Goal: Task Accomplishment & Management: Manage account settings

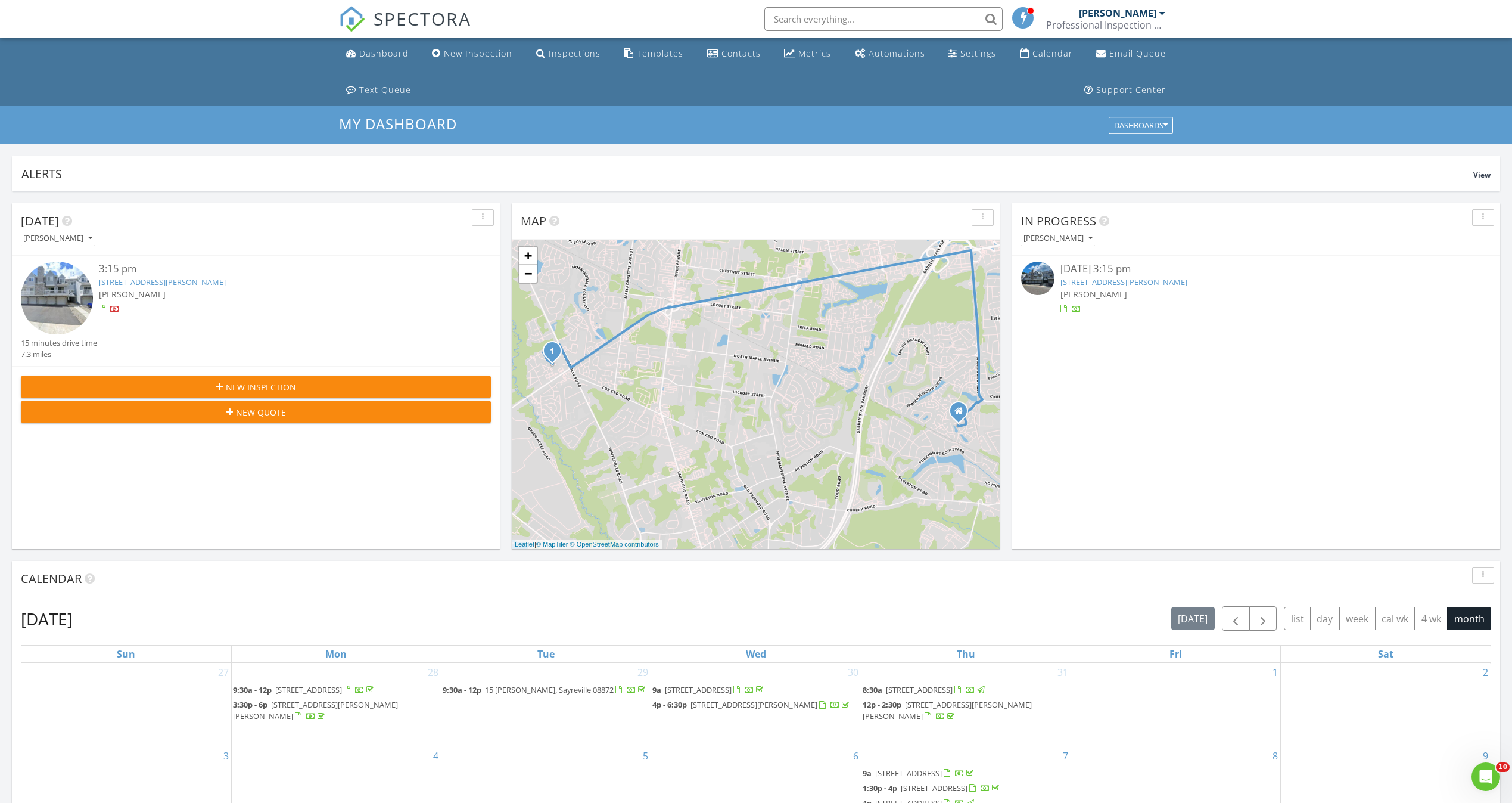
click at [812, 14] on input "text" at bounding box center [884, 19] width 239 height 24
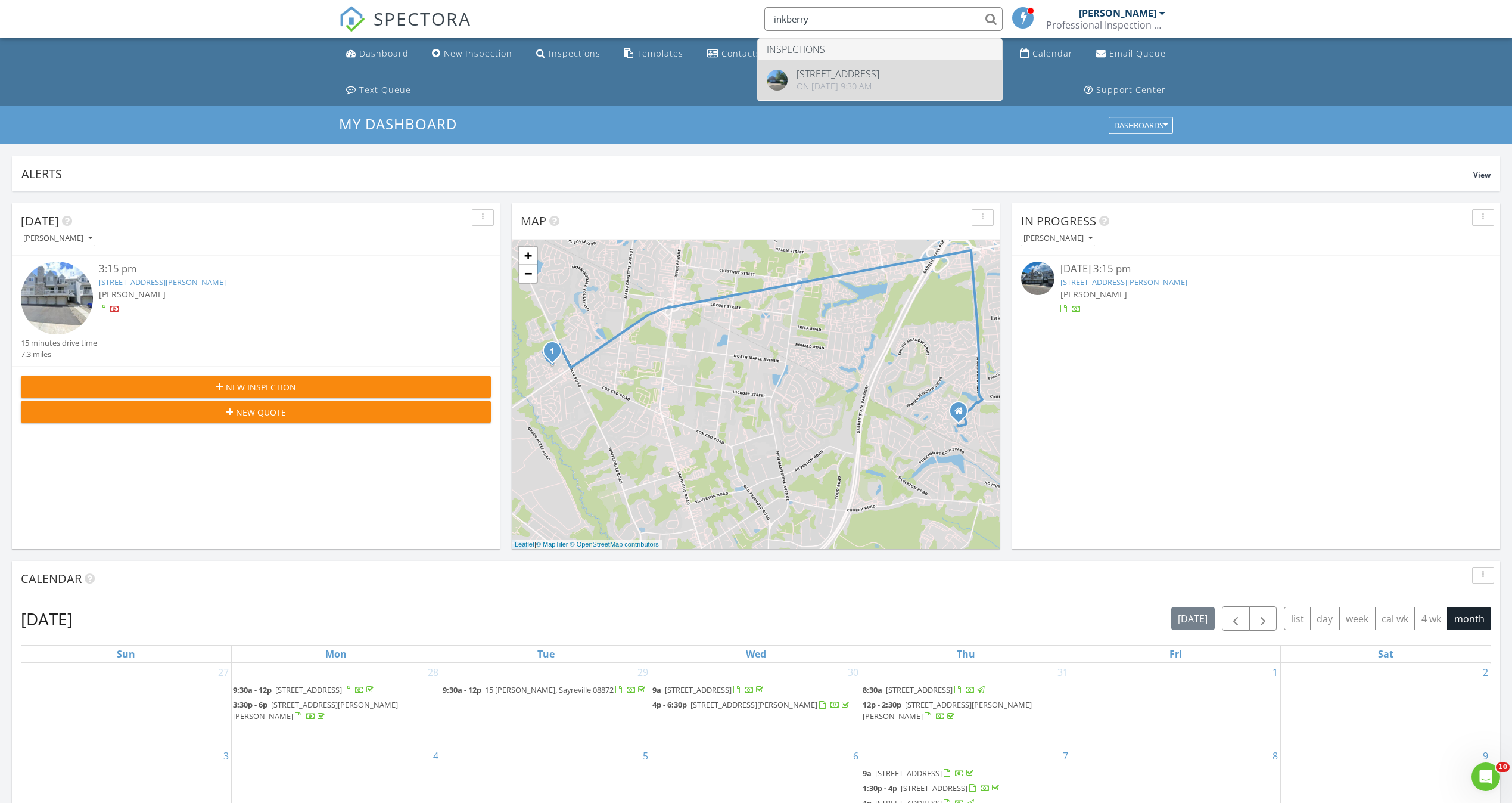
type input "inkberry"
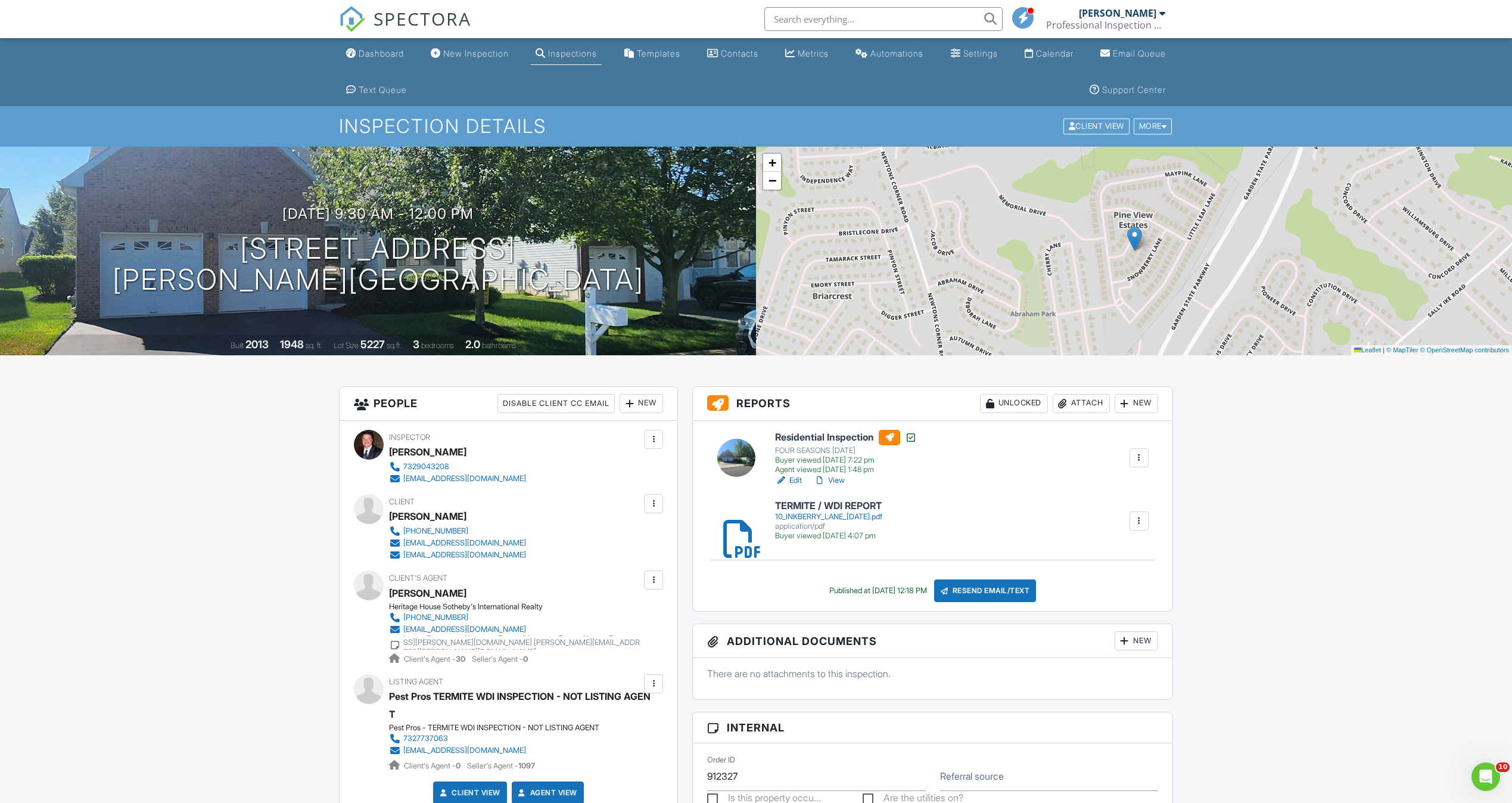
click at [1024, 18] on span at bounding box center [1024, 17] width 12 height 1
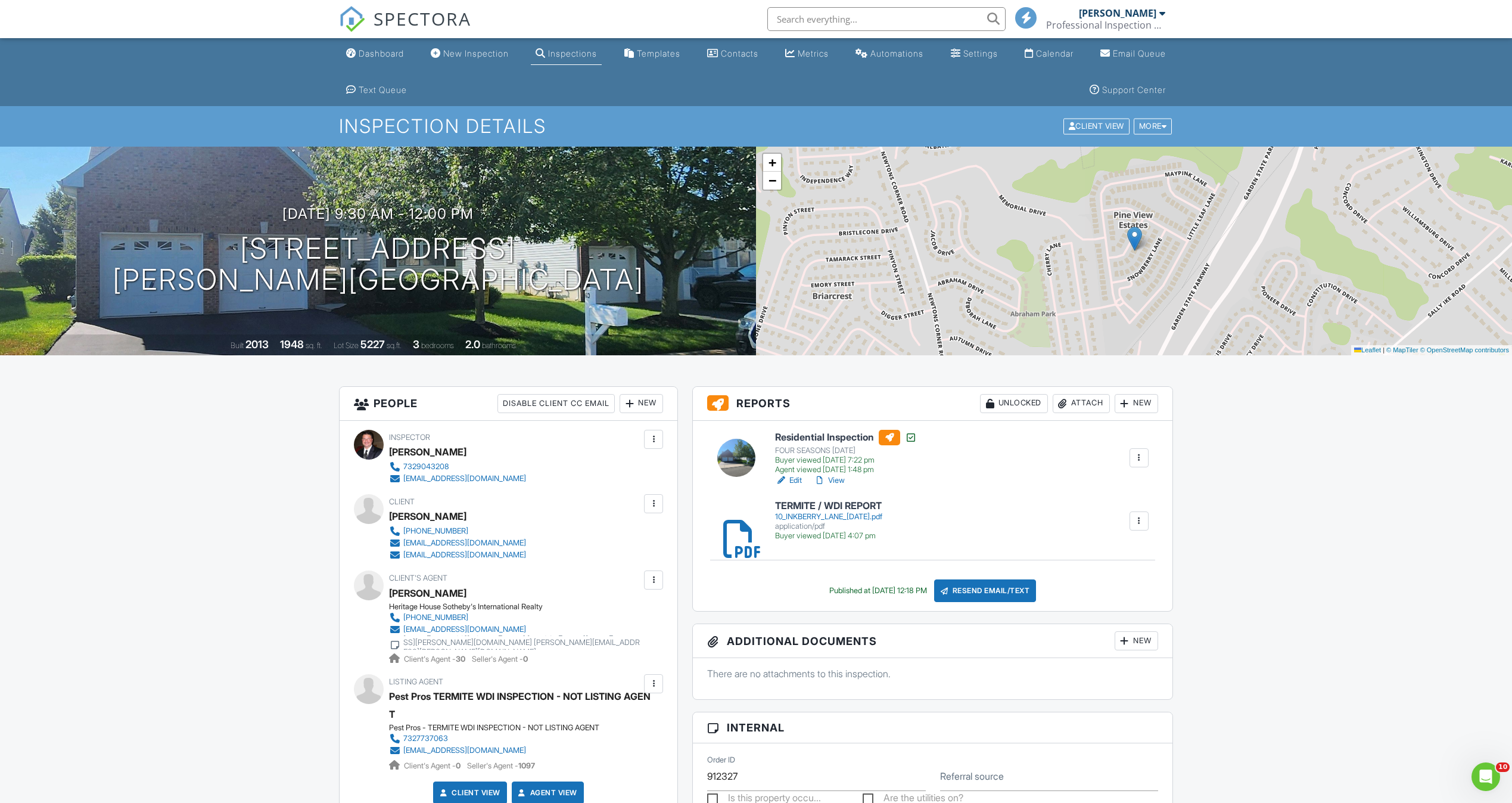
click at [842, 482] on link "View" at bounding box center [829, 480] width 31 height 12
click at [400, 56] on div "Dashboard" at bounding box center [381, 53] width 46 height 10
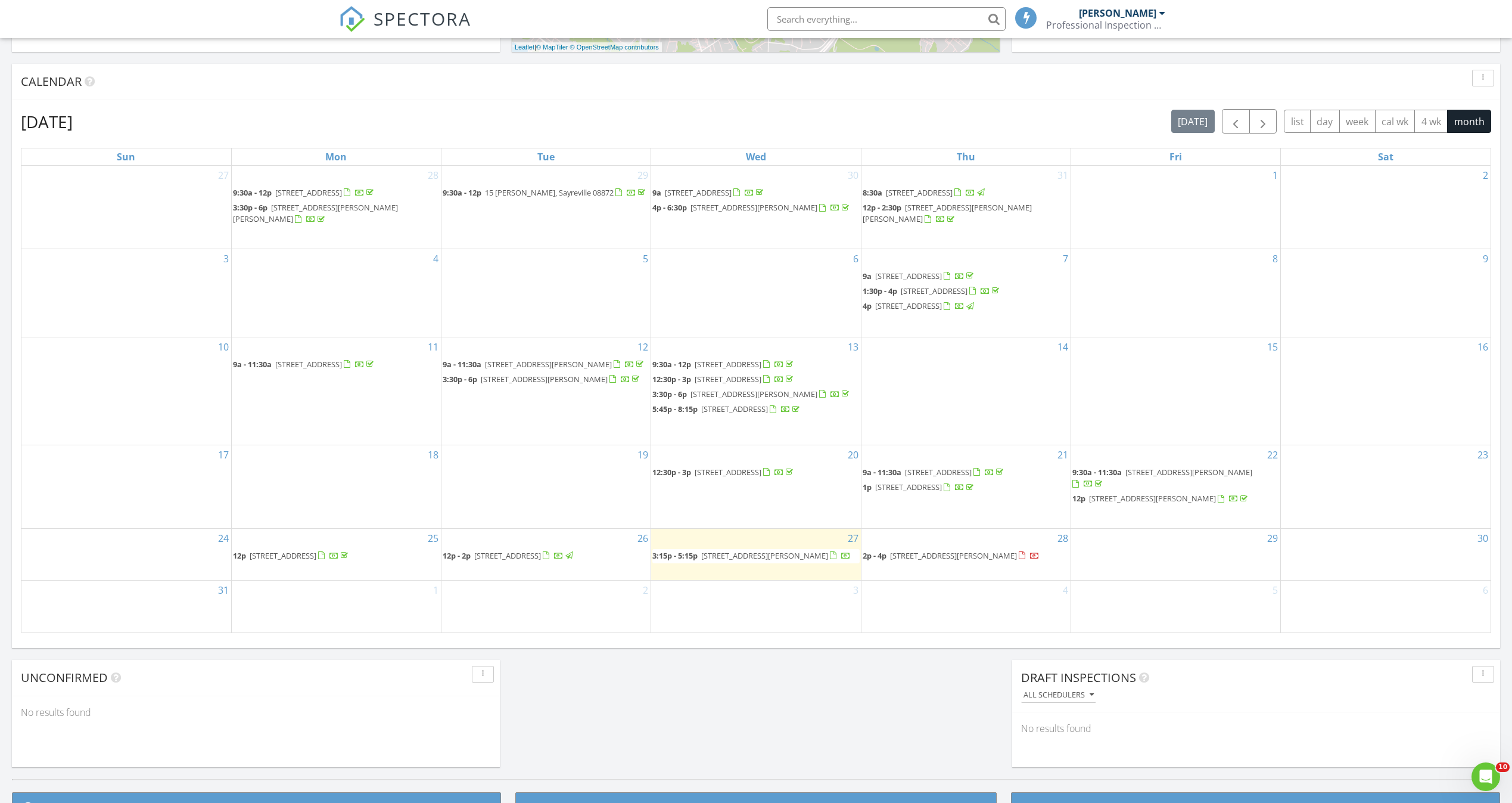
scroll to position [536, 0]
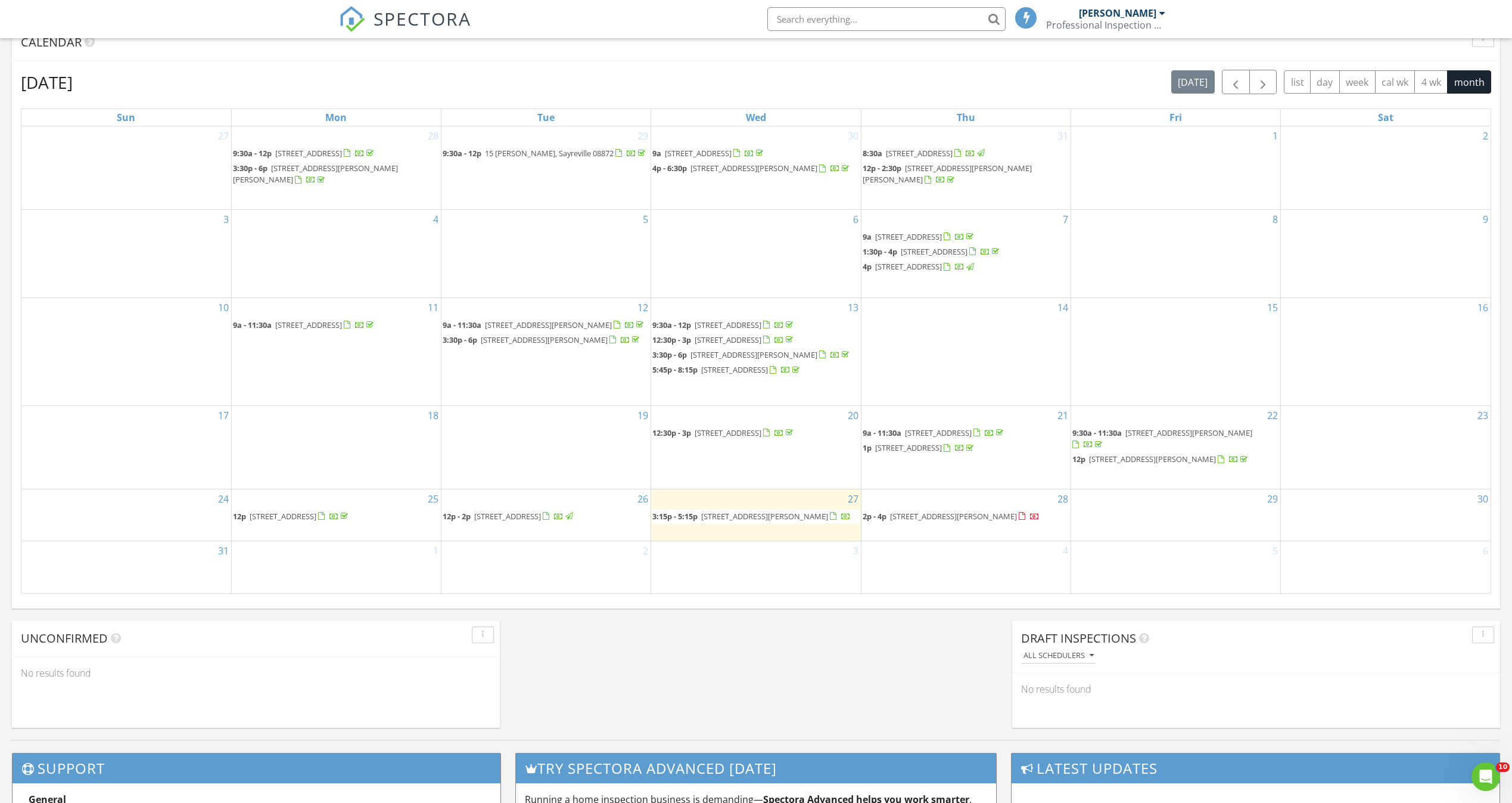
click at [541, 519] on span "215 Harbor Dr, Lavallette 08735" at bounding box center [508, 516] width 67 height 11
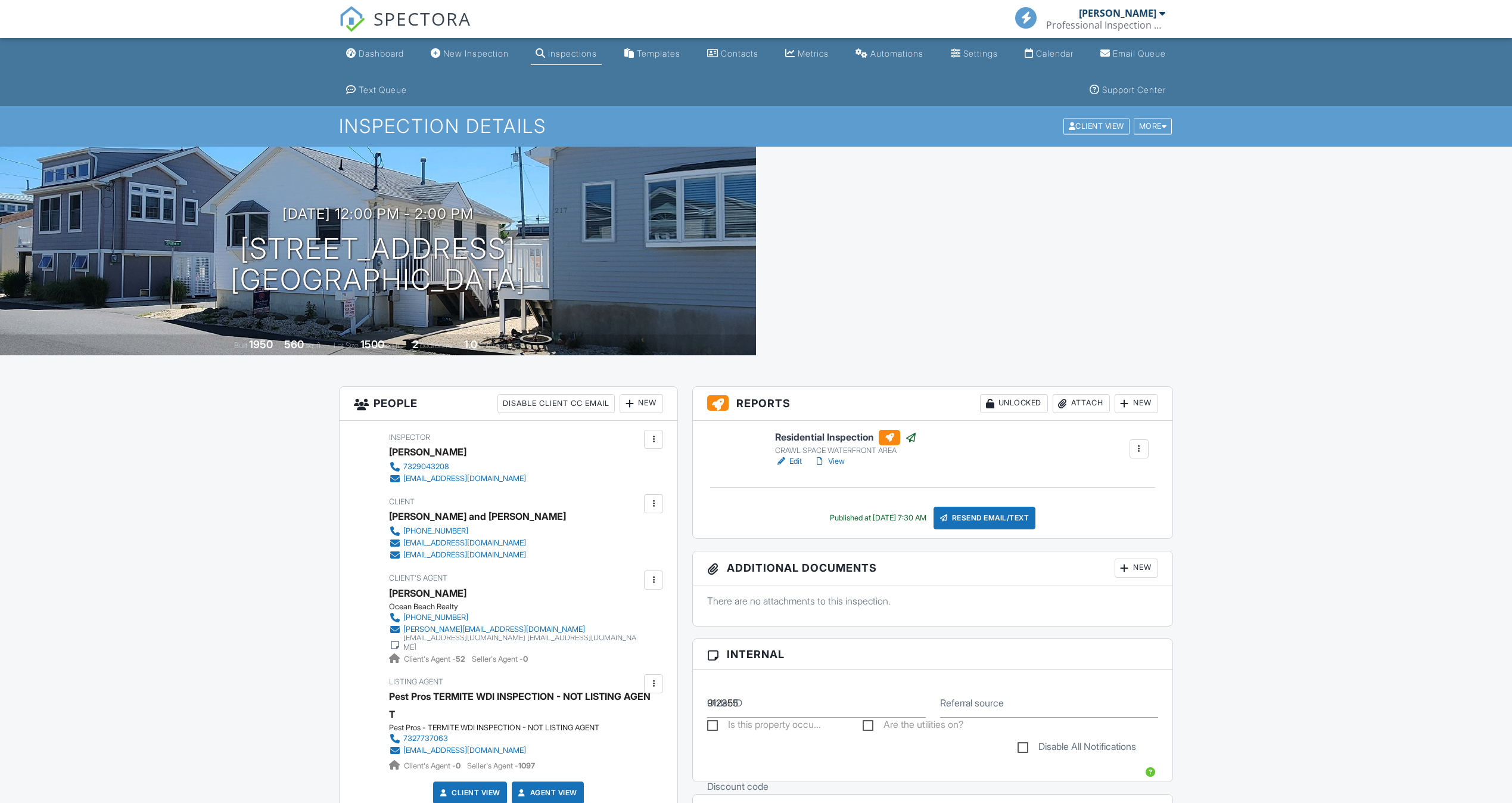
click at [1075, 402] on div "Attach" at bounding box center [1081, 403] width 57 height 19
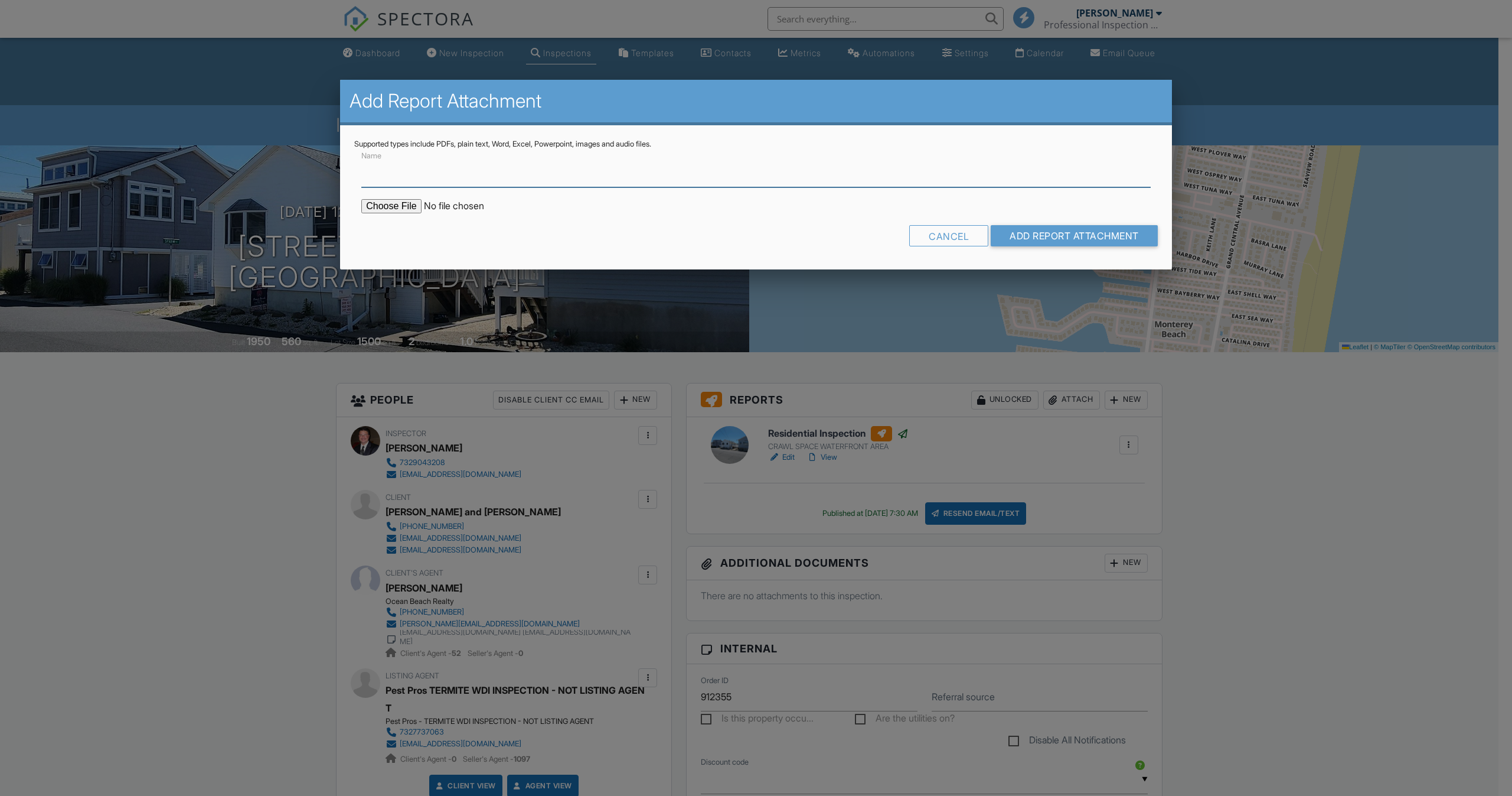
click at [444, 180] on input "Name" at bounding box center [756, 173] width 789 height 29
type input "TERMITE / WDI REPORT"
click at [415, 207] on input "file" at bounding box center [462, 206] width 201 height 14
type input "C:\fakepath\215 HARBOR DRIVE 8-26-25 TERMITE WDI REPORT.pdf"
drag, startPoint x: 1077, startPoint y: 234, endPoint x: 1322, endPoint y: 386, distance: 288.3
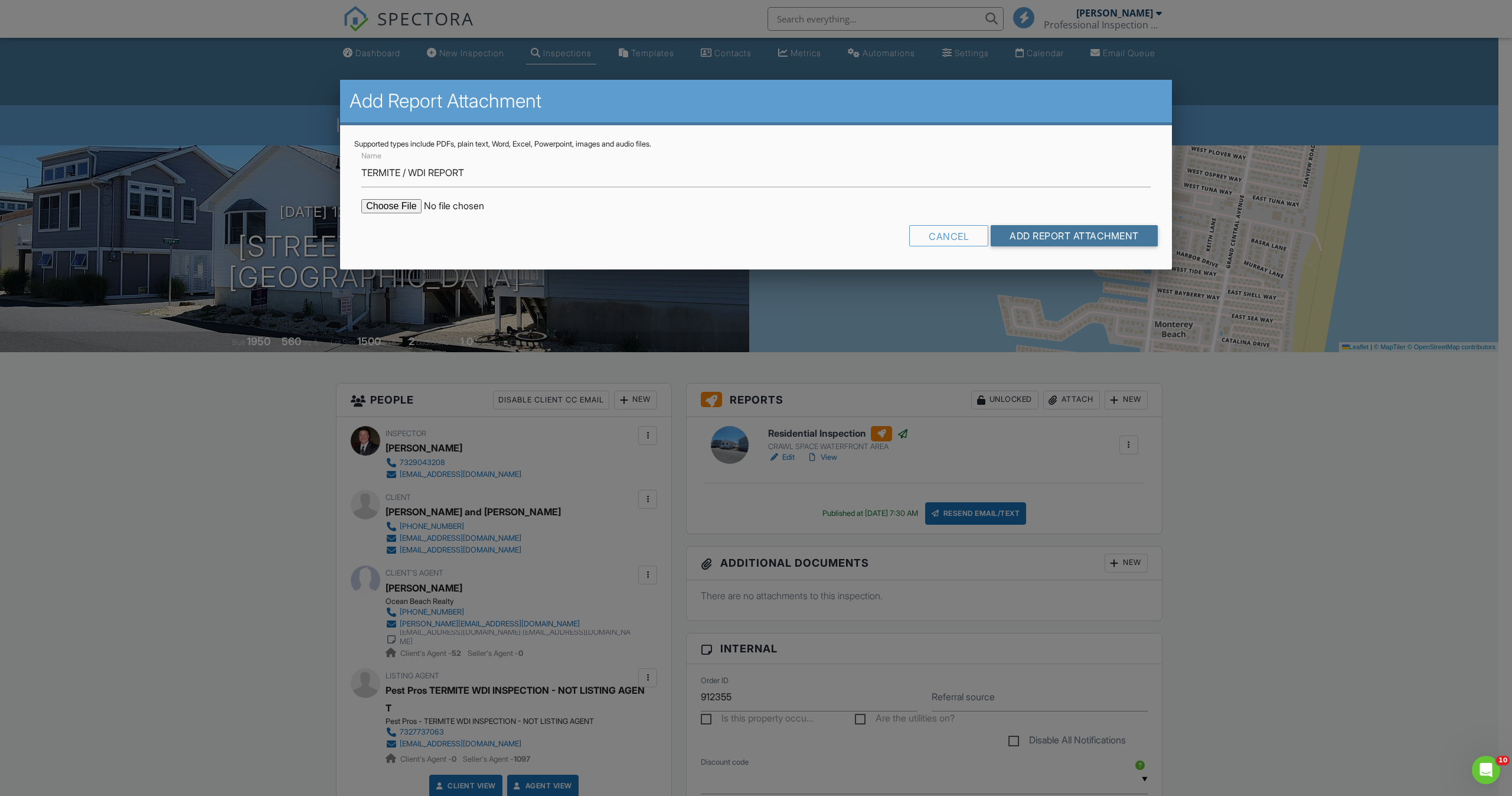
click at [1077, 233] on input "Add Report Attachment" at bounding box center [1074, 236] width 167 height 21
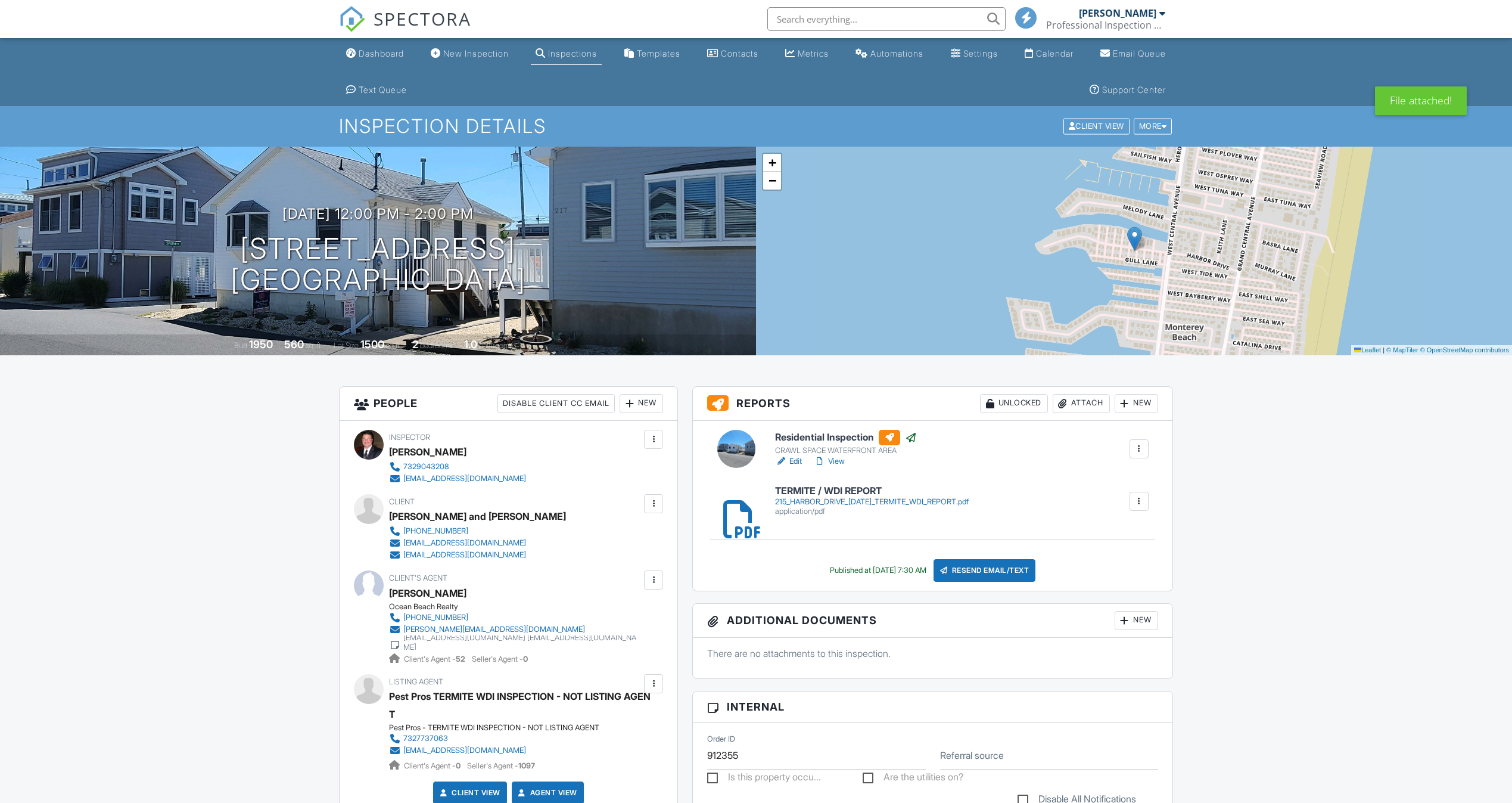
click at [1016, 574] on div "Resend Email/Text" at bounding box center [985, 570] width 102 height 22
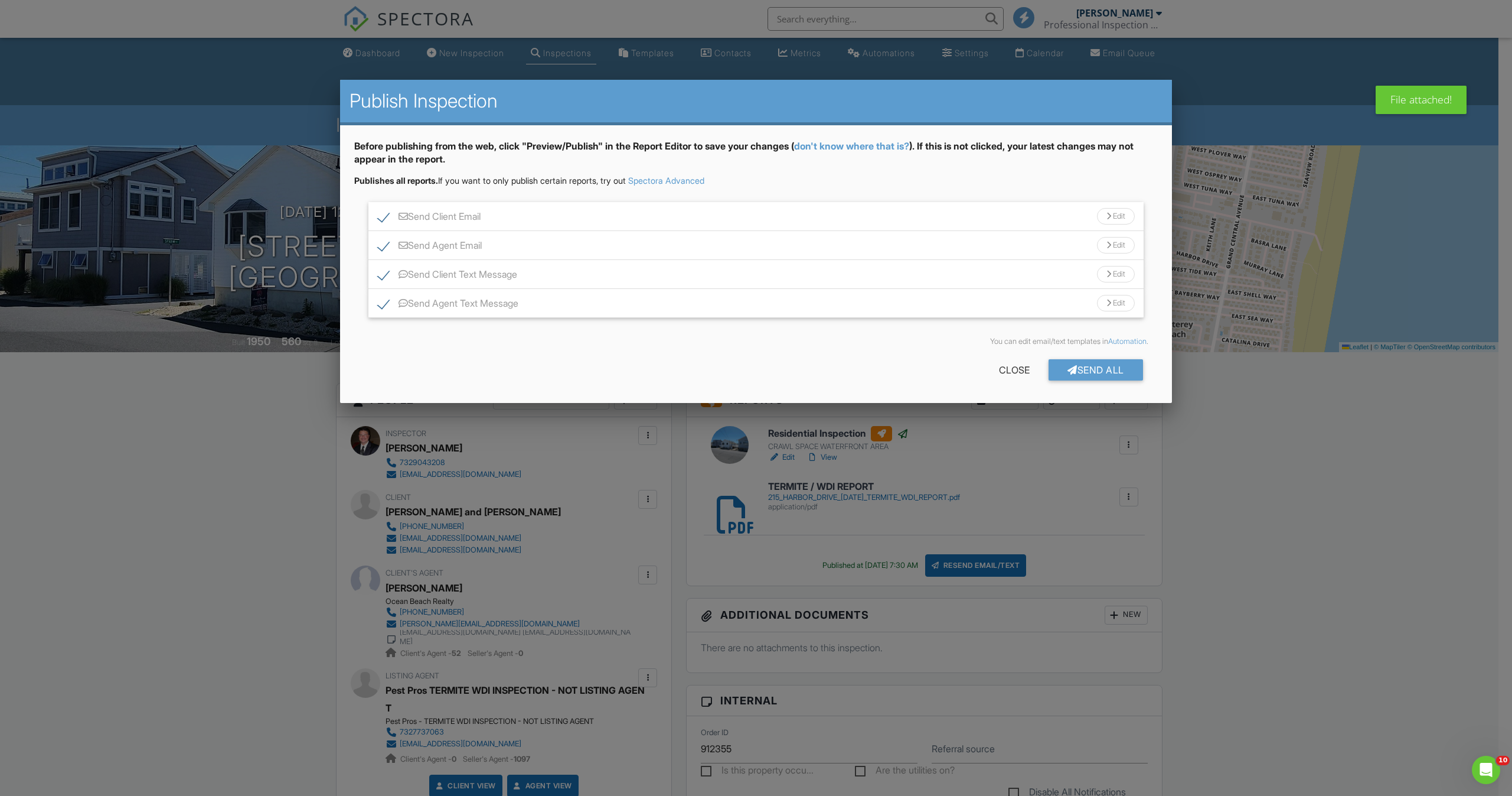
click at [387, 278] on label "Send Client Text Message" at bounding box center [447, 276] width 139 height 15
checkbox input "false"
click at [382, 310] on label "Send Agent Text Message" at bounding box center [448, 305] width 141 height 15
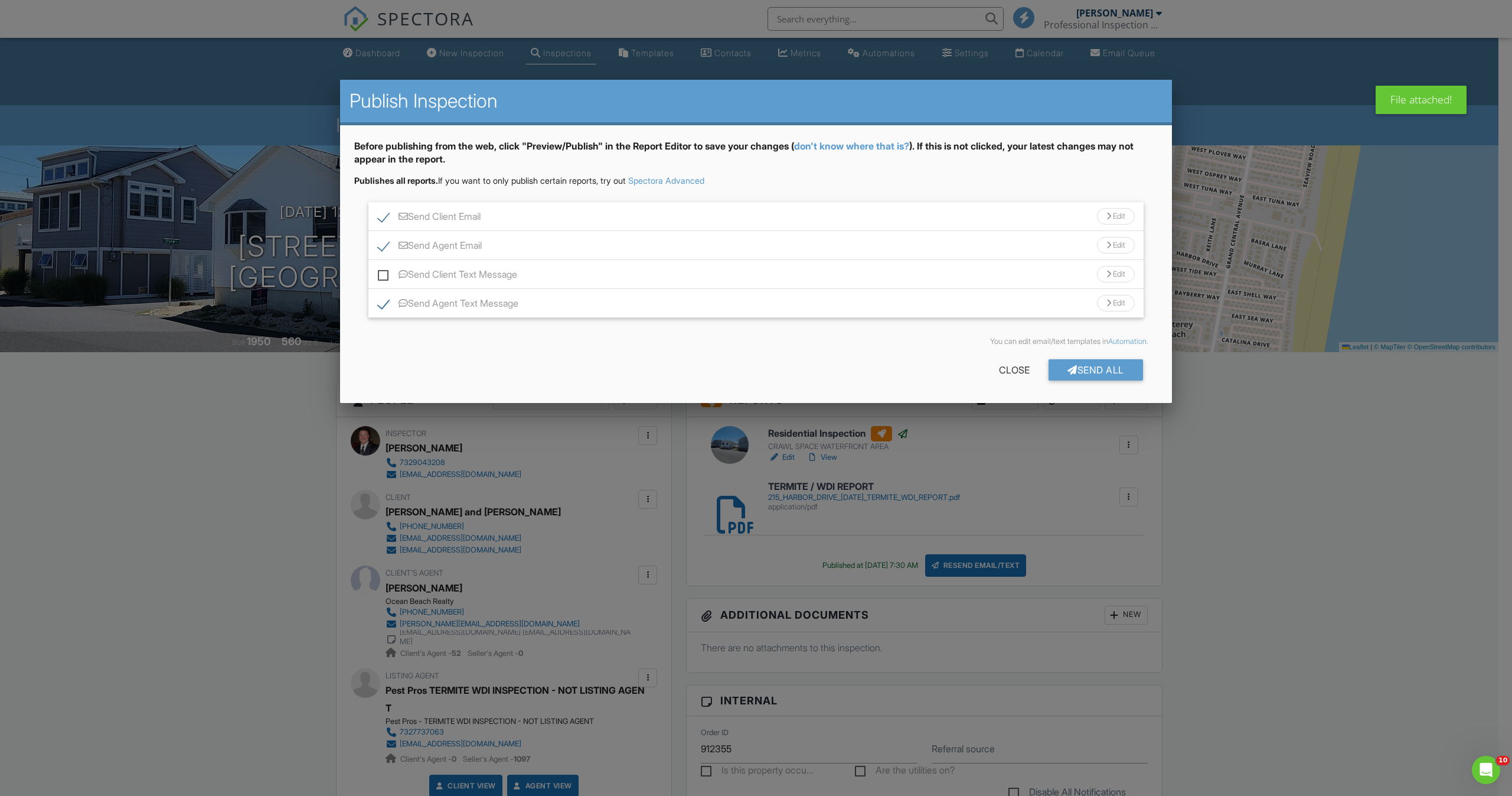
checkbox input "false"
click at [1113, 218] on div "Edit" at bounding box center [1116, 216] width 38 height 16
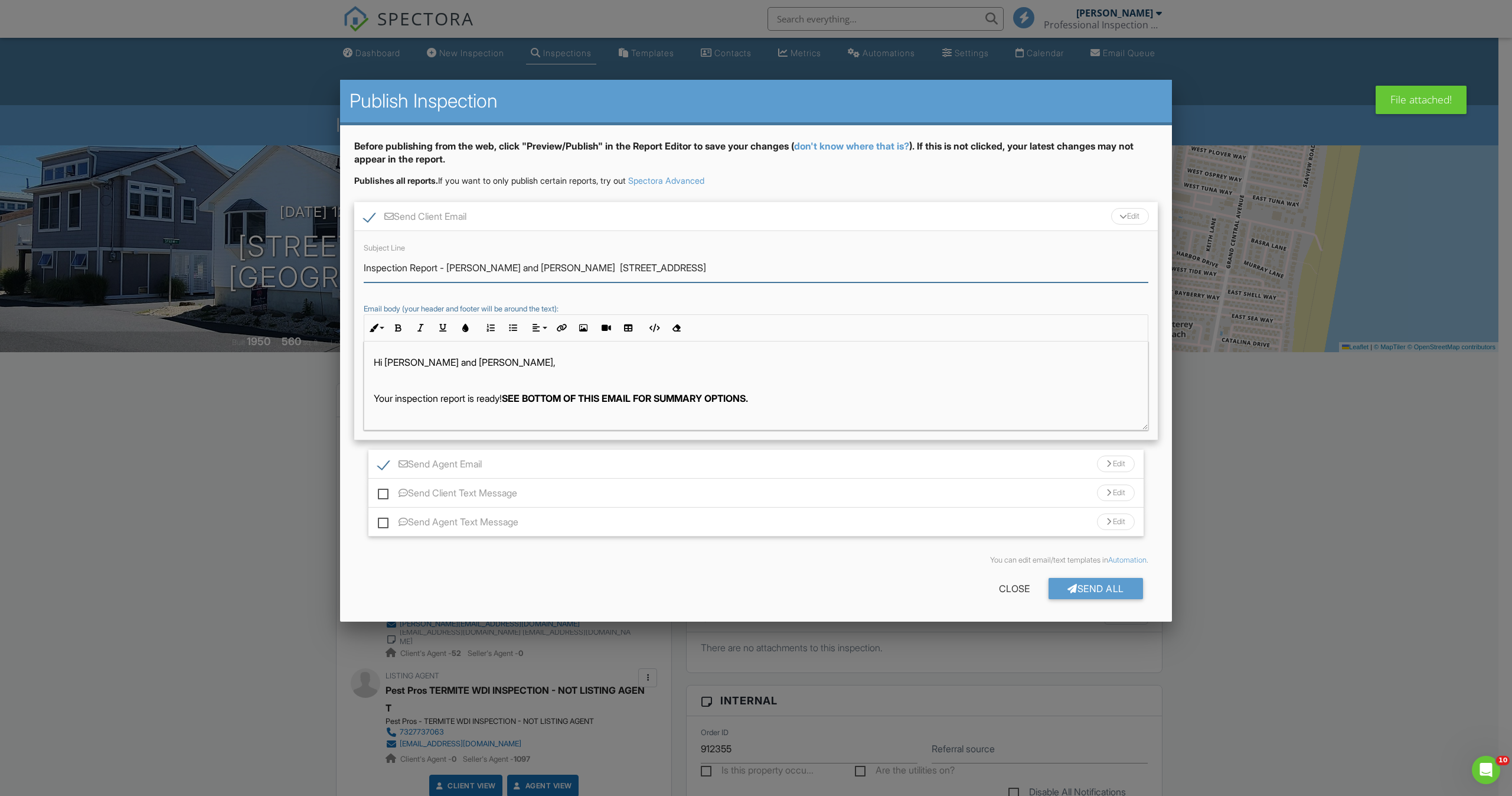
click at [385, 269] on input "Inspection Report - [PERSON_NAME] and [PERSON_NAME] [STREET_ADDRESS]" at bounding box center [756, 268] width 784 height 29
drag, startPoint x: 442, startPoint y: 269, endPoint x: 308, endPoint y: 269, distance: 134.0
type input "Termite / WDI Report - Ronald and Danielle Italiano 215 Harbor Dr, Lavallette, …"
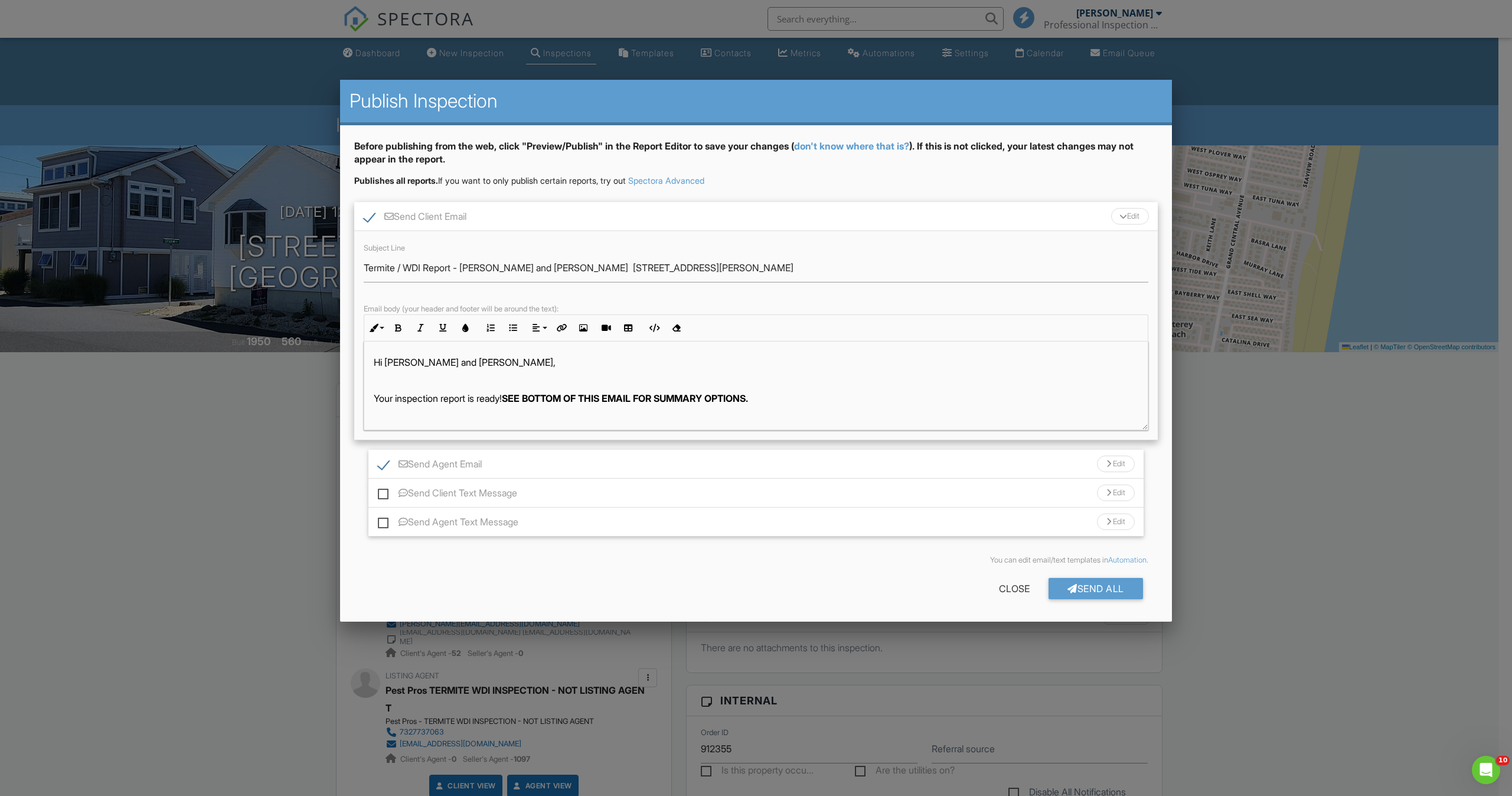
click at [1122, 462] on div "Edit" at bounding box center [1116, 463] width 38 height 16
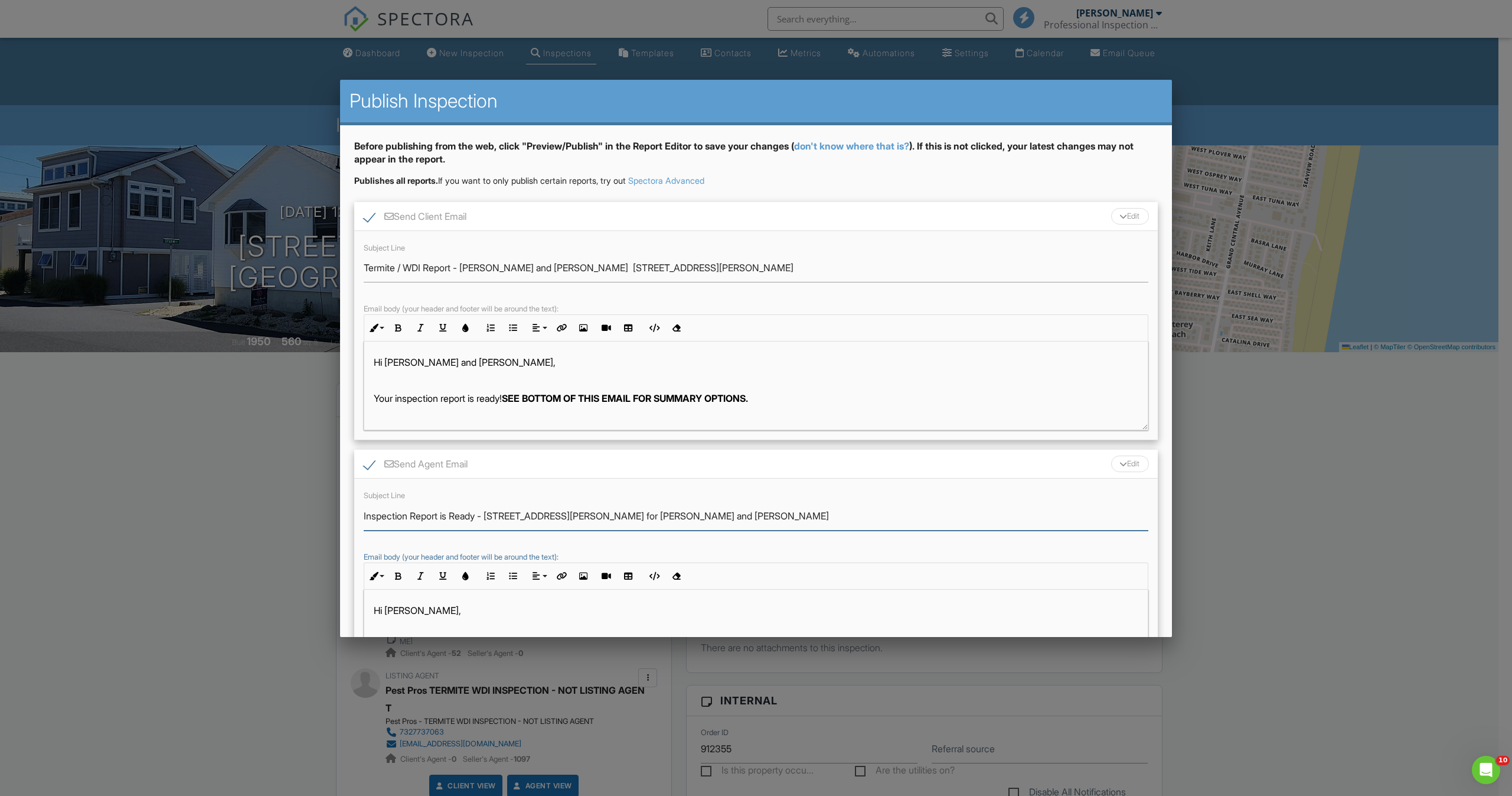
click at [388, 516] on input "Inspection Report is Ready - 215 Harbor Dr, Lavallette, NJ 08735 for Ronald and…" at bounding box center [756, 516] width 784 height 29
paste input "Termite / WDI Report"
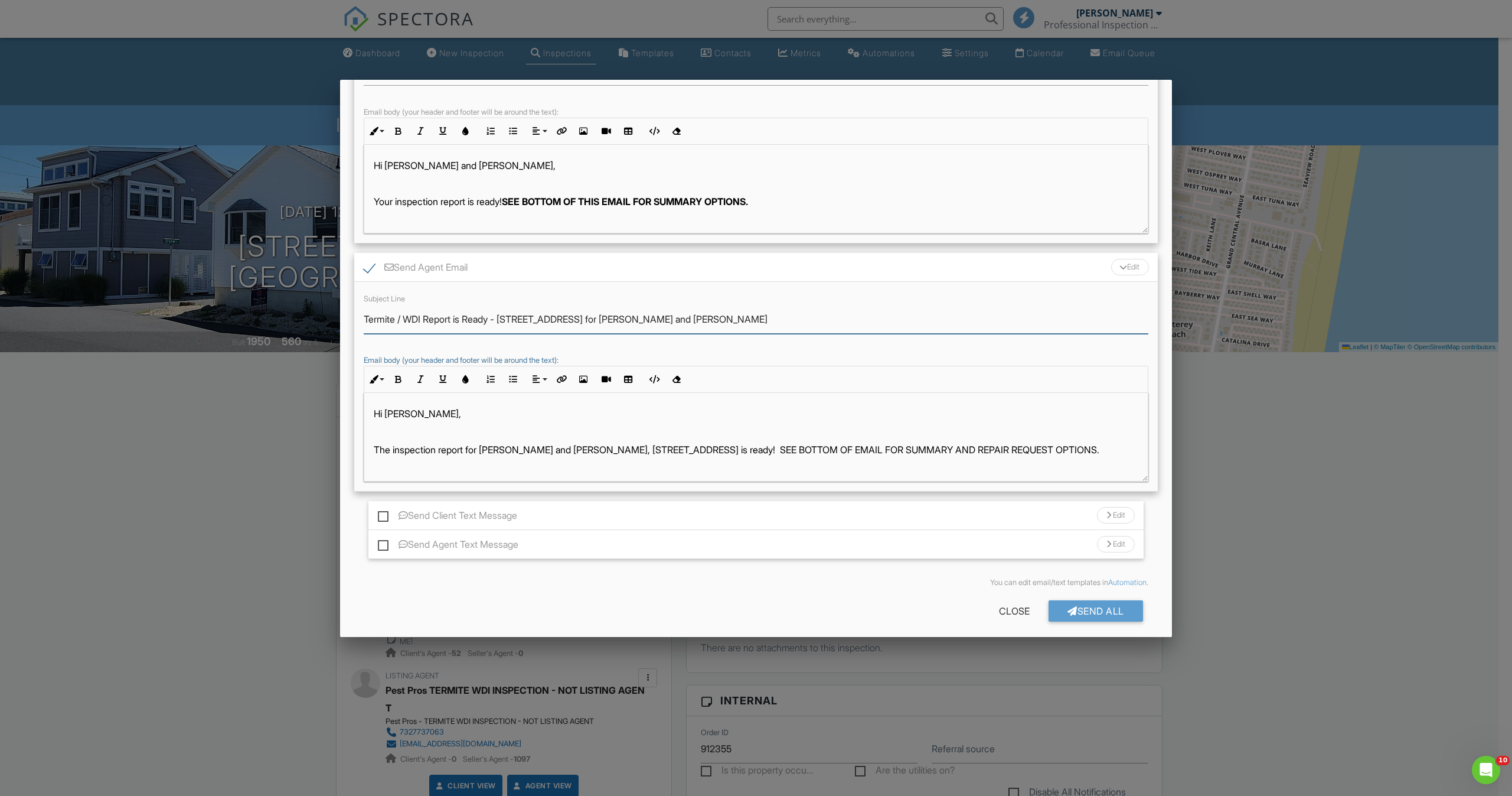
scroll to position [204, 0]
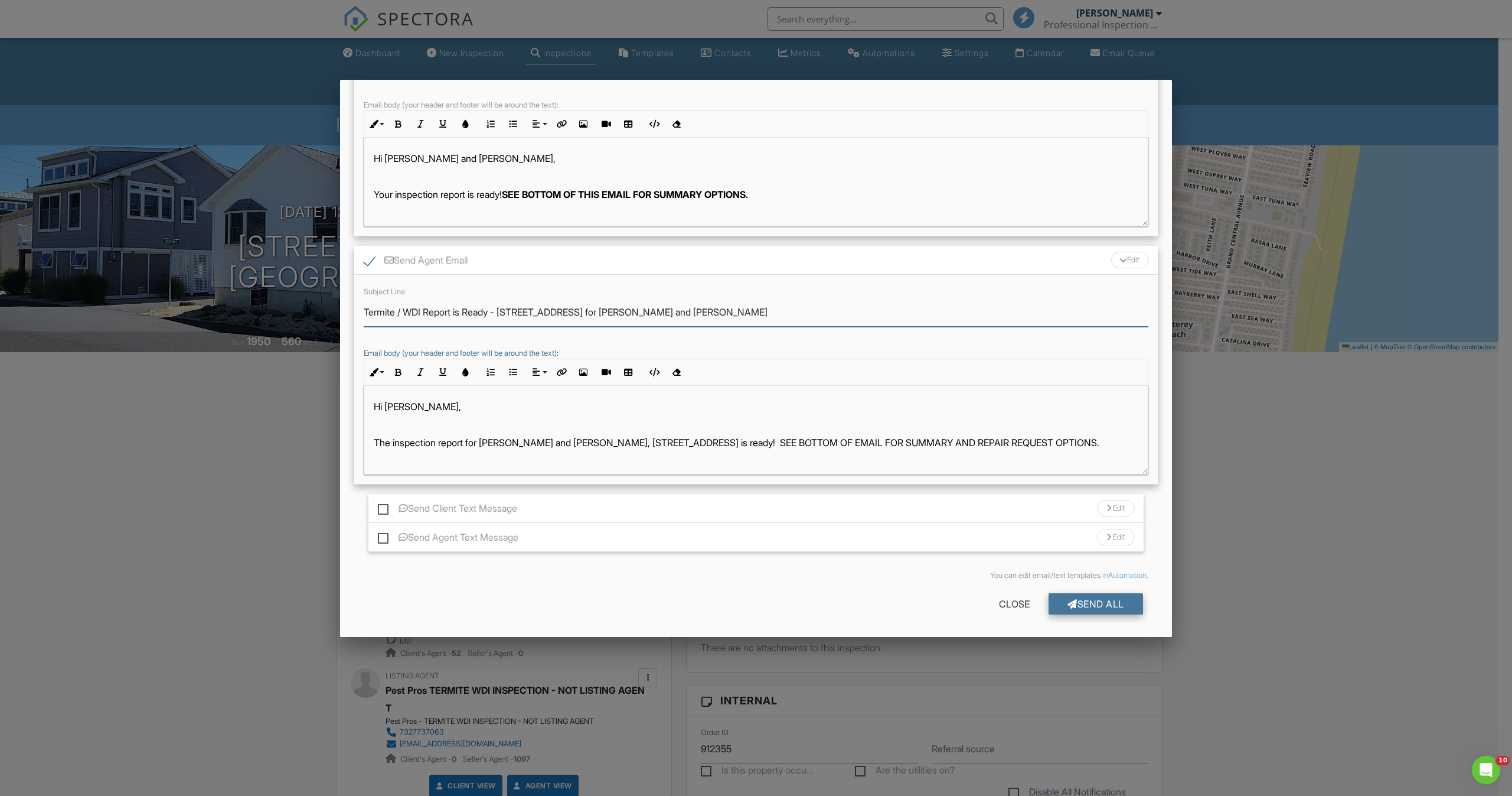
type input "Termite / WDI Report is Ready - 215 Harbor Dr, Lavallette, NJ 08735 for Ronald …"
click at [1074, 599] on div "Send All" at bounding box center [1096, 603] width 94 height 21
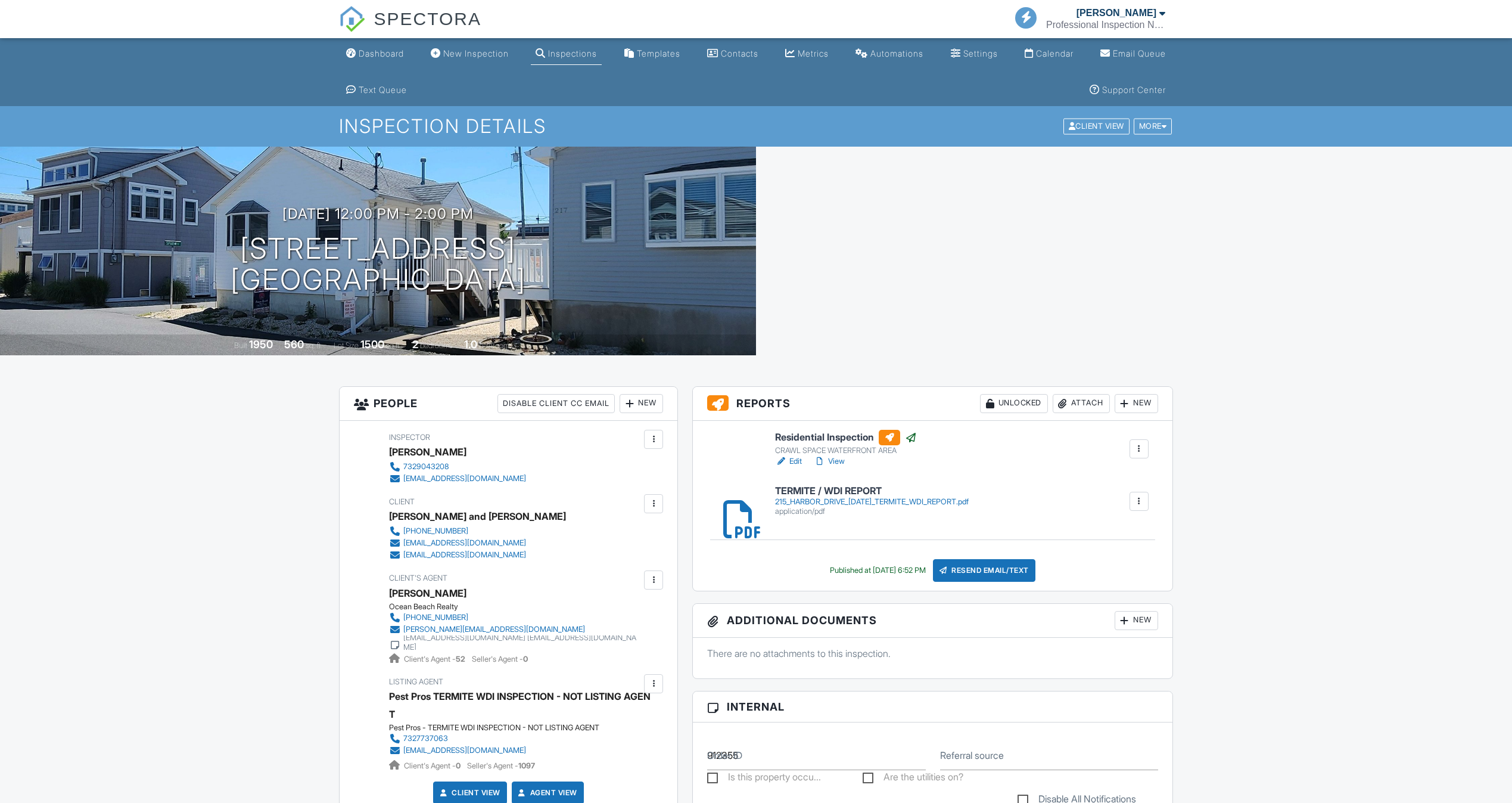
click at [368, 60] on link "Dashboard" at bounding box center [375, 54] width 67 height 22
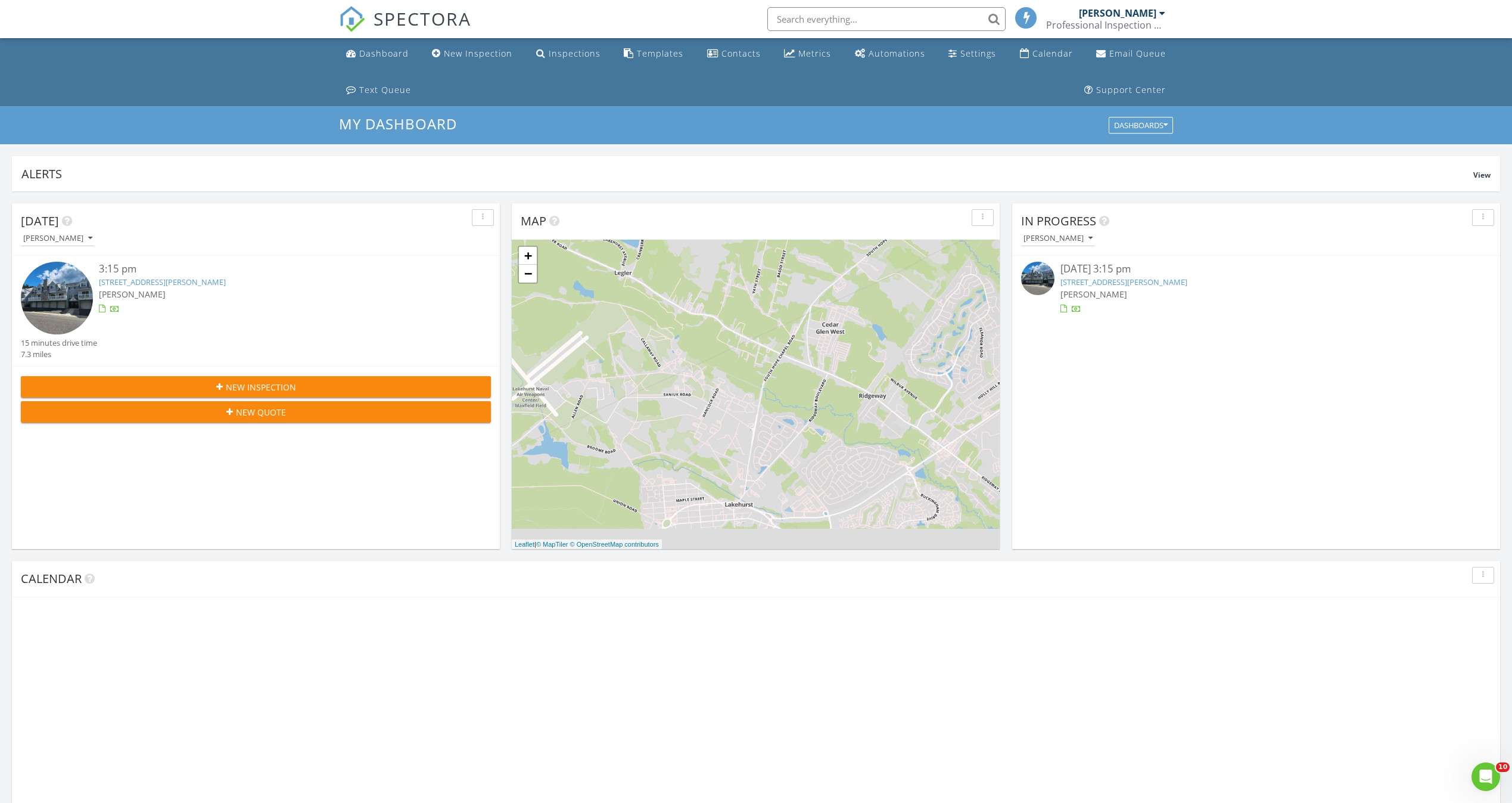
click at [806, 17] on input "text" at bounding box center [886, 19] width 239 height 24
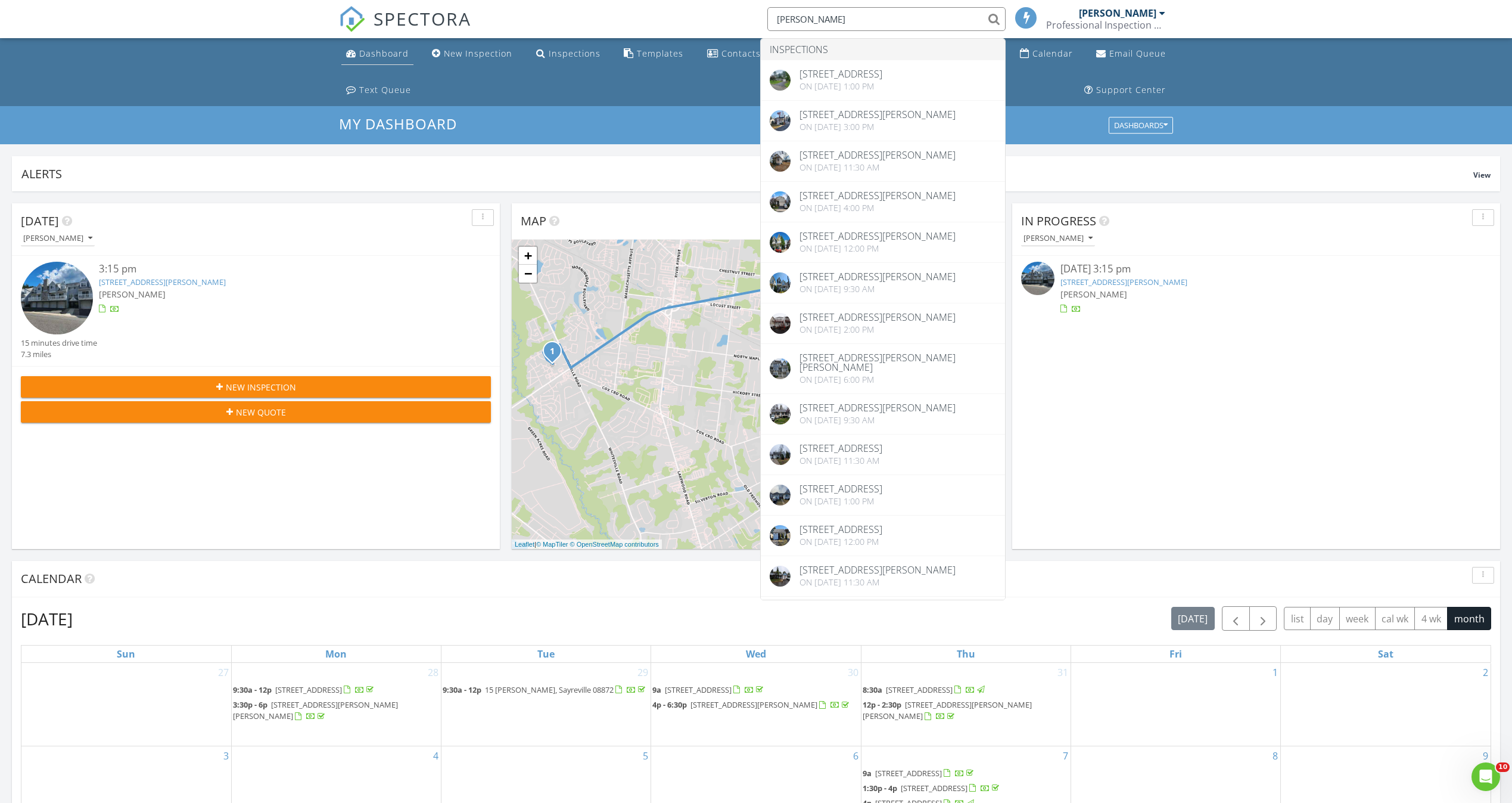
type input "[PERSON_NAME]"
click at [370, 49] on div "Dashboard" at bounding box center [384, 53] width 50 height 11
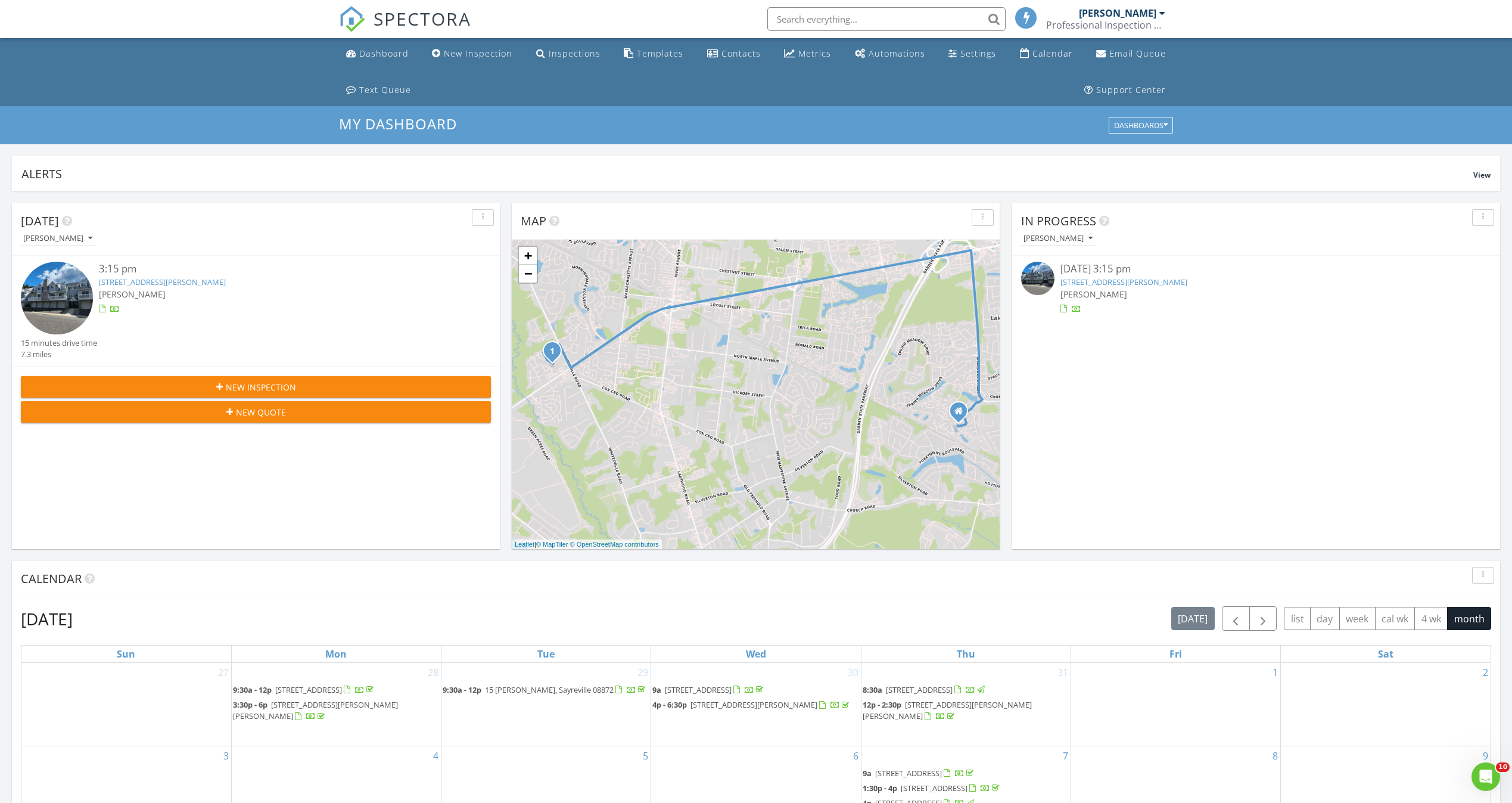
click at [1118, 292] on div "[PERSON_NAME]" at bounding box center [1256, 293] width 392 height 13
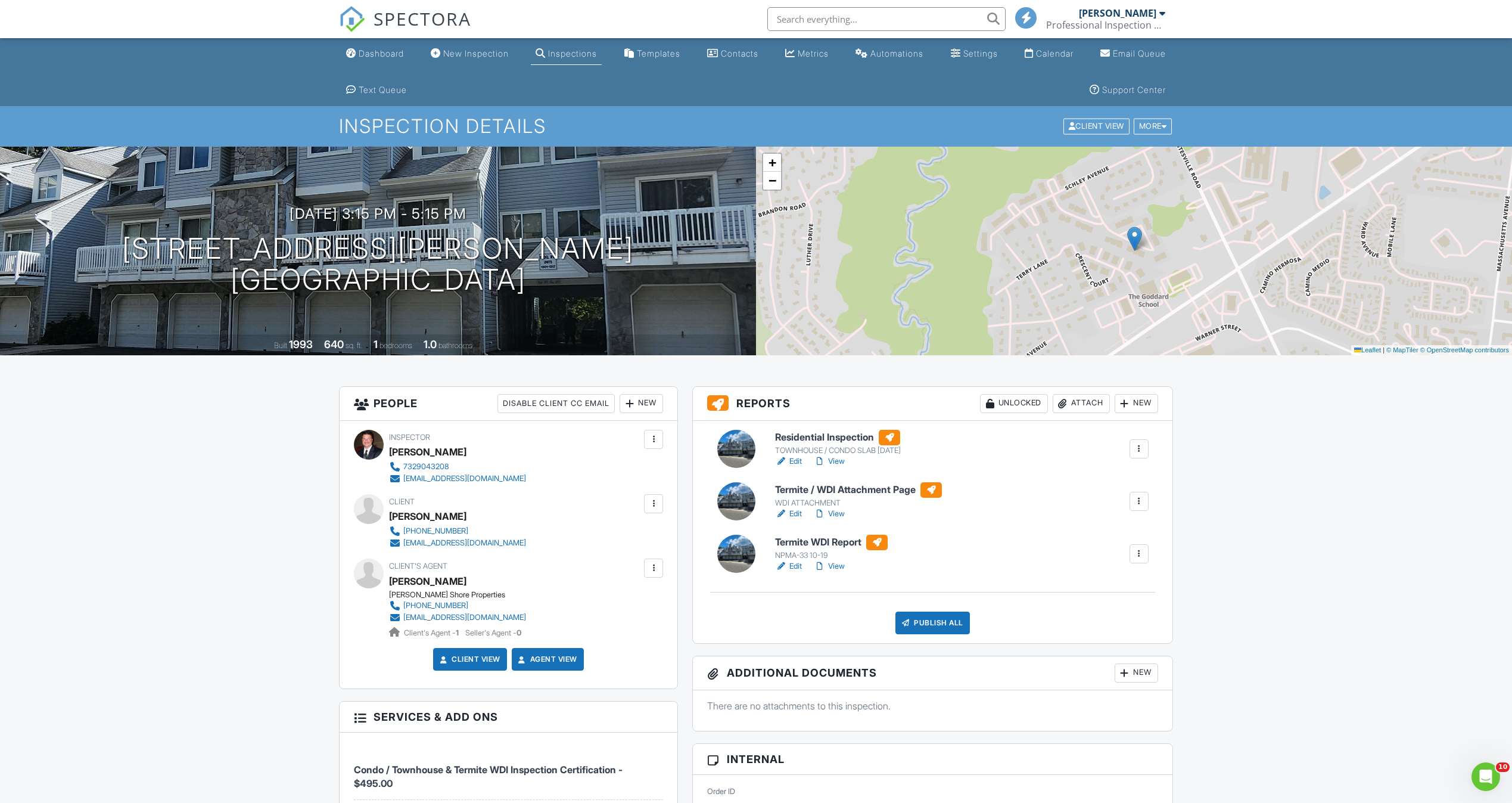
click at [796, 462] on link "Edit" at bounding box center [788, 461] width 27 height 12
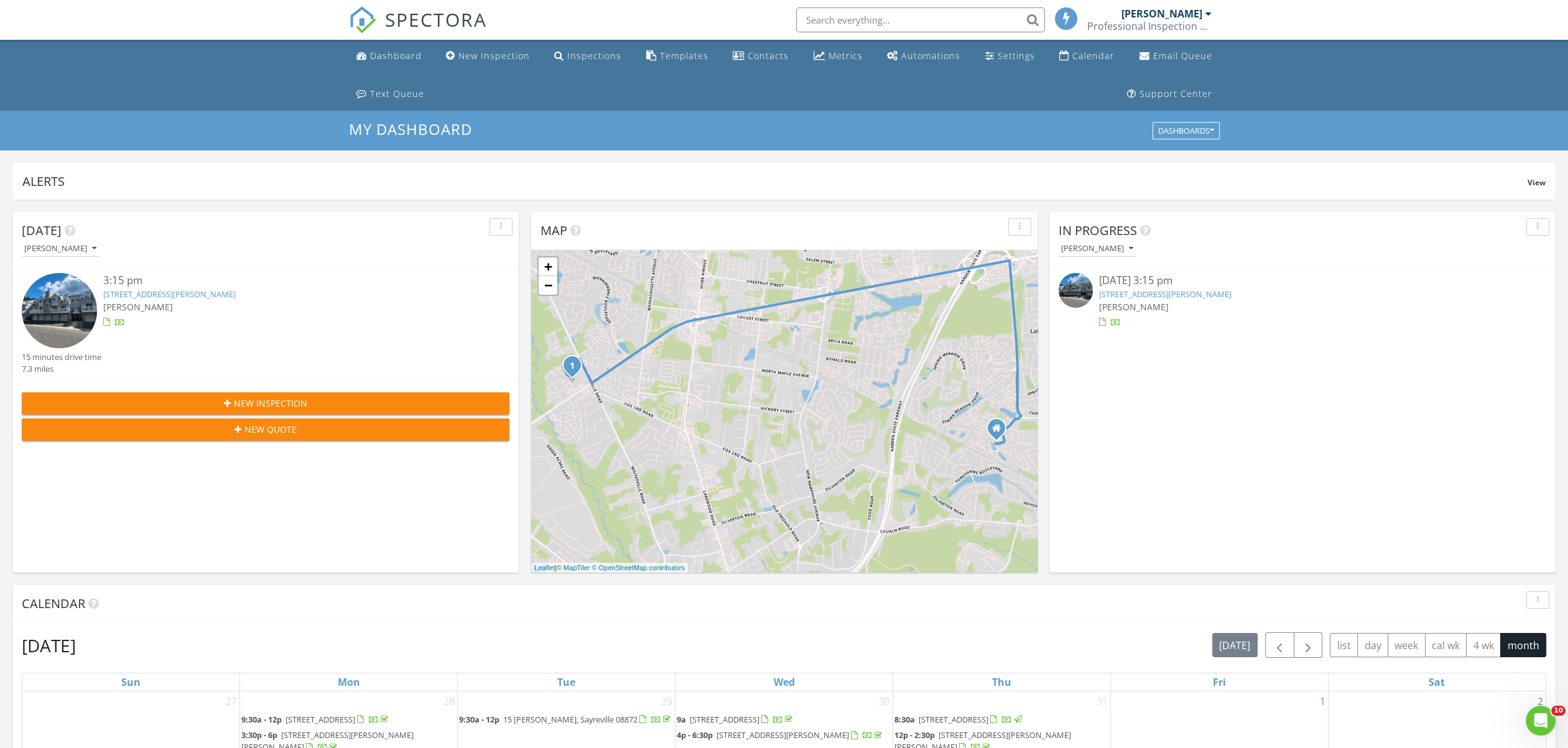
click at [1151, 294] on link "[STREET_ADDRESS][PERSON_NAME]" at bounding box center [1165, 294] width 132 height 11
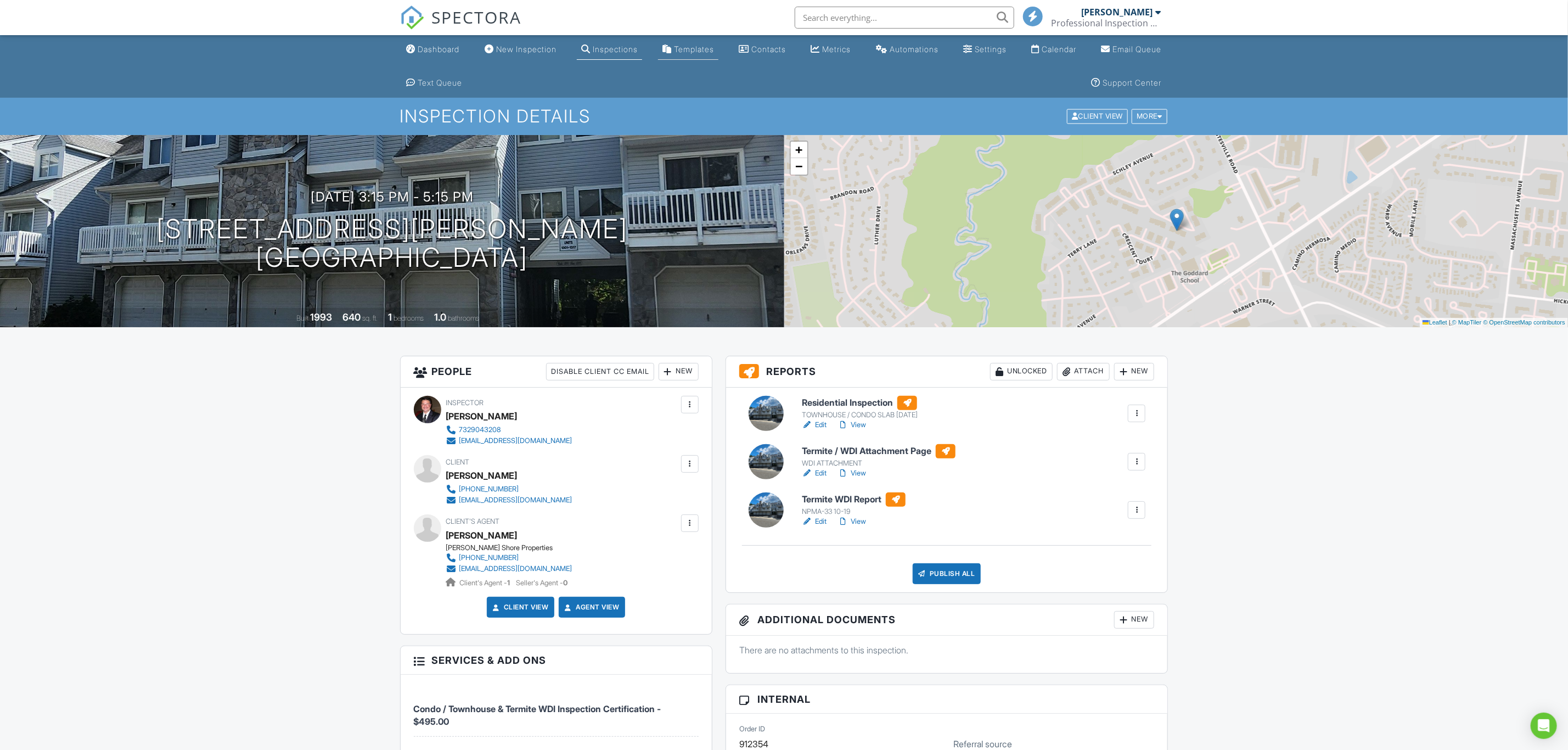
click at [714, 47] on div "Templates" at bounding box center [694, 49] width 40 height 9
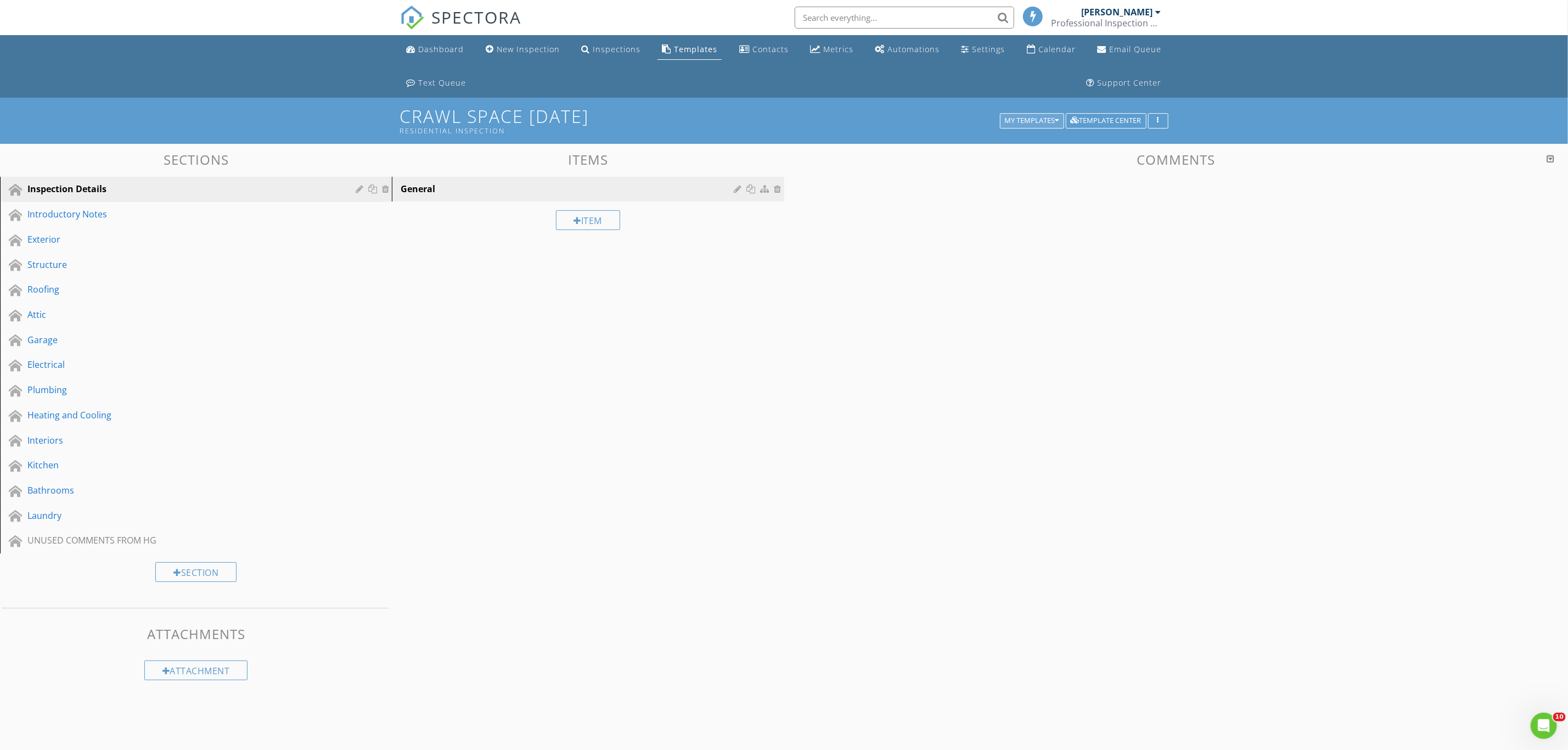
click at [1035, 122] on div "My Templates" at bounding box center [1032, 121] width 54 height 8
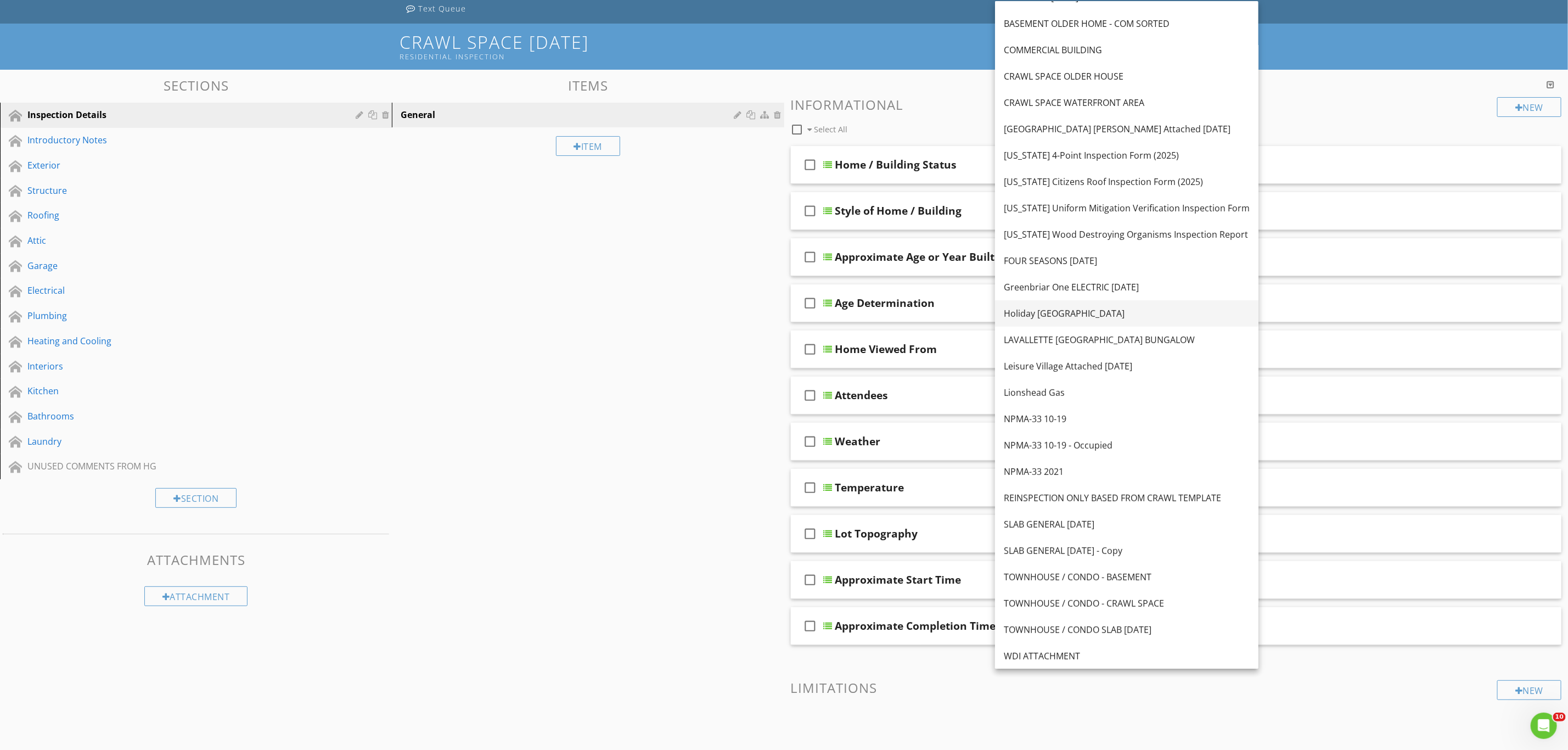
scroll to position [75, 0]
click at [1094, 628] on div "TOWNHOUSE / CONDO SLAB [DATE]" at bounding box center [1127, 629] width 246 height 13
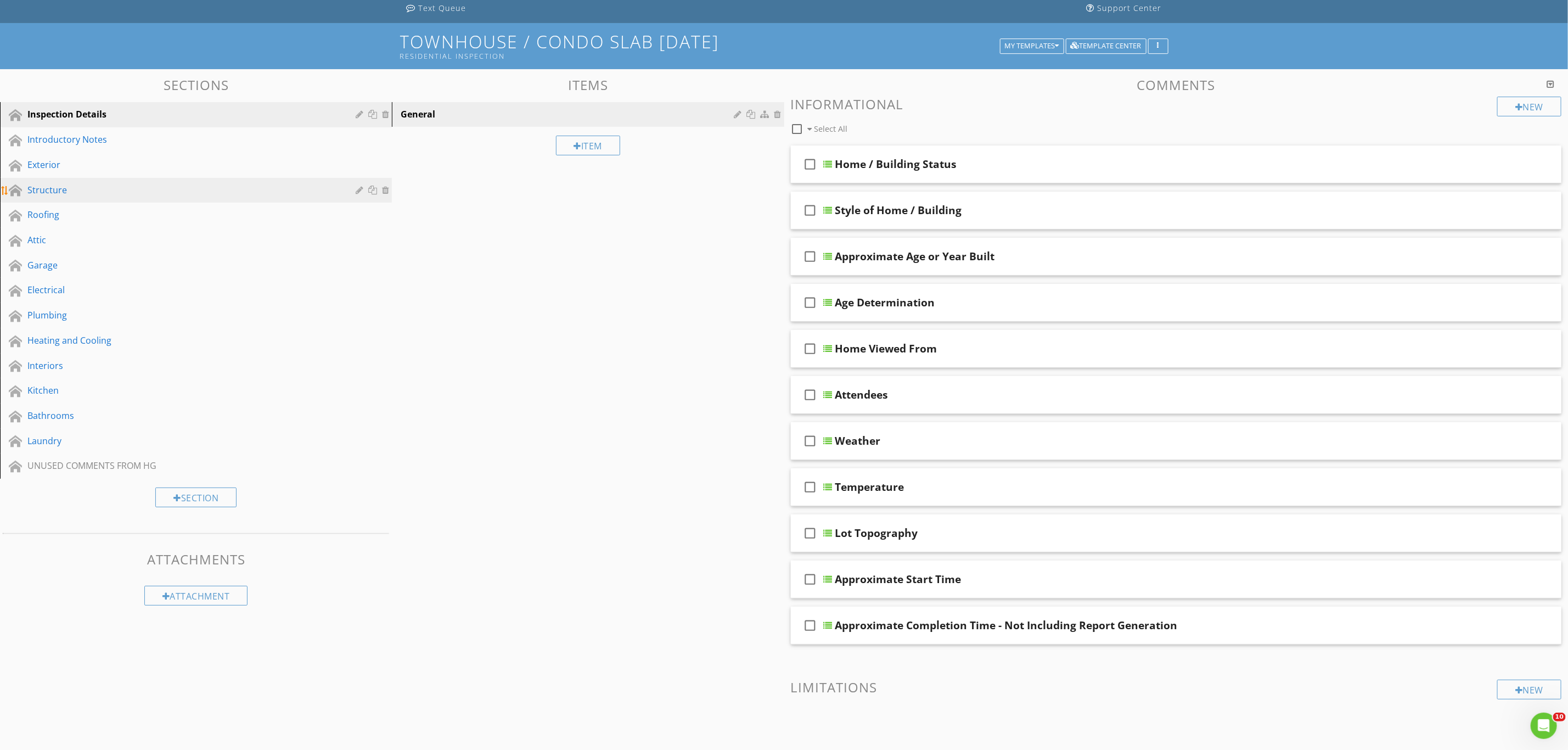
click at [63, 187] on div "Structure" at bounding box center [183, 190] width 312 height 13
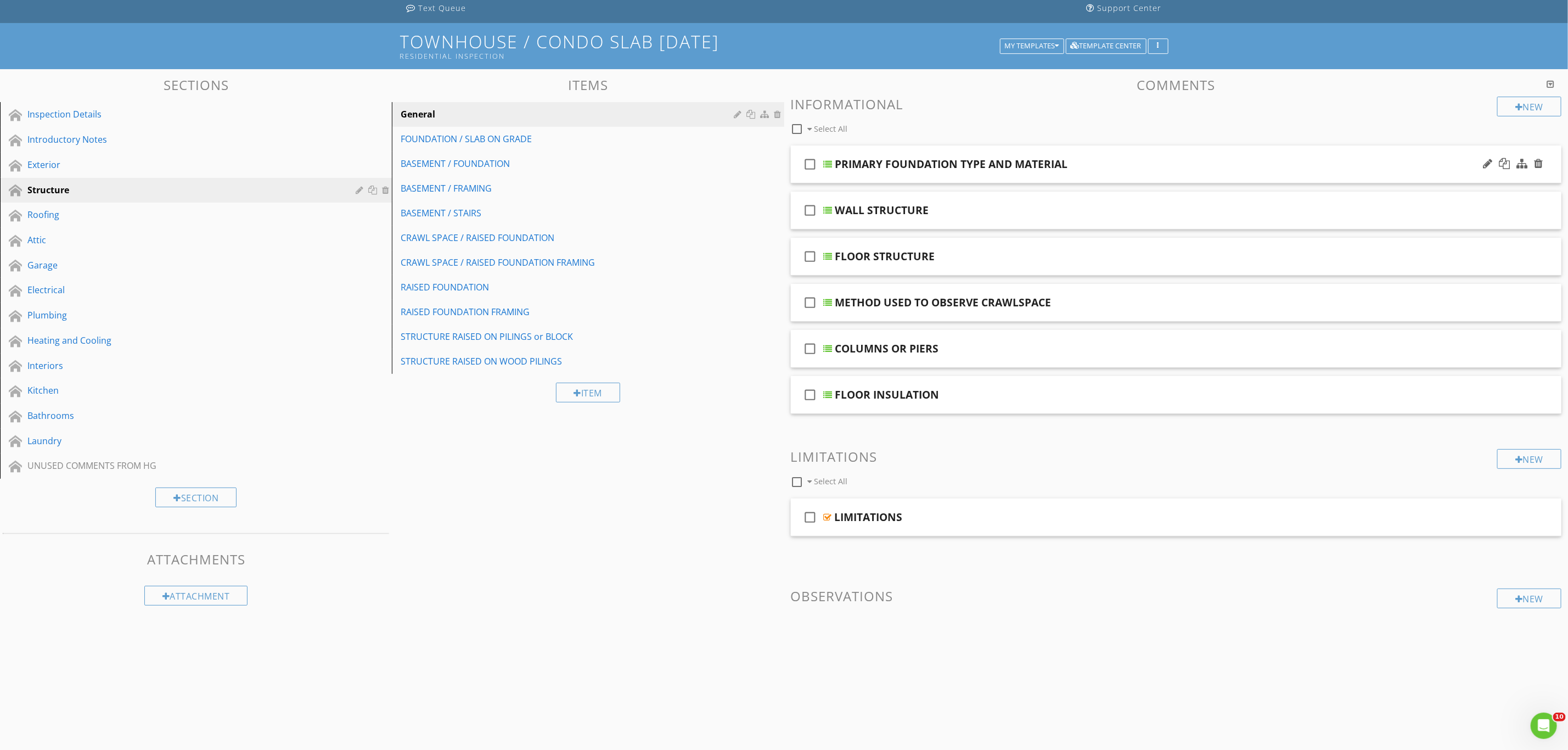
click at [1180, 162] on div "PRIMARY FOUNDATION TYPE AND MATERIAL" at bounding box center [1116, 164] width 561 height 13
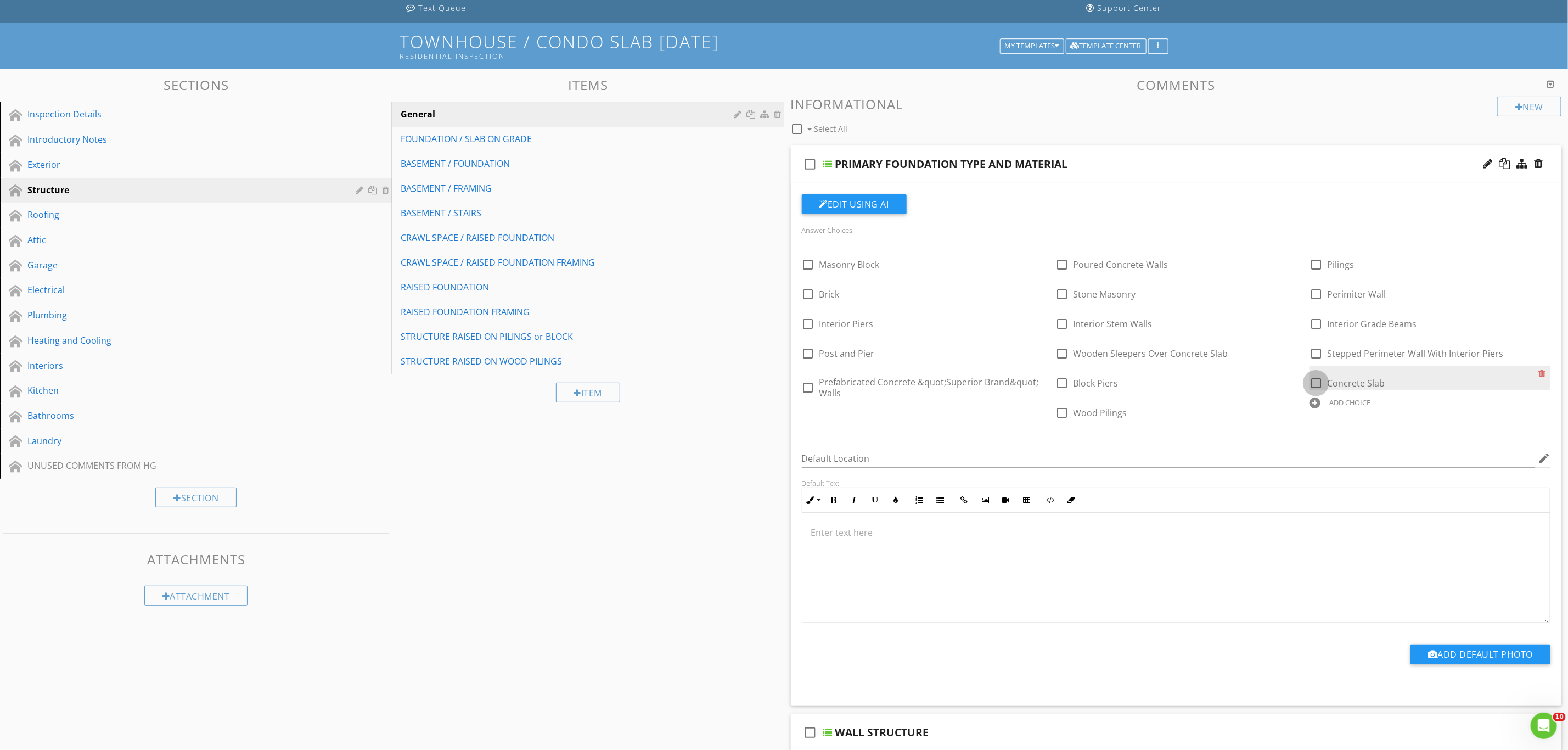
click at [1319, 384] on div at bounding box center [1316, 383] width 19 height 19
checkbox input "true"
click at [131, 340] on div "Heating and Cooling" at bounding box center [183, 340] width 312 height 13
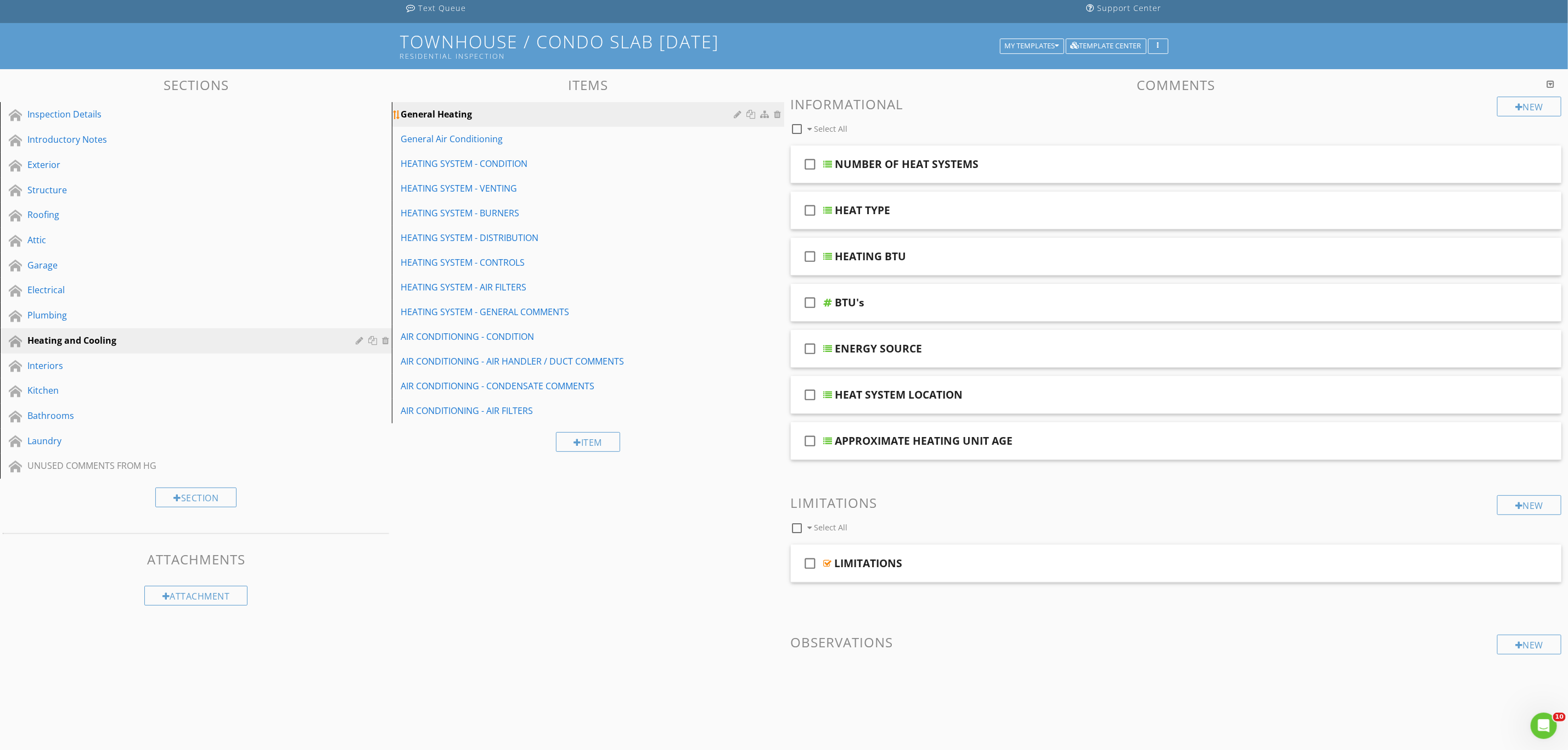
click at [491, 117] on div "General Heating" at bounding box center [569, 114] width 337 height 13
click at [1055, 213] on div "HEAT TYPE" at bounding box center [1116, 211] width 561 height 13
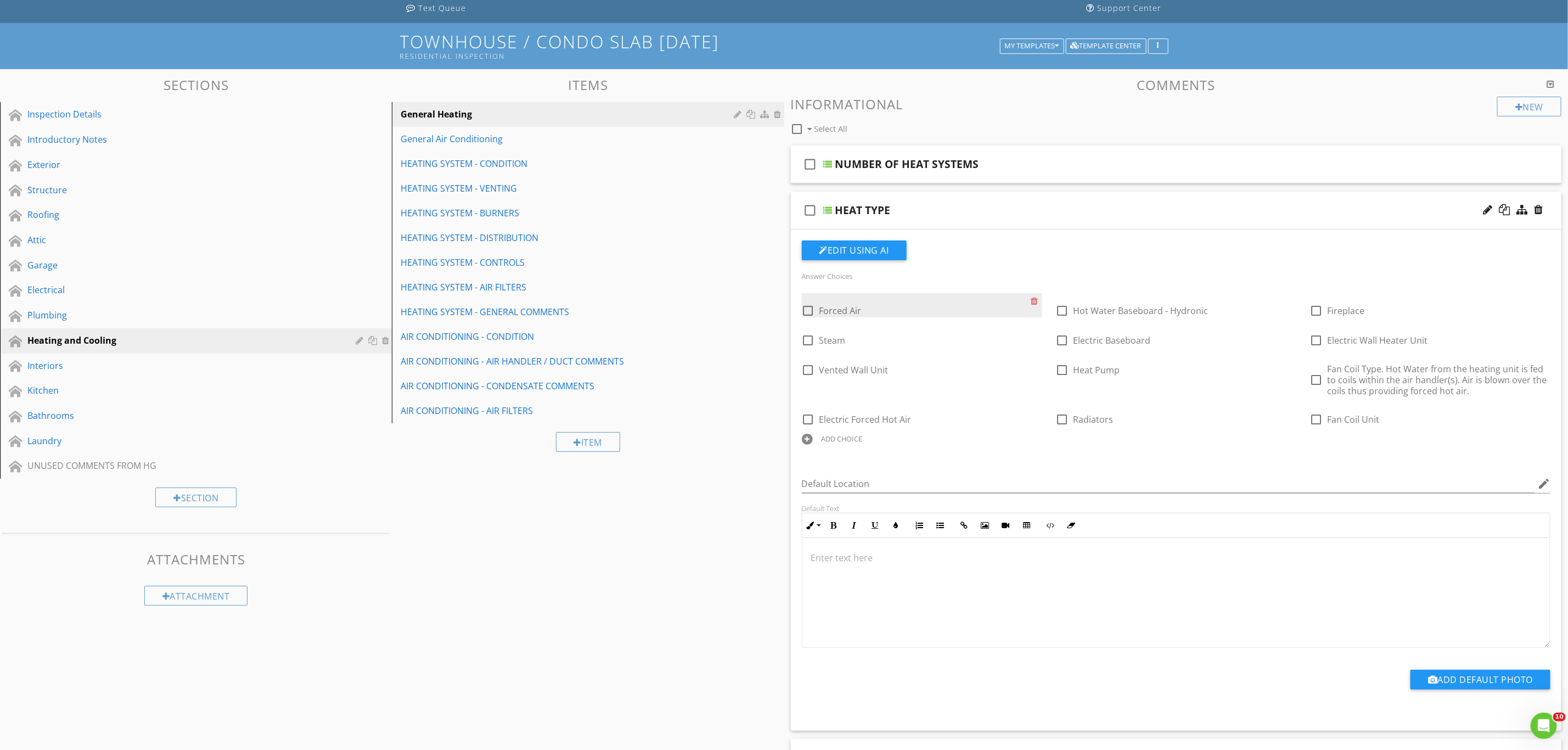
click at [806, 313] on div at bounding box center [808, 310] width 19 height 19
checkbox input "true"
click at [519, 236] on div "HEATING SYSTEM - DISTRIBUTION" at bounding box center [569, 238] width 337 height 13
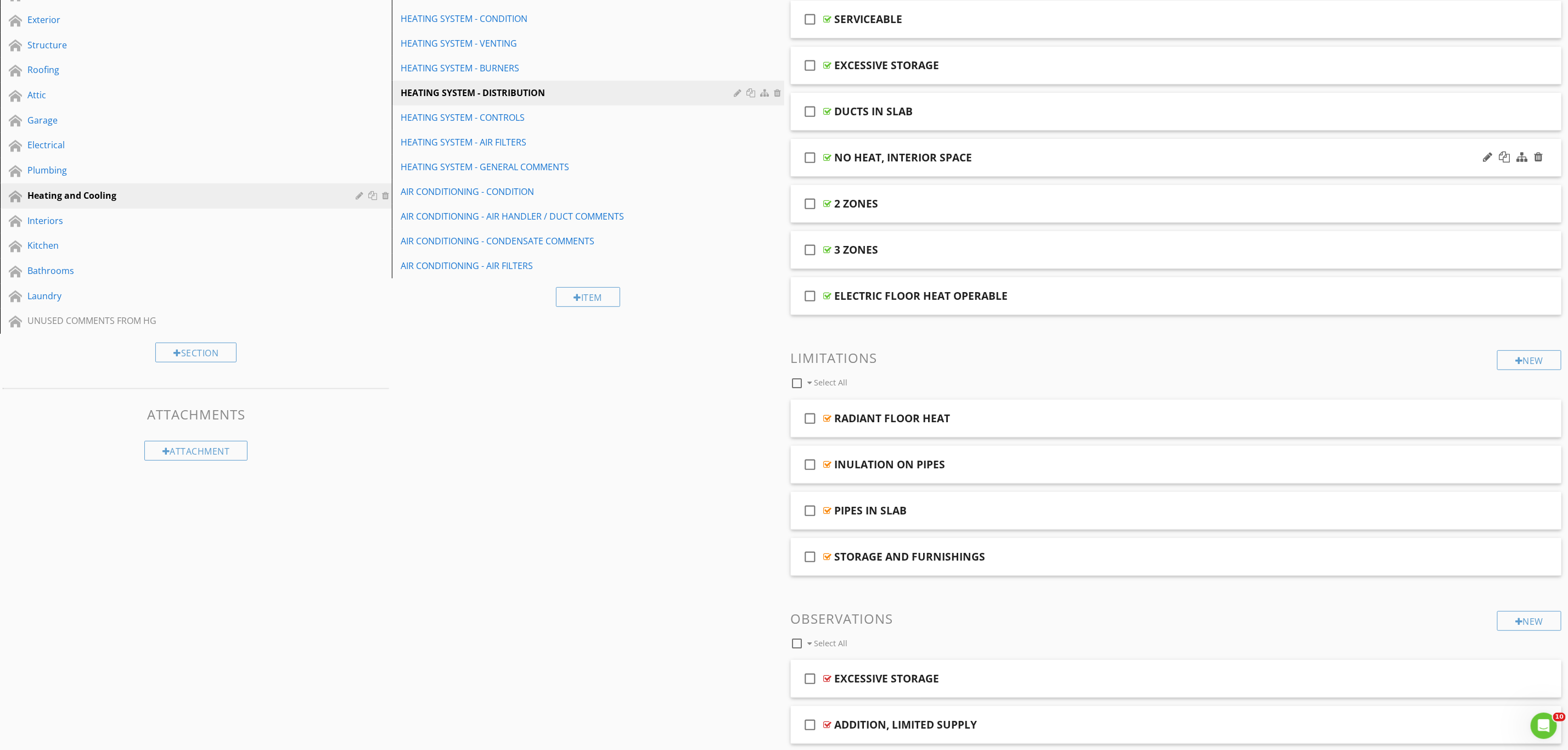
scroll to position [221, 0]
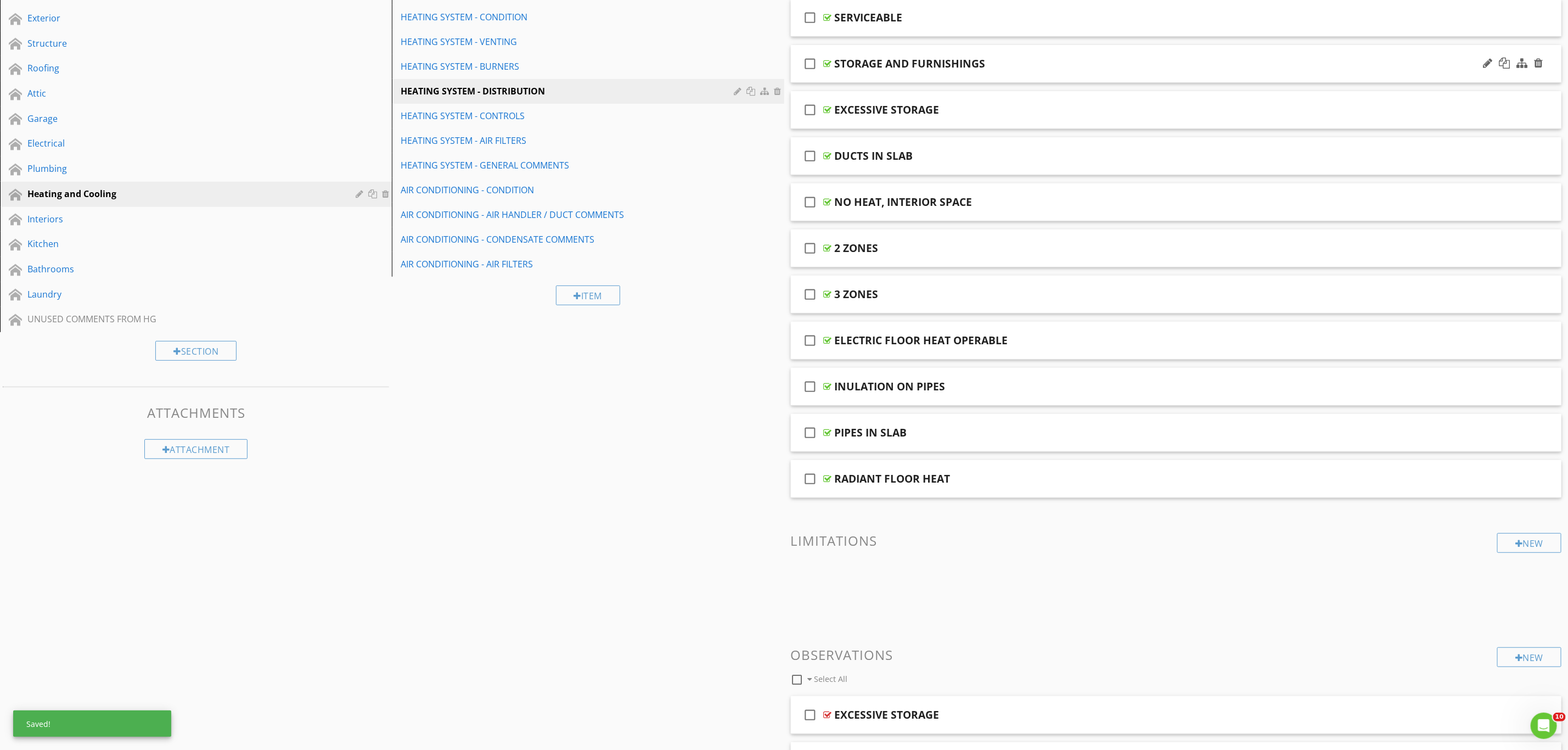
click at [1091, 58] on div "STORAGE AND FURNISHINGS" at bounding box center [1115, 64] width 561 height 13
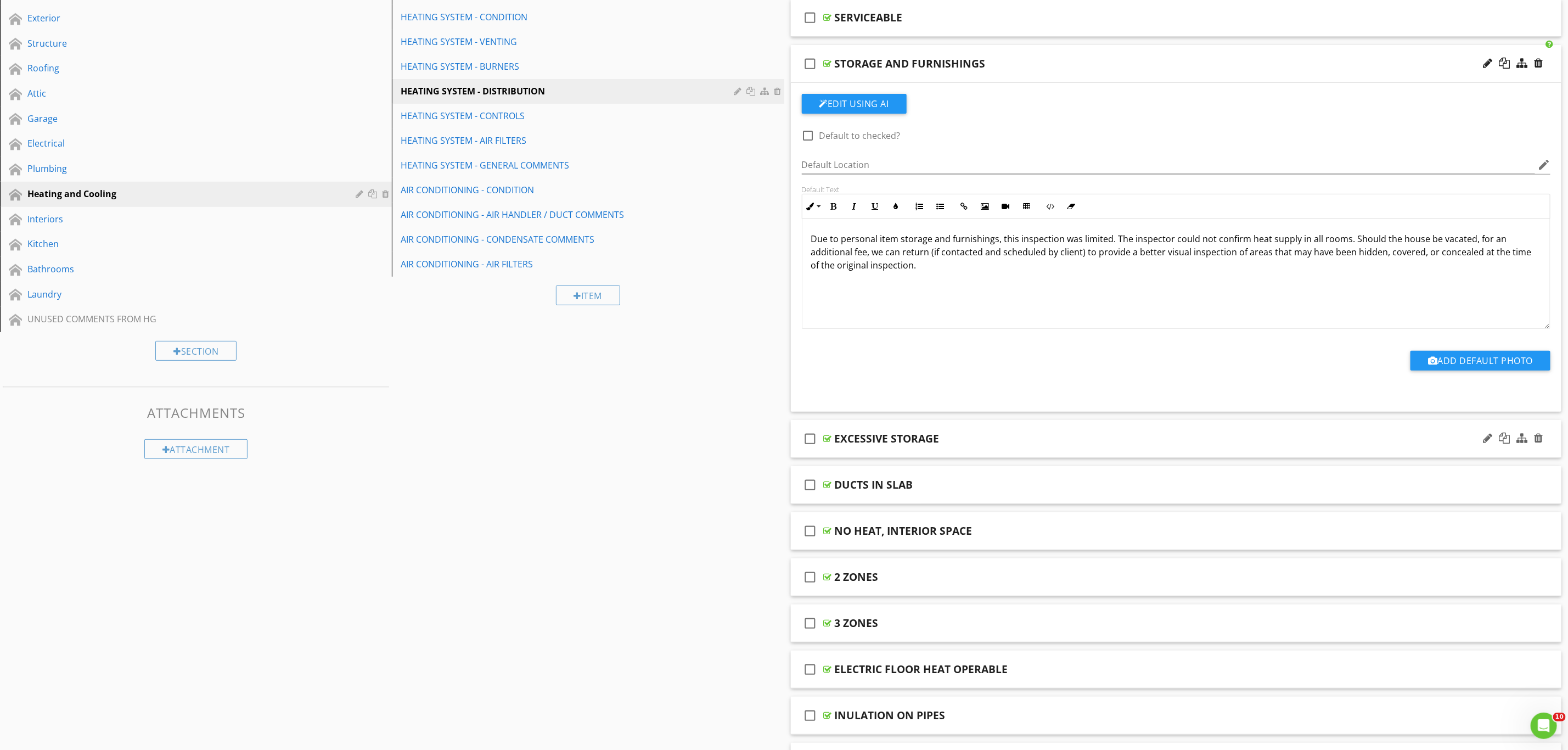
click at [1069, 443] on div "EXCESSIVE STORAGE" at bounding box center [1115, 439] width 561 height 13
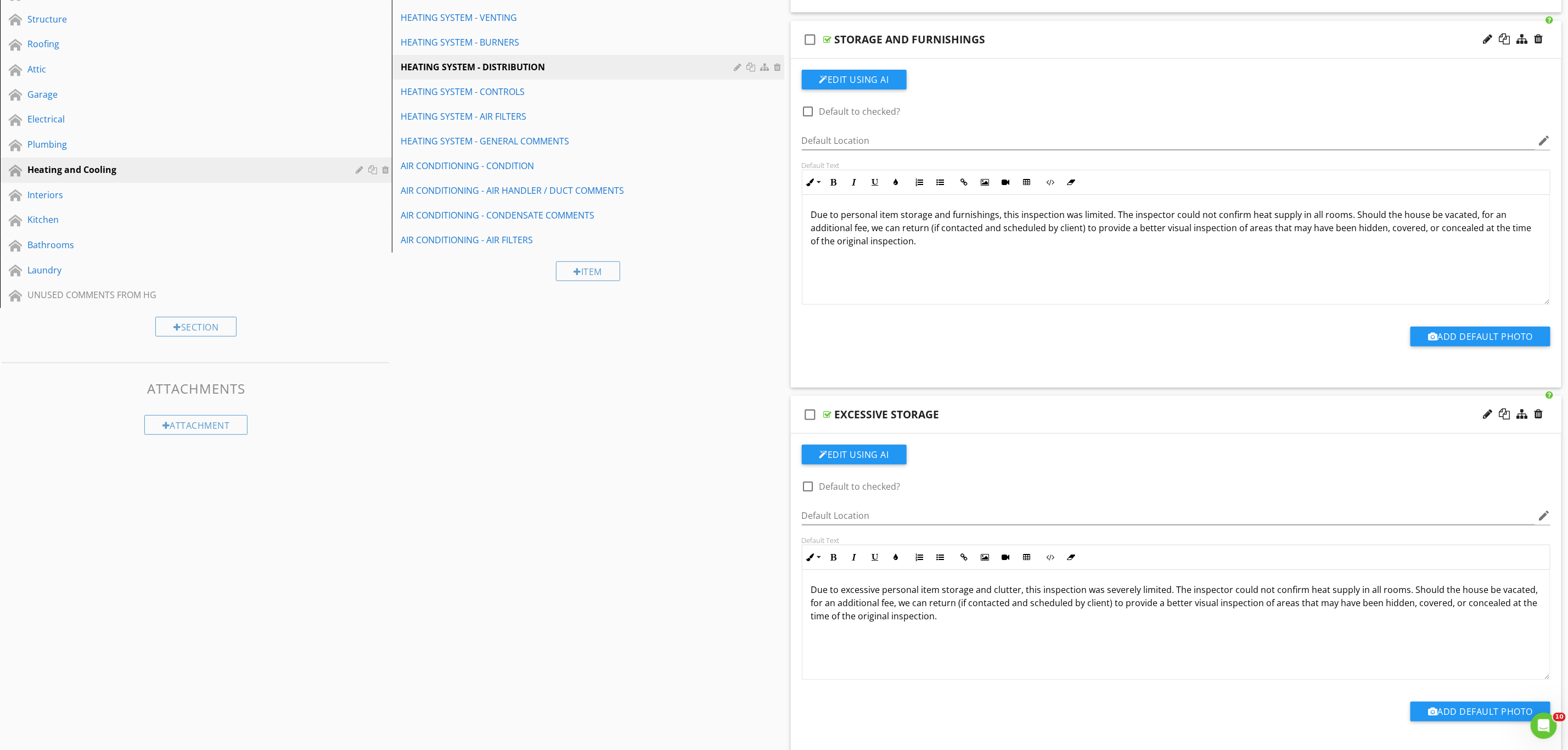
scroll to position [270, 0]
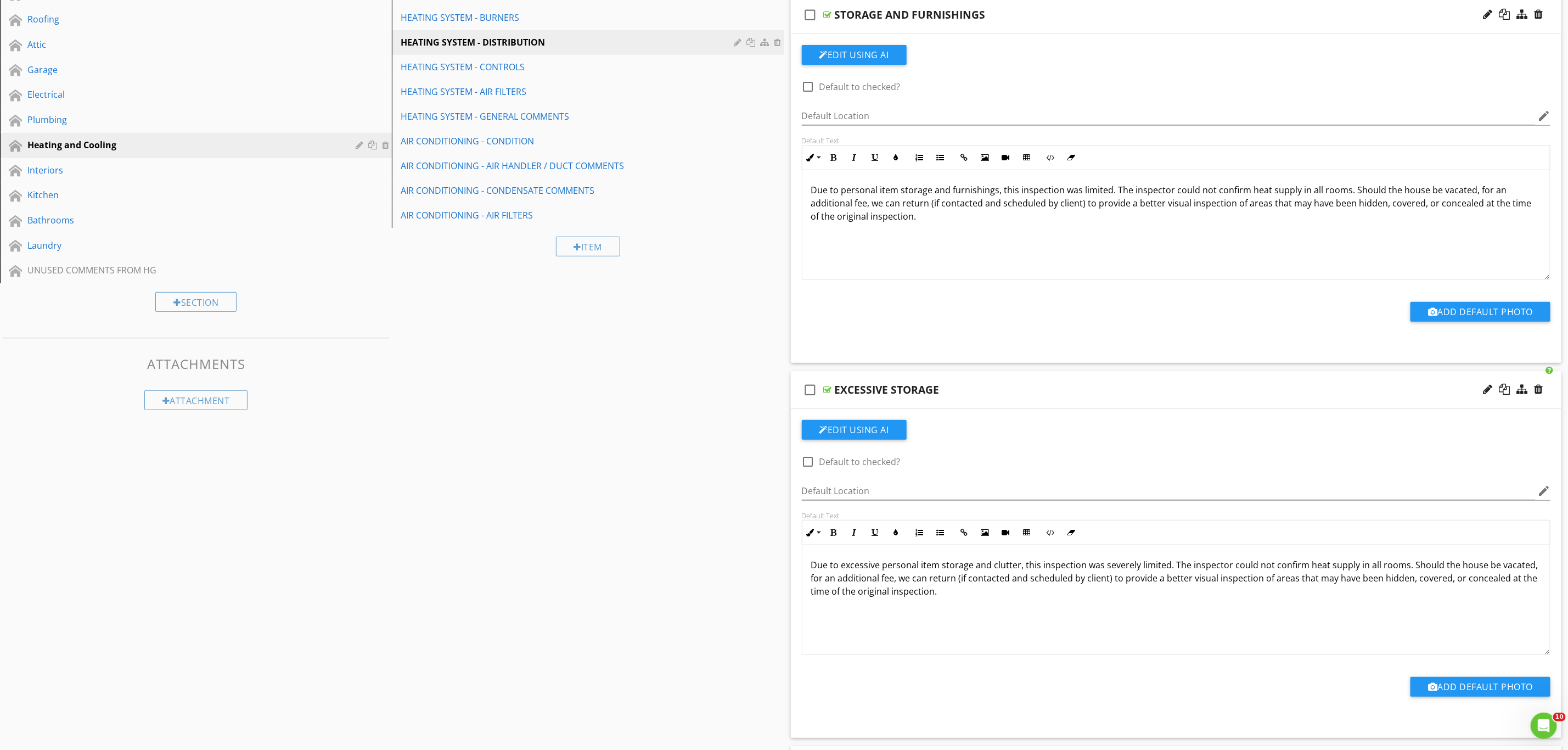
click at [1115, 570] on p "Due to excessive personal item storage and clutter, this inspection was severel…" at bounding box center [1177, 578] width 730 height 40
click at [1115, 569] on p "Due to excessive personal item storage and clutter, this inspection was severel…" at bounding box center [1177, 578] width 730 height 40
click at [1083, 580] on p "Due to excessive personal item storage and clutter, this inspection was limited…" at bounding box center [1177, 578] width 730 height 40
click at [75, 167] on div "Interiors" at bounding box center [183, 170] width 312 height 13
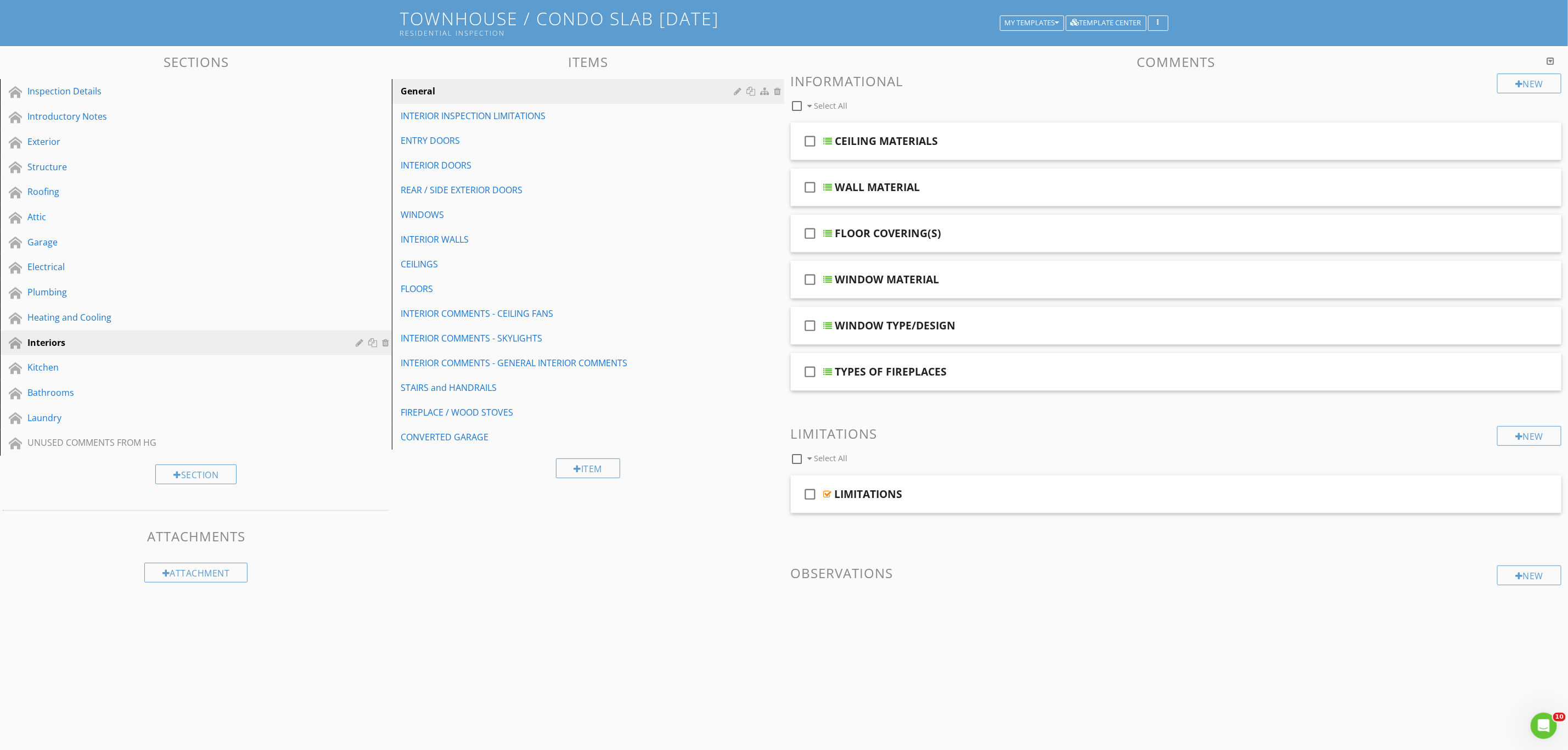
scroll to position [97, 0]
click at [1103, 129] on div "check_box_outline_blank CEILING MATERIALS" at bounding box center [1176, 141] width 771 height 38
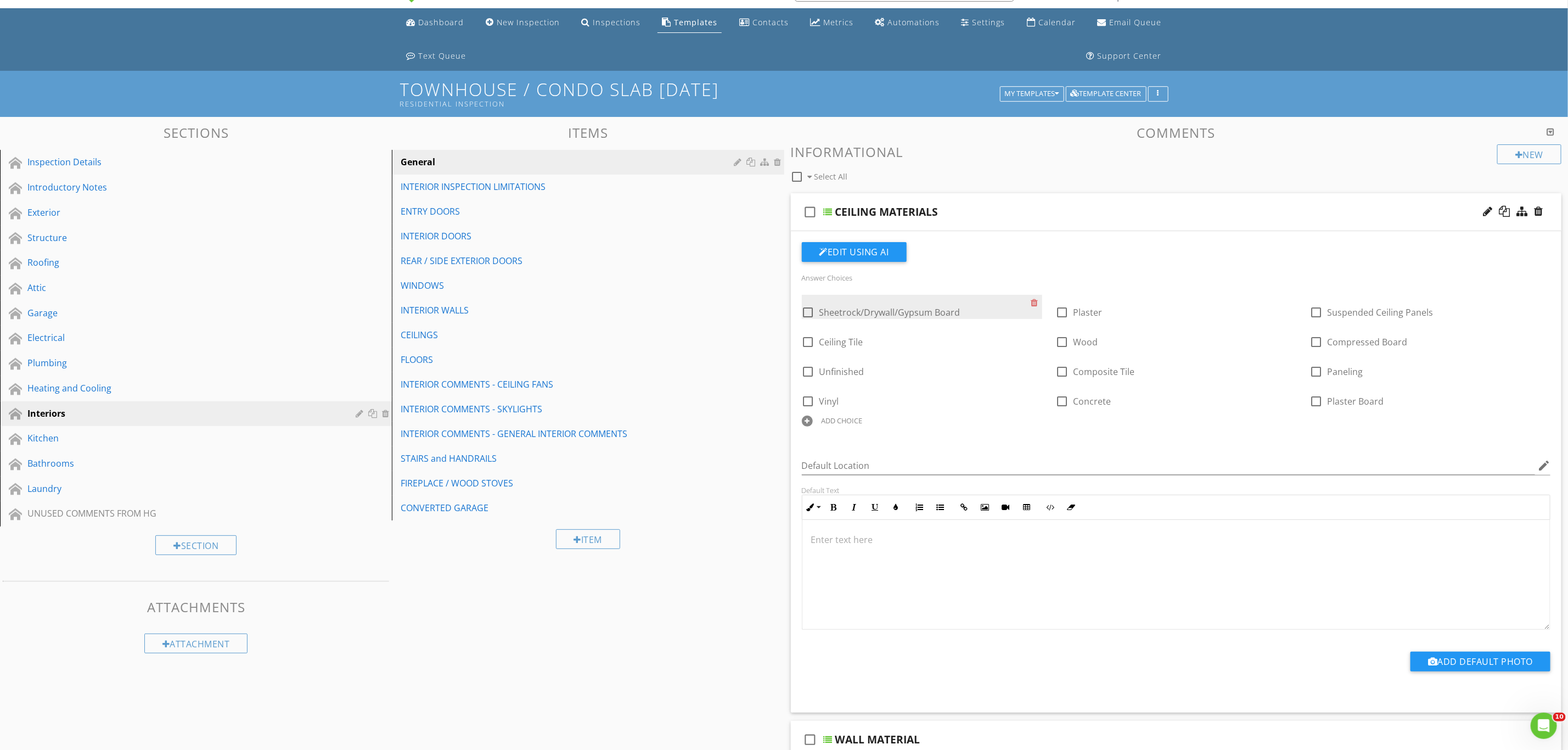
scroll to position [23, 0]
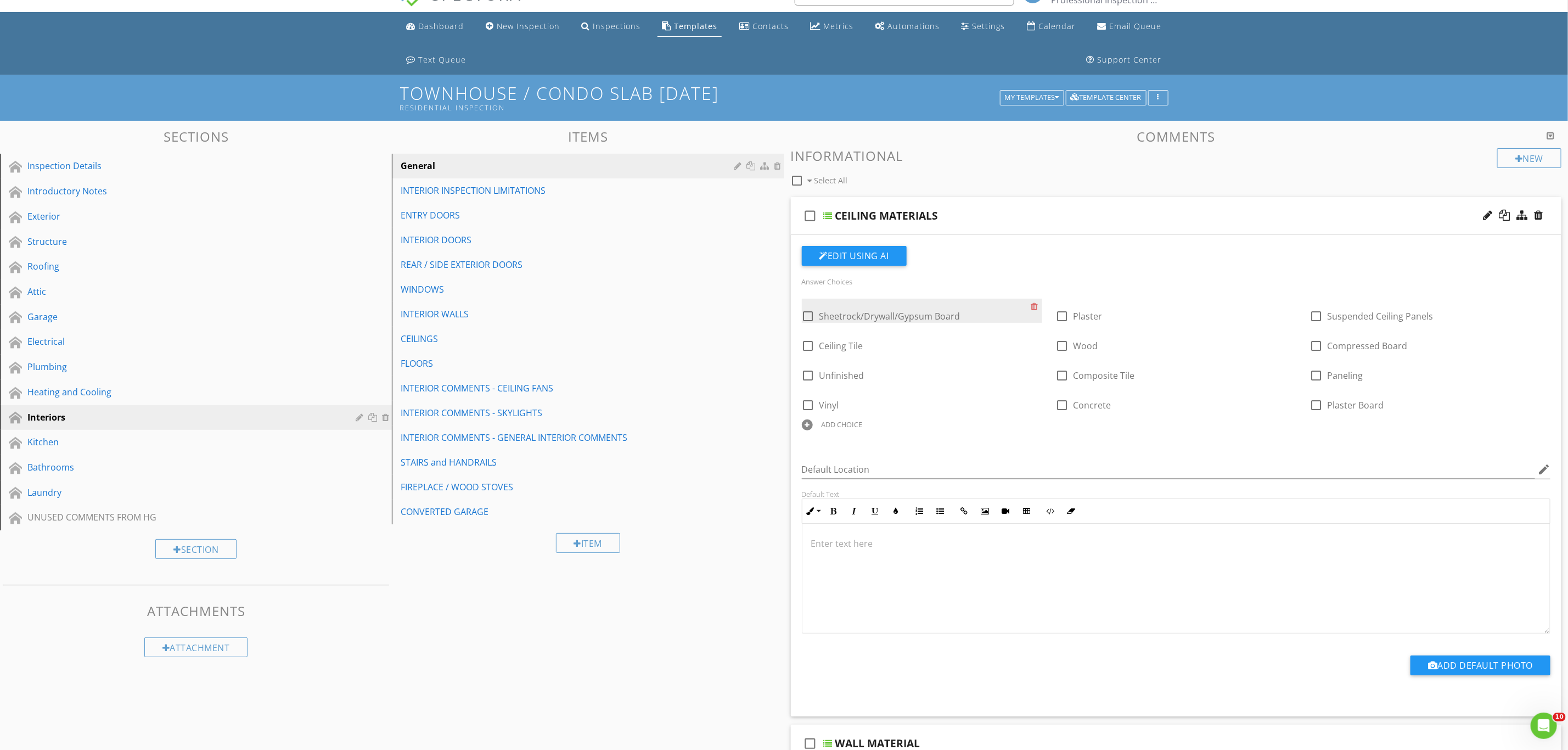
click at [808, 318] on div at bounding box center [808, 316] width 19 height 19
checkbox input "true"
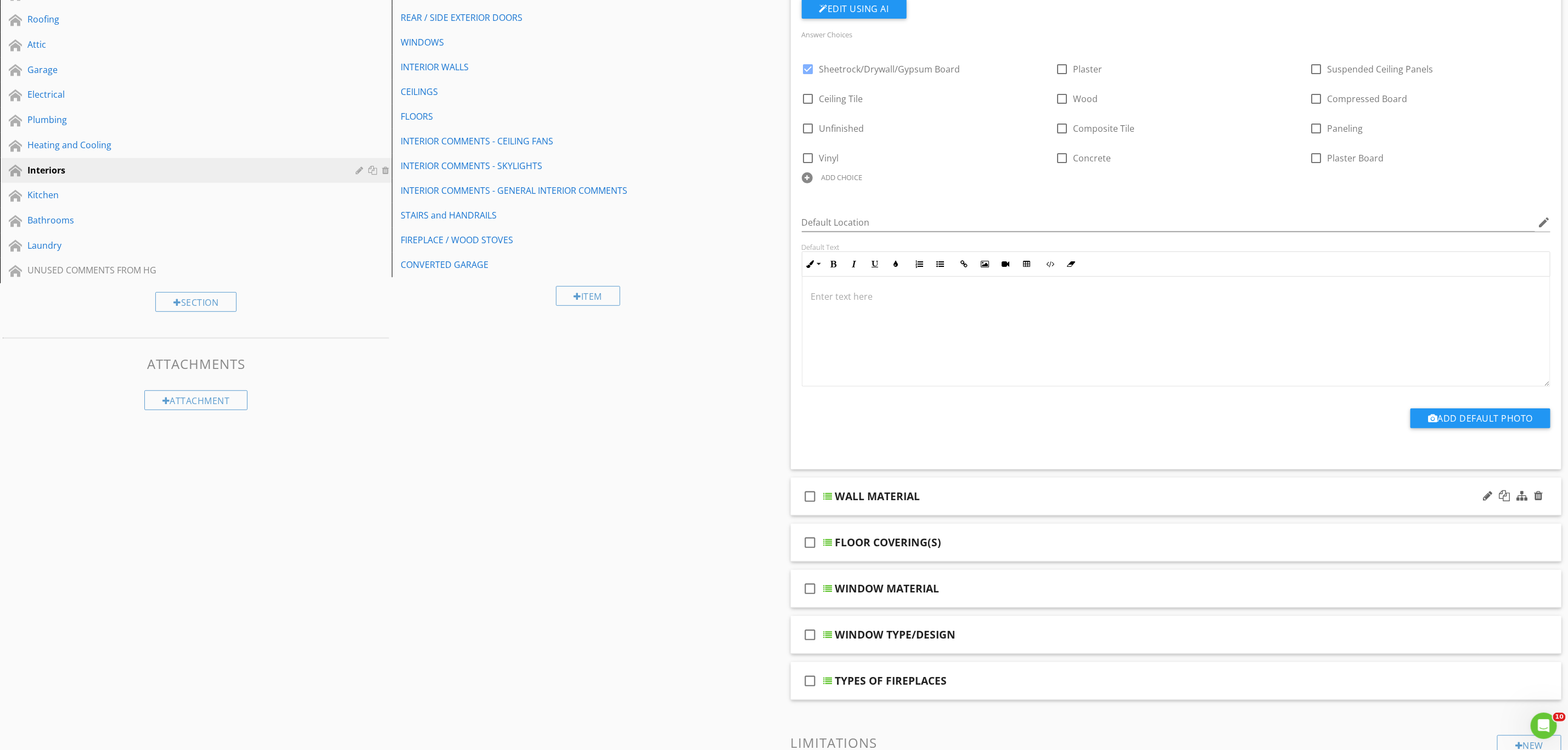
click at [1220, 497] on div "WALL MATERIAL" at bounding box center [1116, 496] width 561 height 13
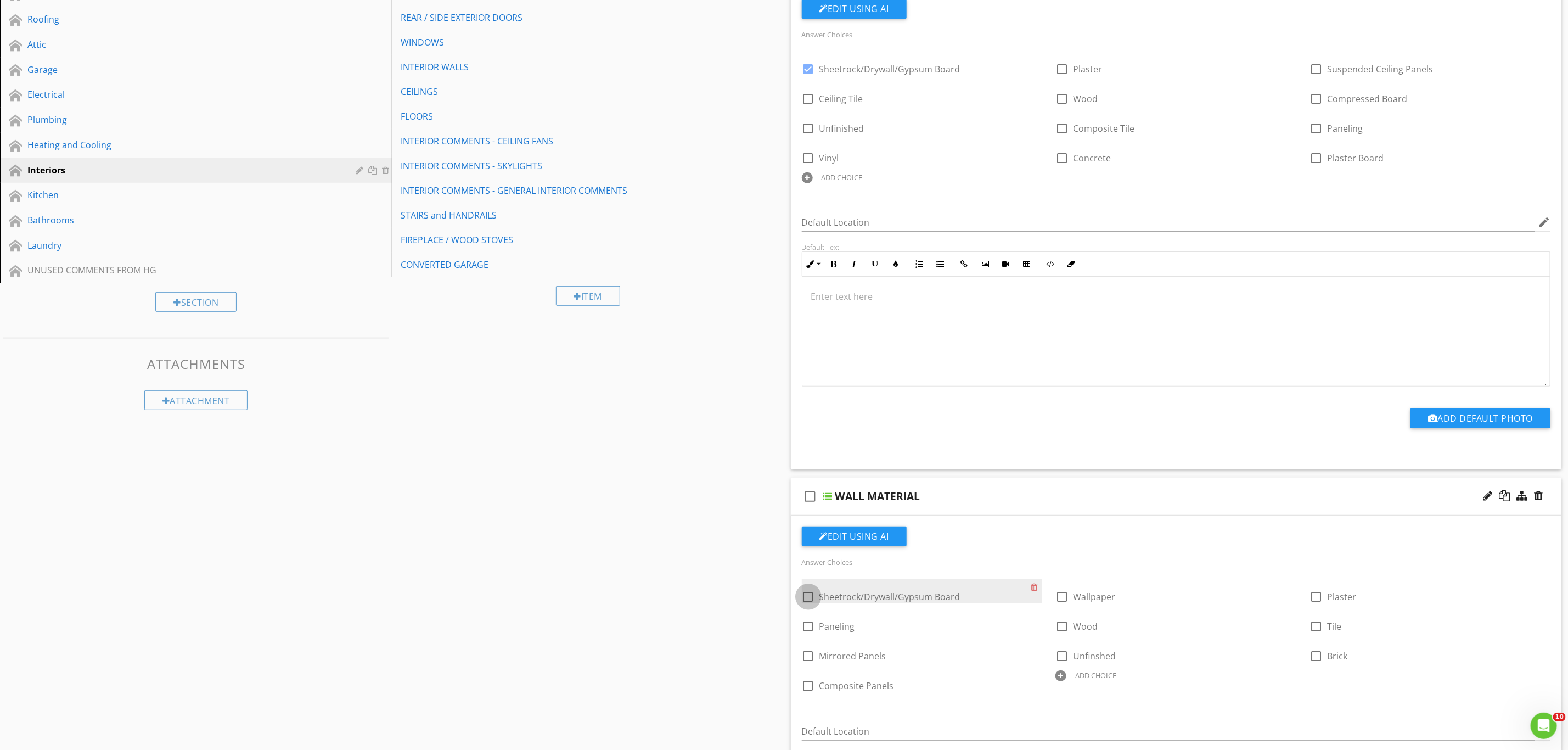
click at [807, 601] on div at bounding box center [808, 597] width 19 height 19
checkbox input "true"
click at [52, 220] on div "Bathrooms" at bounding box center [183, 220] width 312 height 13
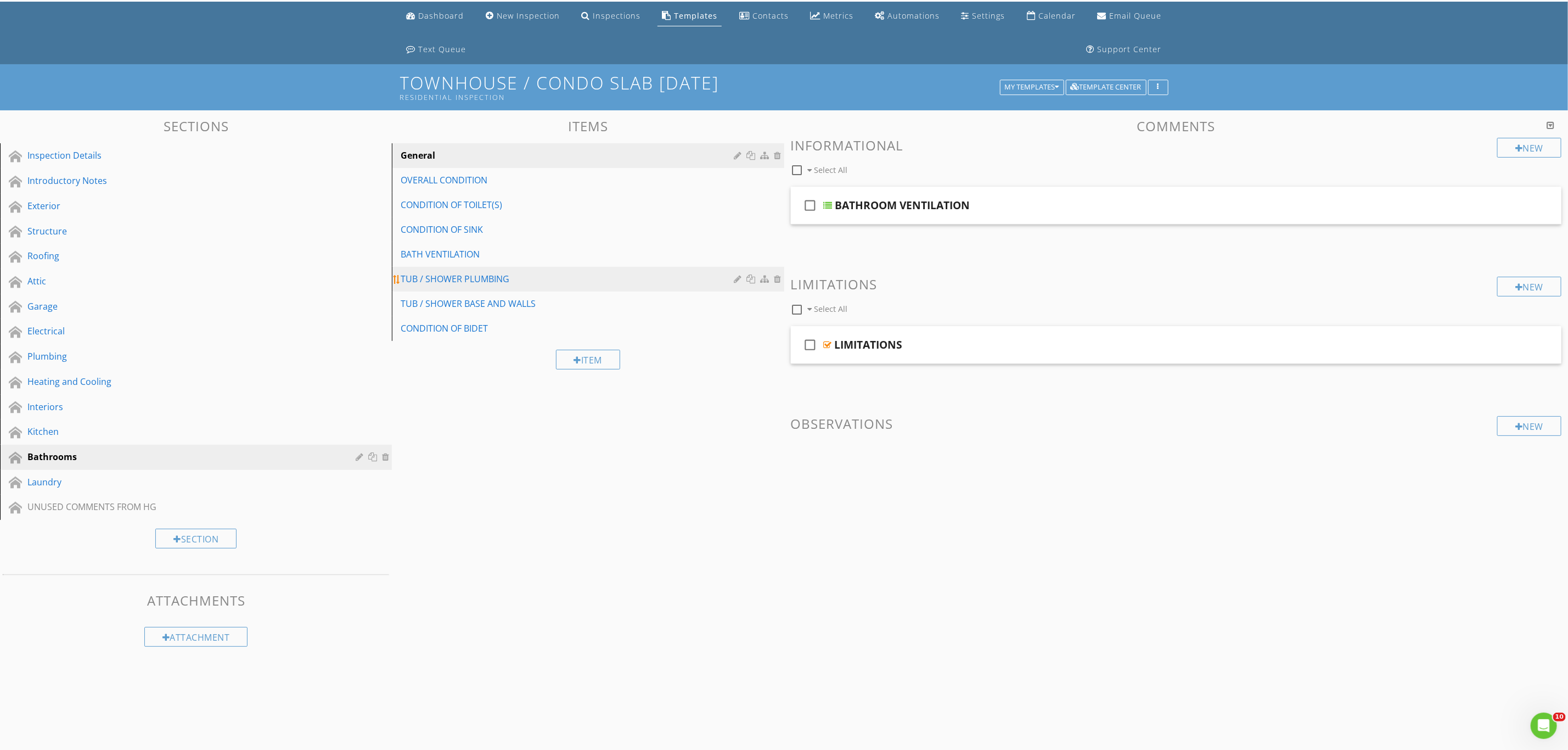
scroll to position [0, 0]
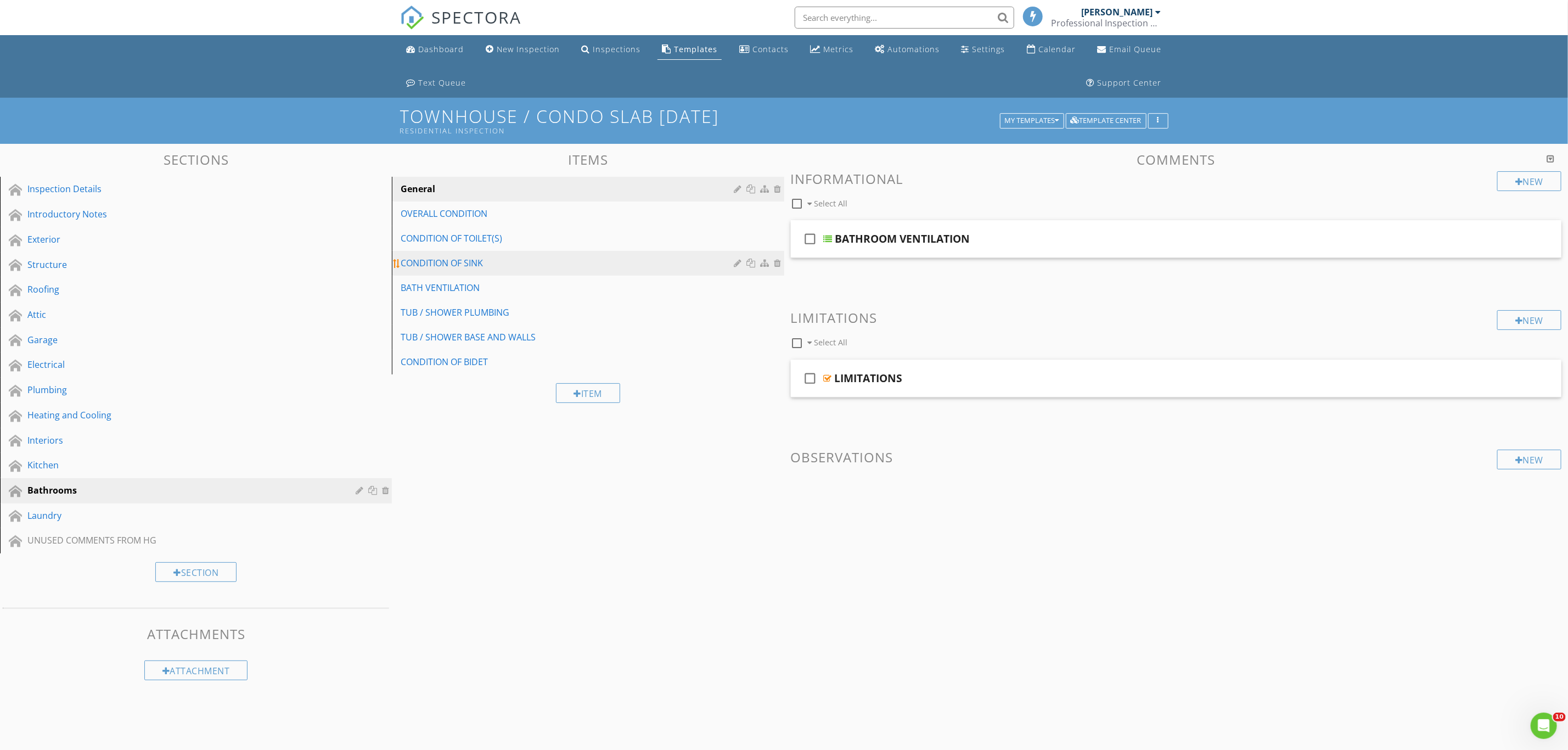
click at [472, 262] on div "CONDITION OF SINK" at bounding box center [569, 263] width 337 height 13
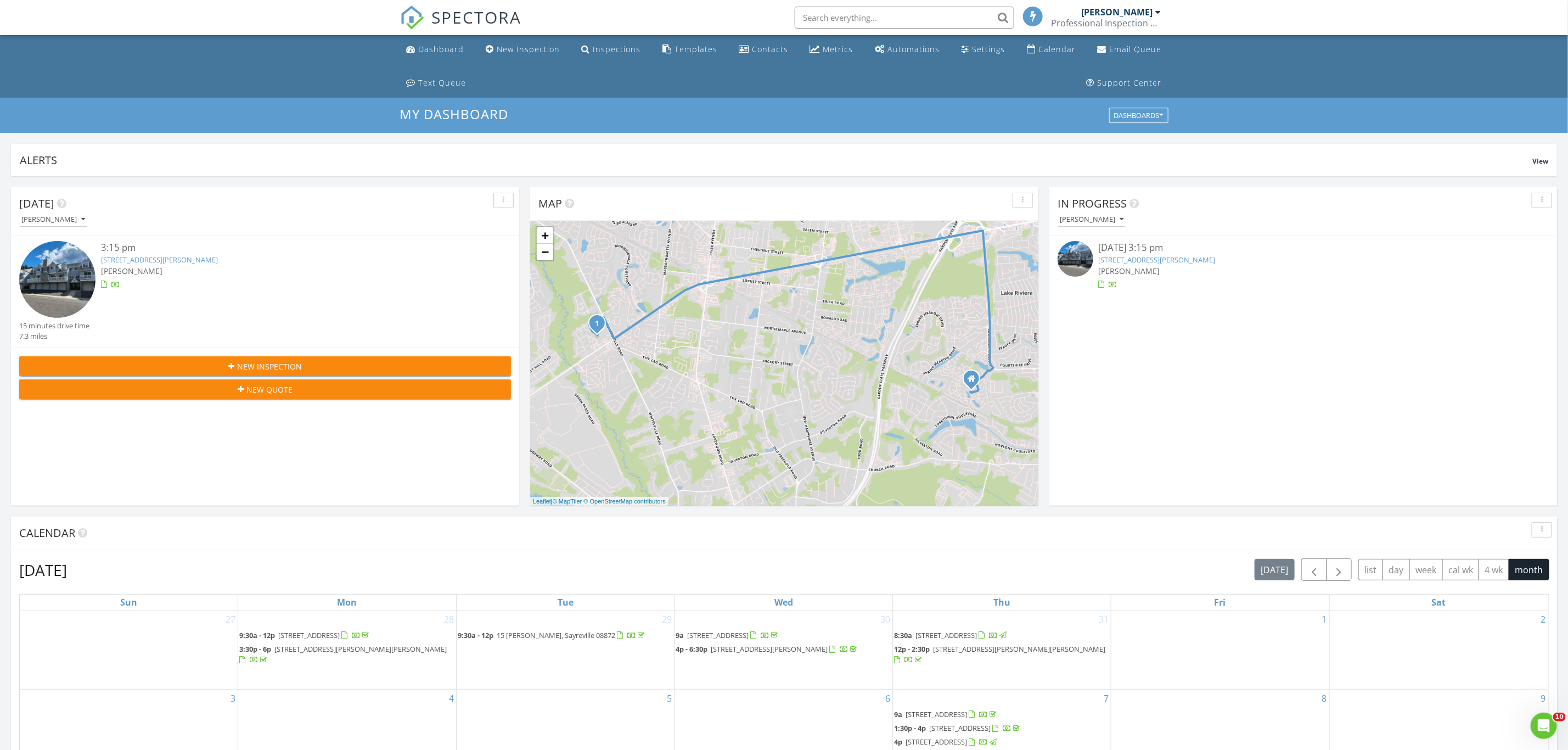
click at [1136, 259] on link "[STREET_ADDRESS][PERSON_NAME]" at bounding box center [1157, 259] width 117 height 10
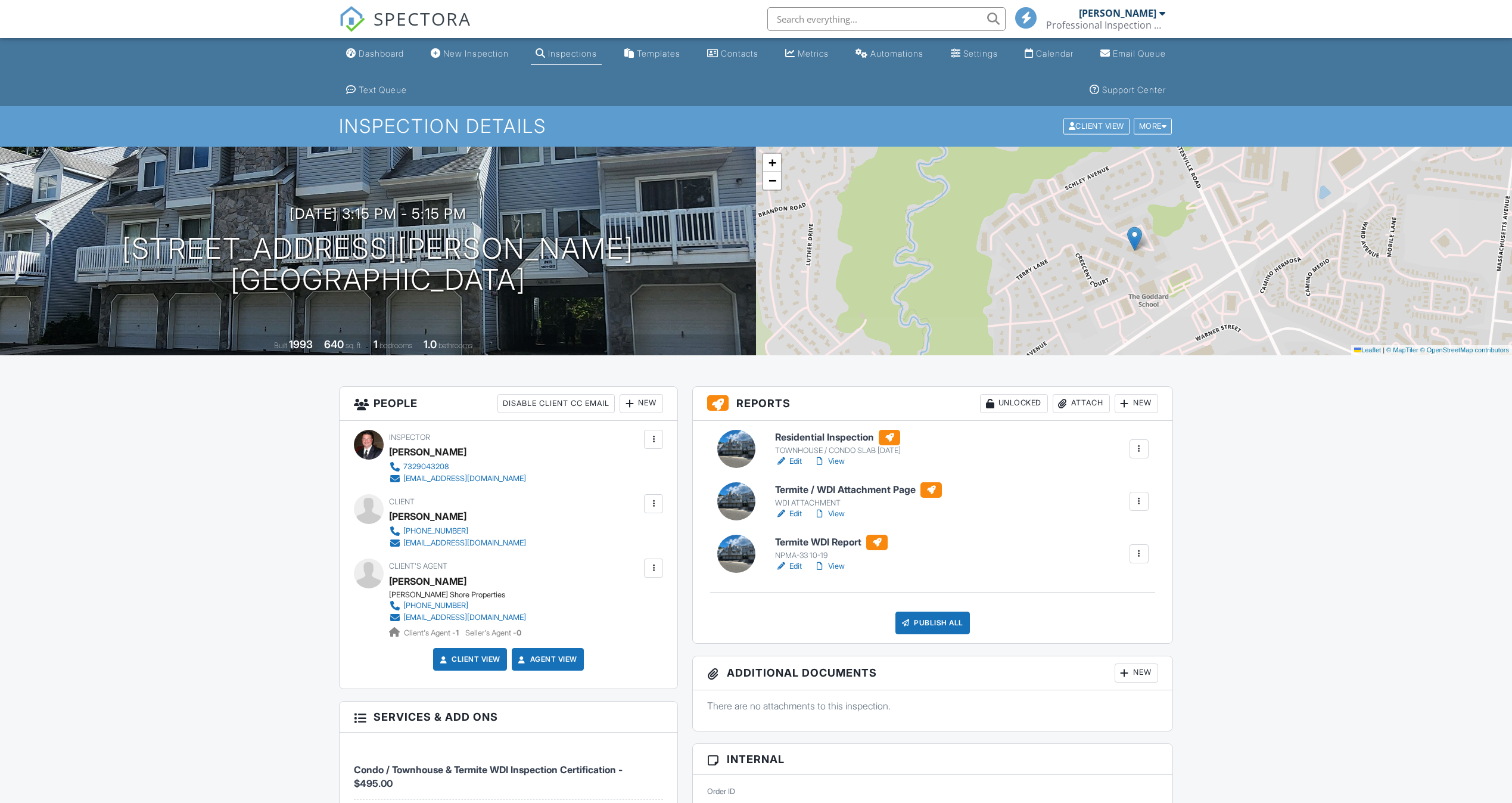
drag, startPoint x: 0, startPoint y: 0, endPoint x: 839, endPoint y: 513, distance: 983.4
click at [839, 513] on link "View" at bounding box center [829, 514] width 31 height 12
click at [839, 568] on link "View" at bounding box center [829, 566] width 31 height 12
click at [1138, 501] on div at bounding box center [1139, 501] width 12 height 12
click at [1098, 597] on div "Delete" at bounding box center [1104, 593] width 25 height 13
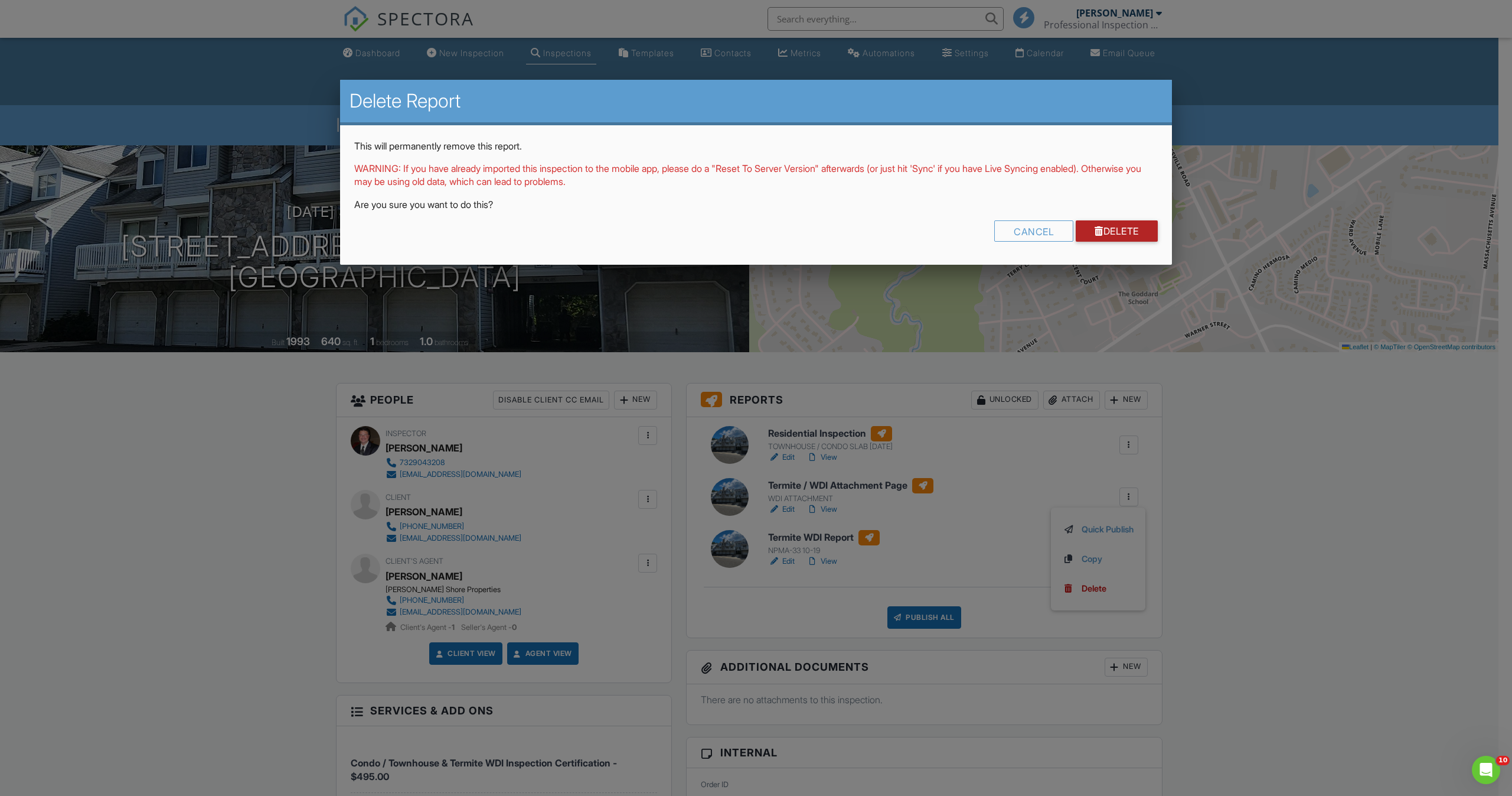
click at [1103, 233] on link "Delete" at bounding box center [1116, 231] width 82 height 21
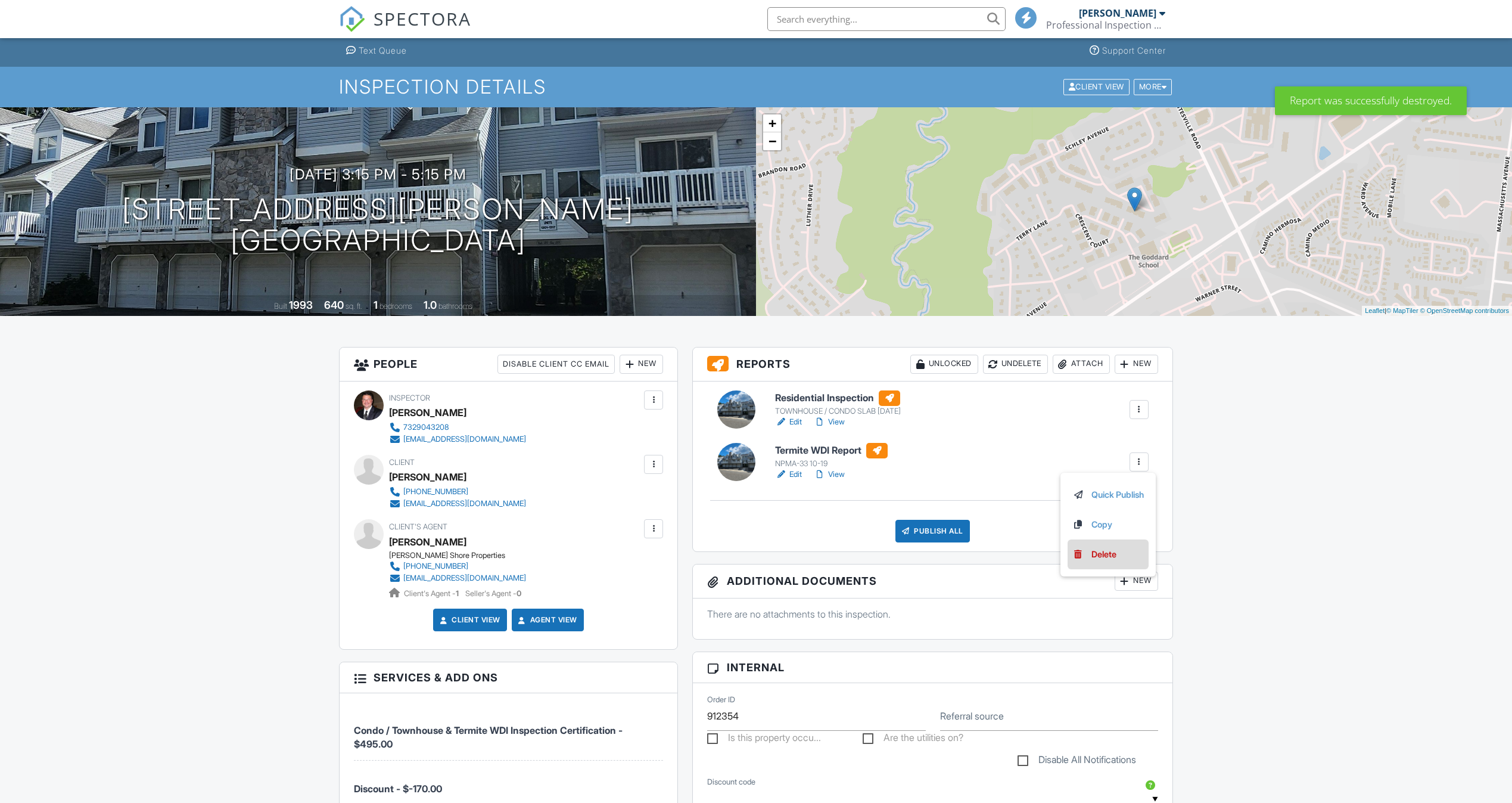
click at [1112, 560] on div "Delete" at bounding box center [1104, 554] width 25 height 13
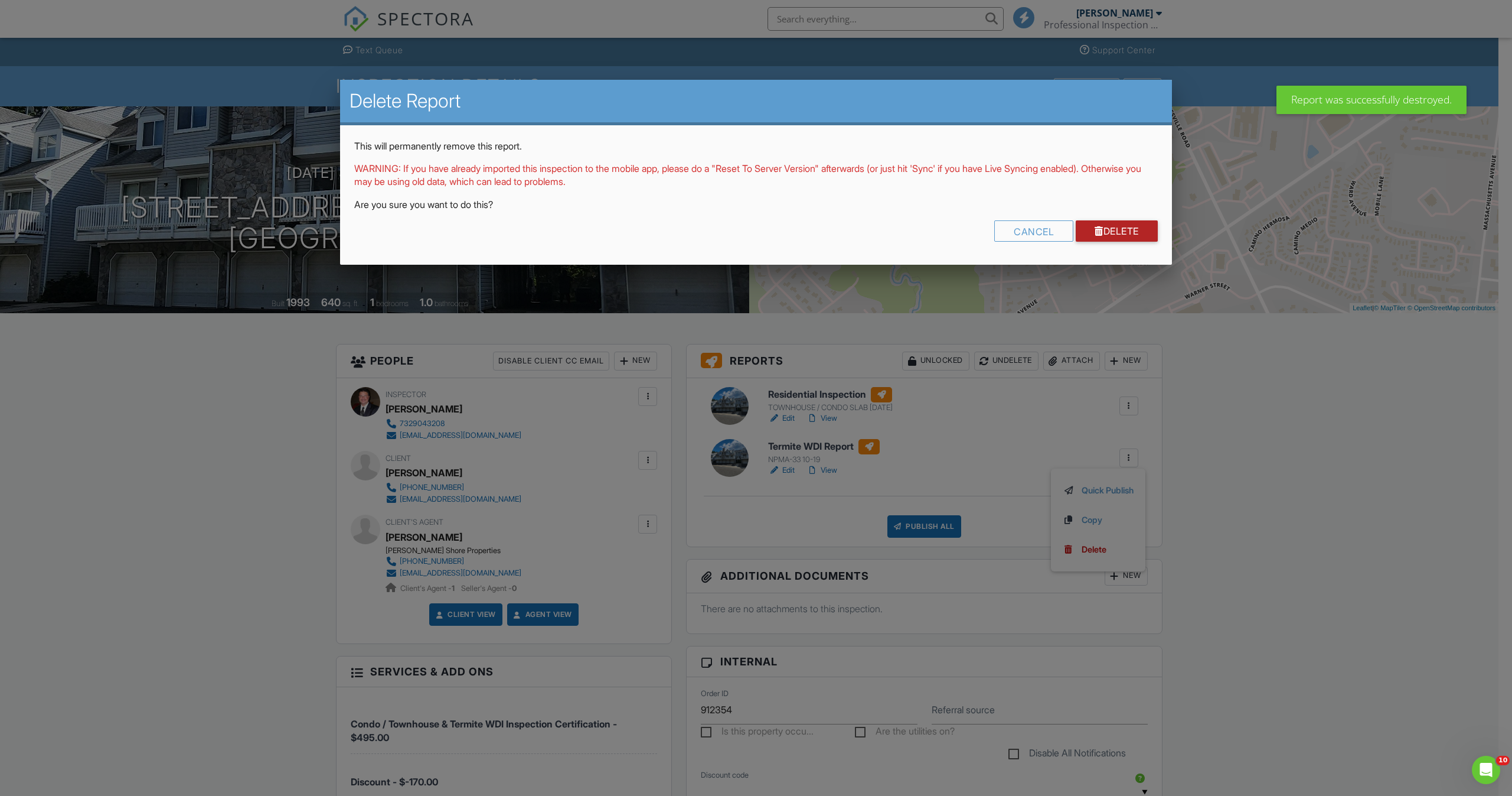
drag, startPoint x: 1122, startPoint y: 233, endPoint x: 1150, endPoint y: 320, distance: 91.4
click at [1122, 232] on link "Delete" at bounding box center [1116, 231] width 82 height 21
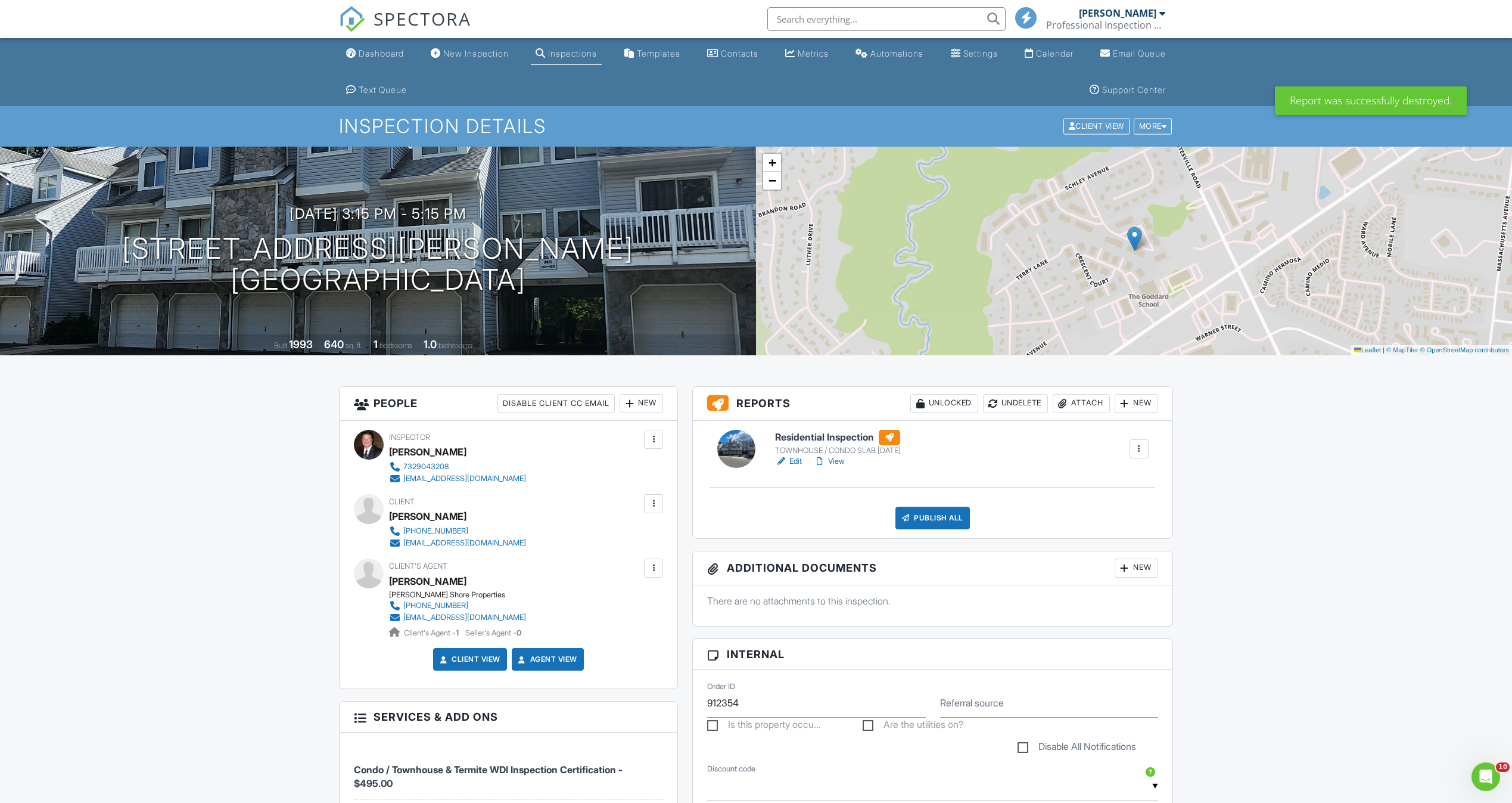
click at [650, 502] on div at bounding box center [654, 504] width 12 height 12
click at [657, 568] on div at bounding box center [654, 568] width 12 height 12
click at [634, 595] on li "Edit" at bounding box center [589, 604] width 133 height 30
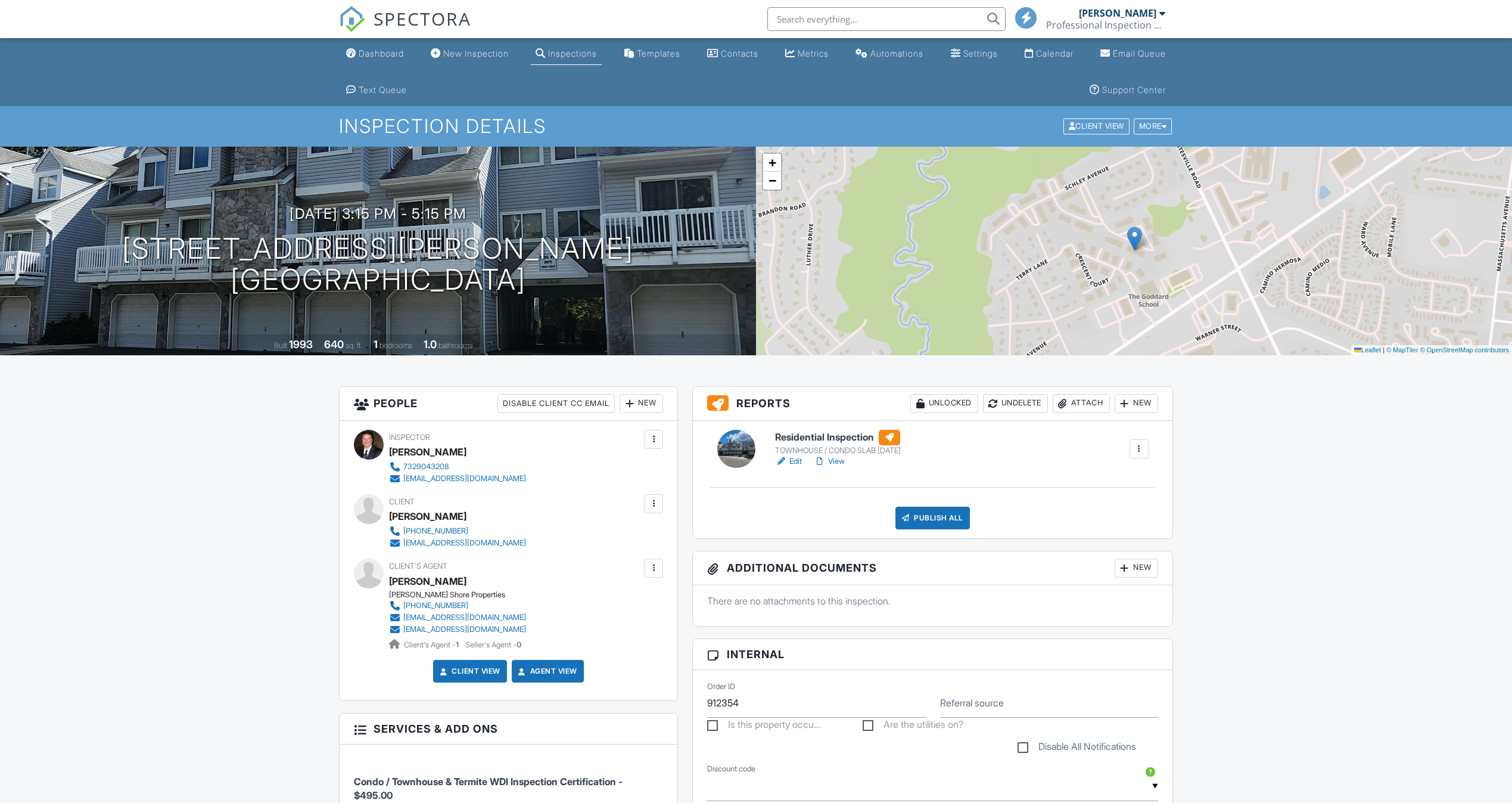
click at [1080, 403] on div "Attach" at bounding box center [1081, 403] width 57 height 19
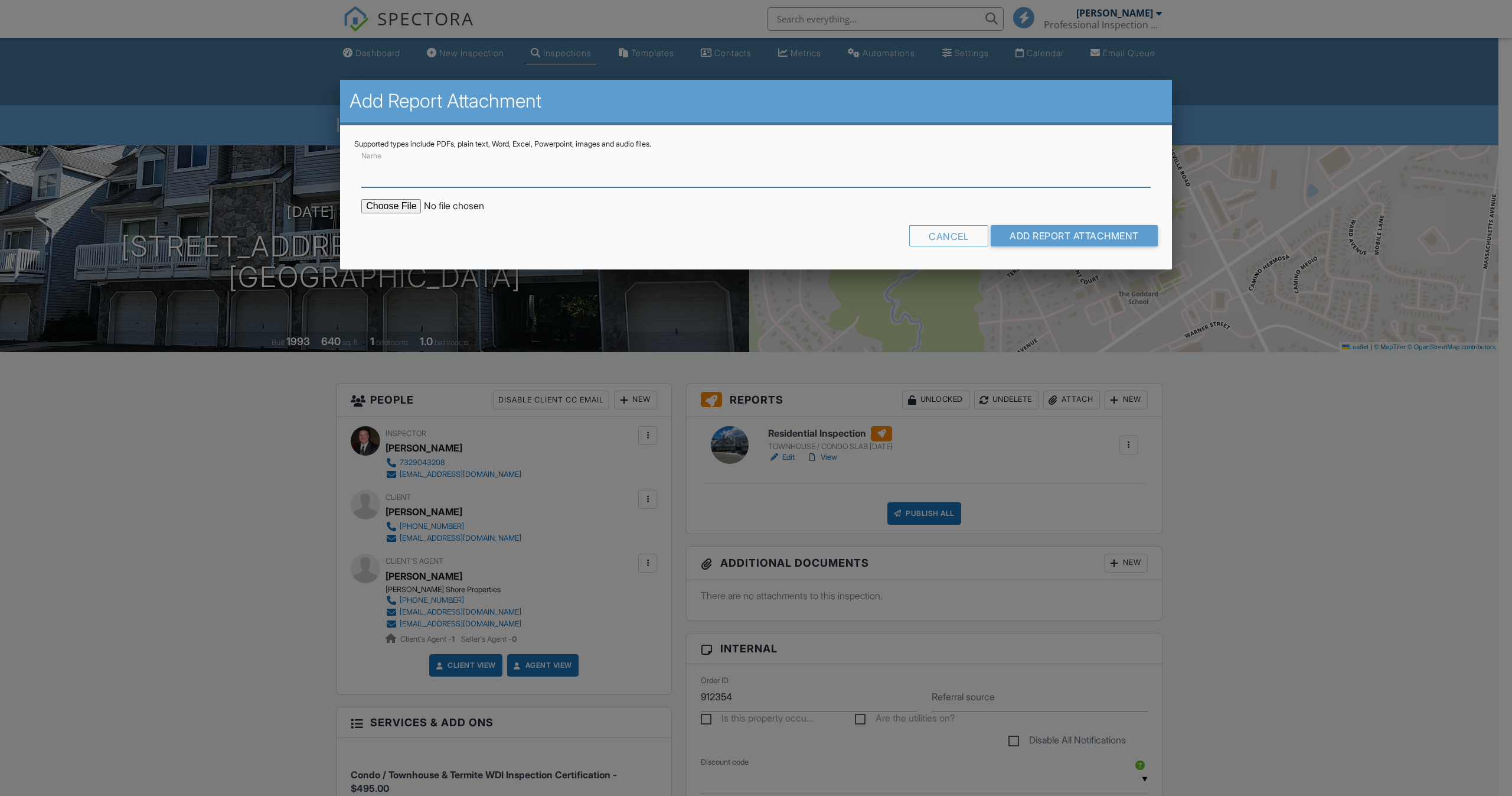
click at [426, 171] on input "Name" at bounding box center [756, 173] width 789 height 29
type input "TERMITE / WDI REPORT"
click at [388, 208] on input "file" at bounding box center [462, 206] width 201 height 14
type input "C:\fakepath\1307_Arthur_St___Termite_WDI_Report_.pdf"
click at [1056, 235] on input "Add Report Attachment" at bounding box center [1074, 236] width 167 height 21
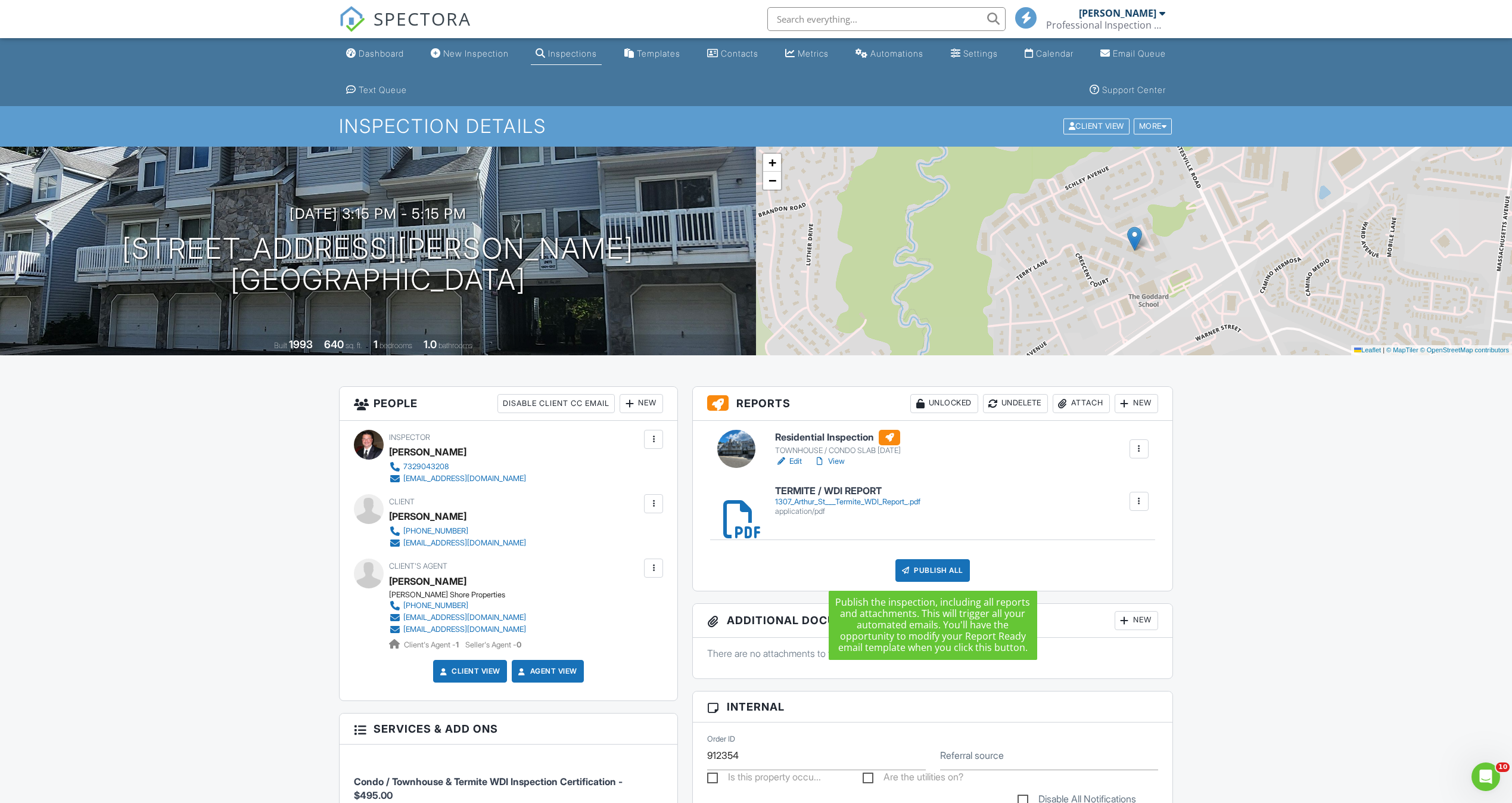
click at [942, 568] on div "Publish All" at bounding box center [932, 570] width 75 height 22
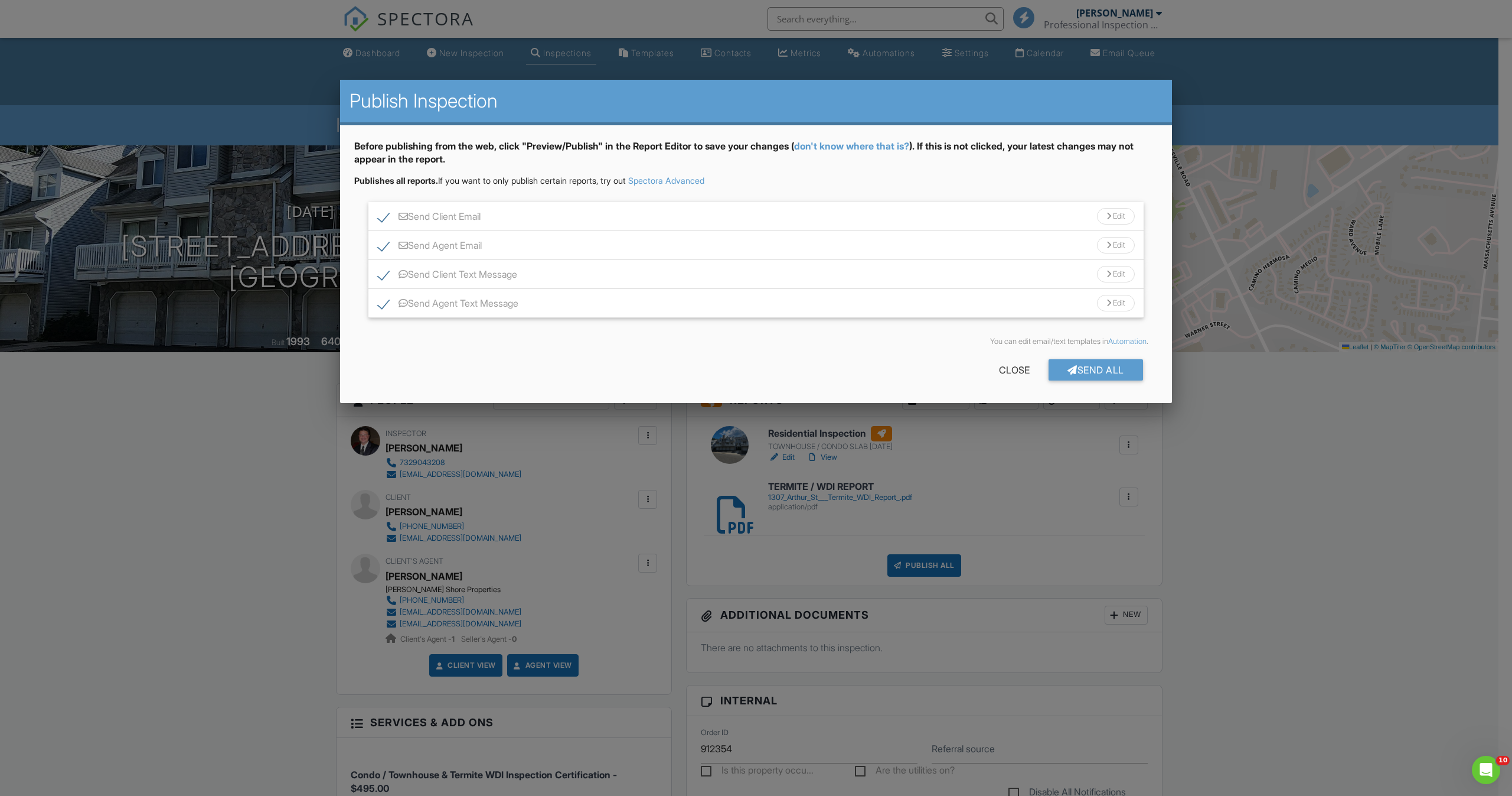
click at [1128, 211] on div "Edit" at bounding box center [1116, 216] width 38 height 16
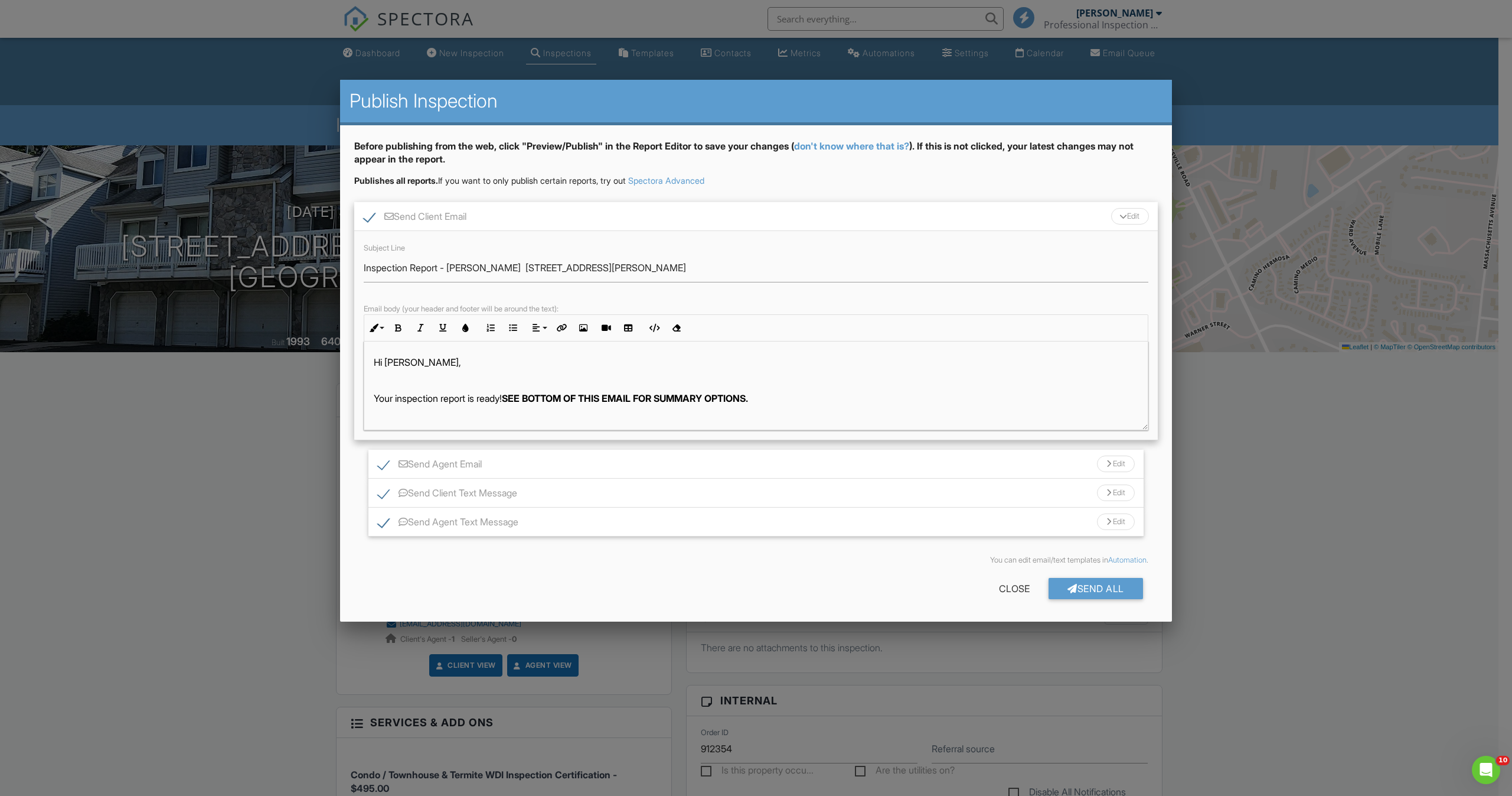
click at [772, 400] on p "Your inspection report is ready! SEE BOTTOM OF THIS EMAIL FOR SUMMARY OPTIONS." at bounding box center [756, 398] width 765 height 13
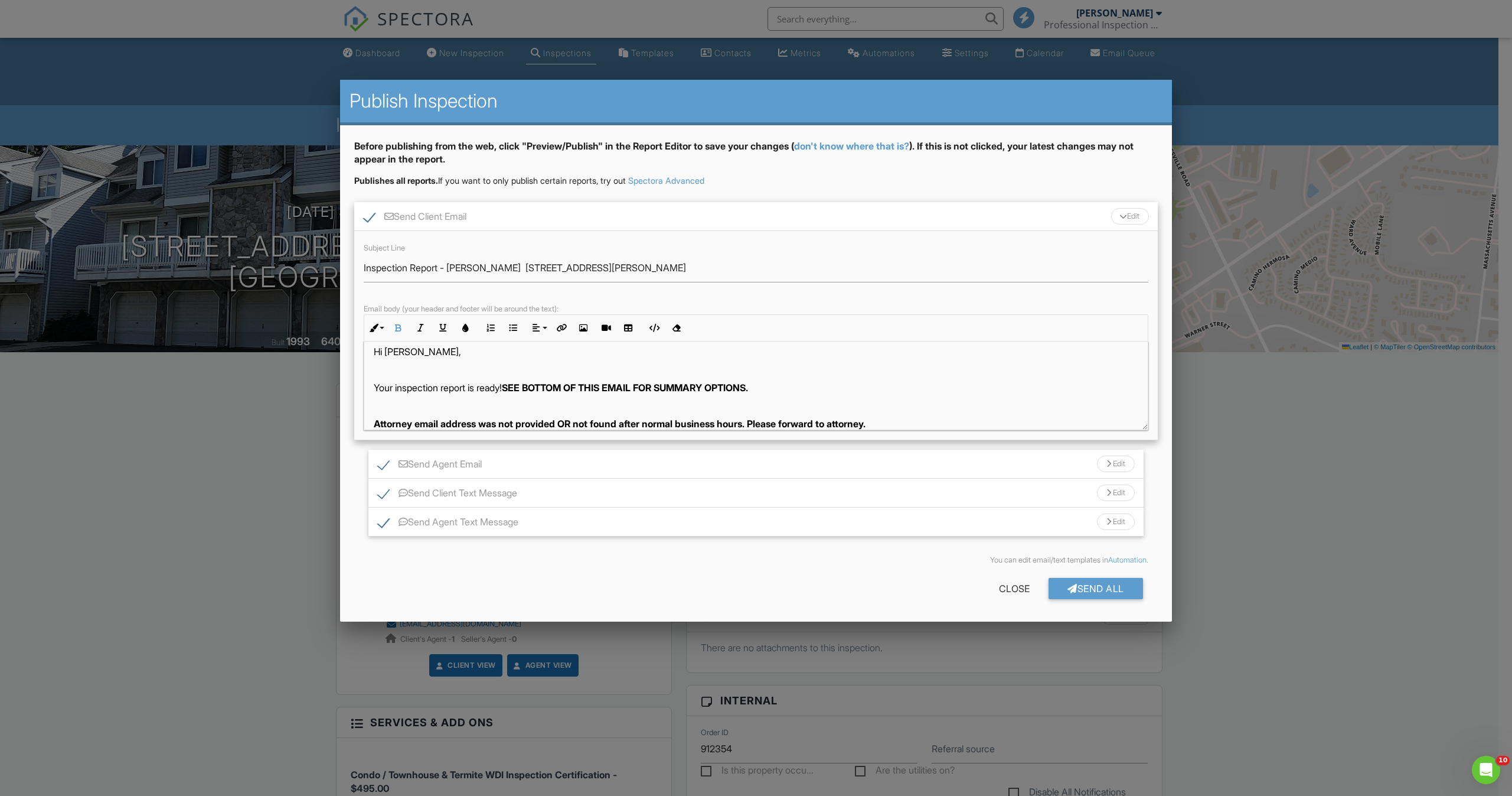
click at [1122, 464] on div "Edit" at bounding box center [1116, 463] width 38 height 16
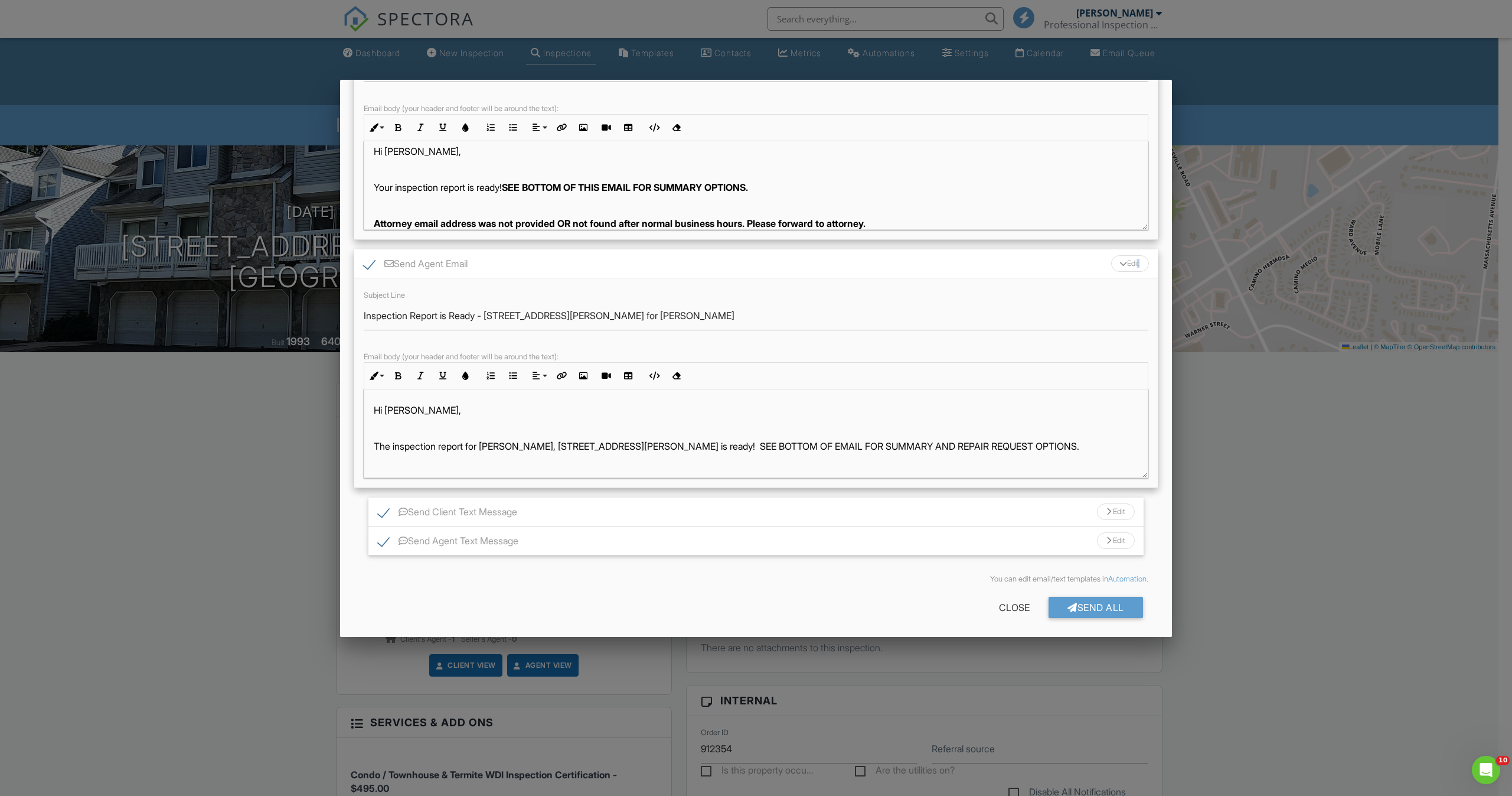
scroll to position [204, 0]
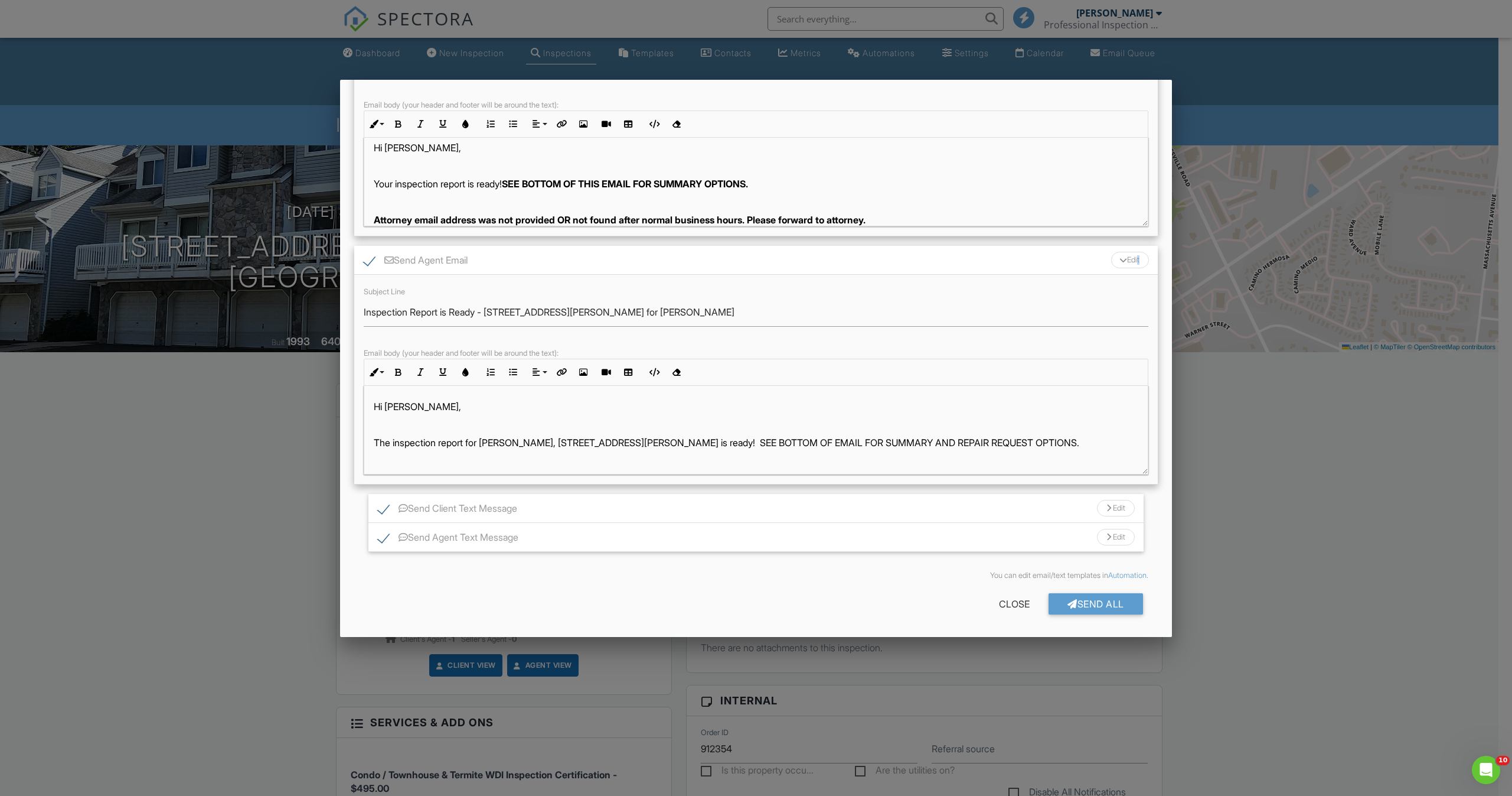
click at [1024, 438] on p "The inspection report for Xiomara Rosario, 1307 Arthur St is ready! SEE BOTTOM …" at bounding box center [756, 442] width 765 height 13
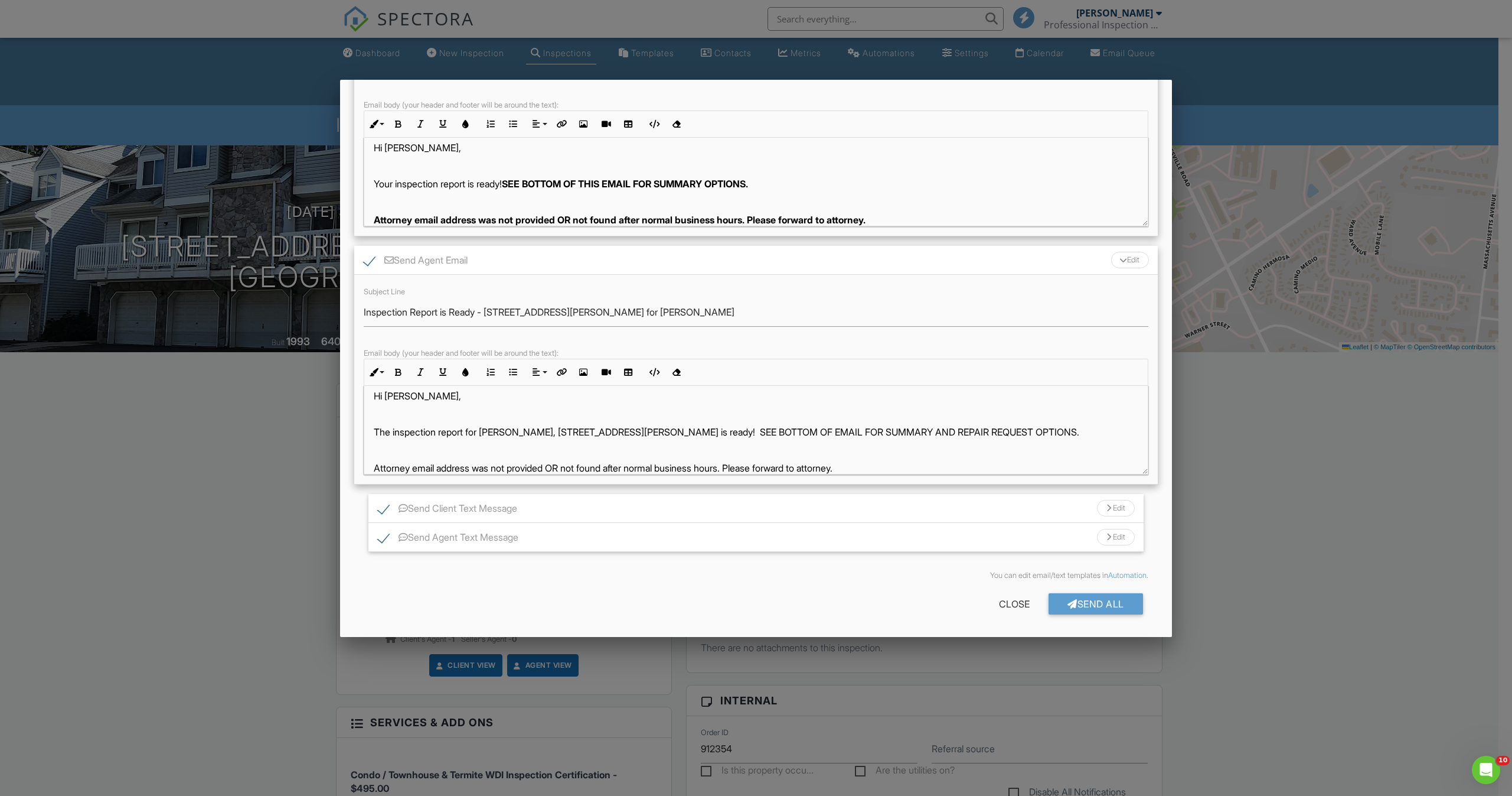
click at [583, 465] on p "Attorney email address was not provided OR not found after normal business hour…" at bounding box center [756, 468] width 765 height 13
click at [399, 374] on icon "button" at bounding box center [397, 372] width 9 height 9
click at [563, 425] on p "The inspection report for Xiomara Rosario, 1307 Arthur St is ready! SEE BOTTOM …" at bounding box center [756, 432] width 765 height 13
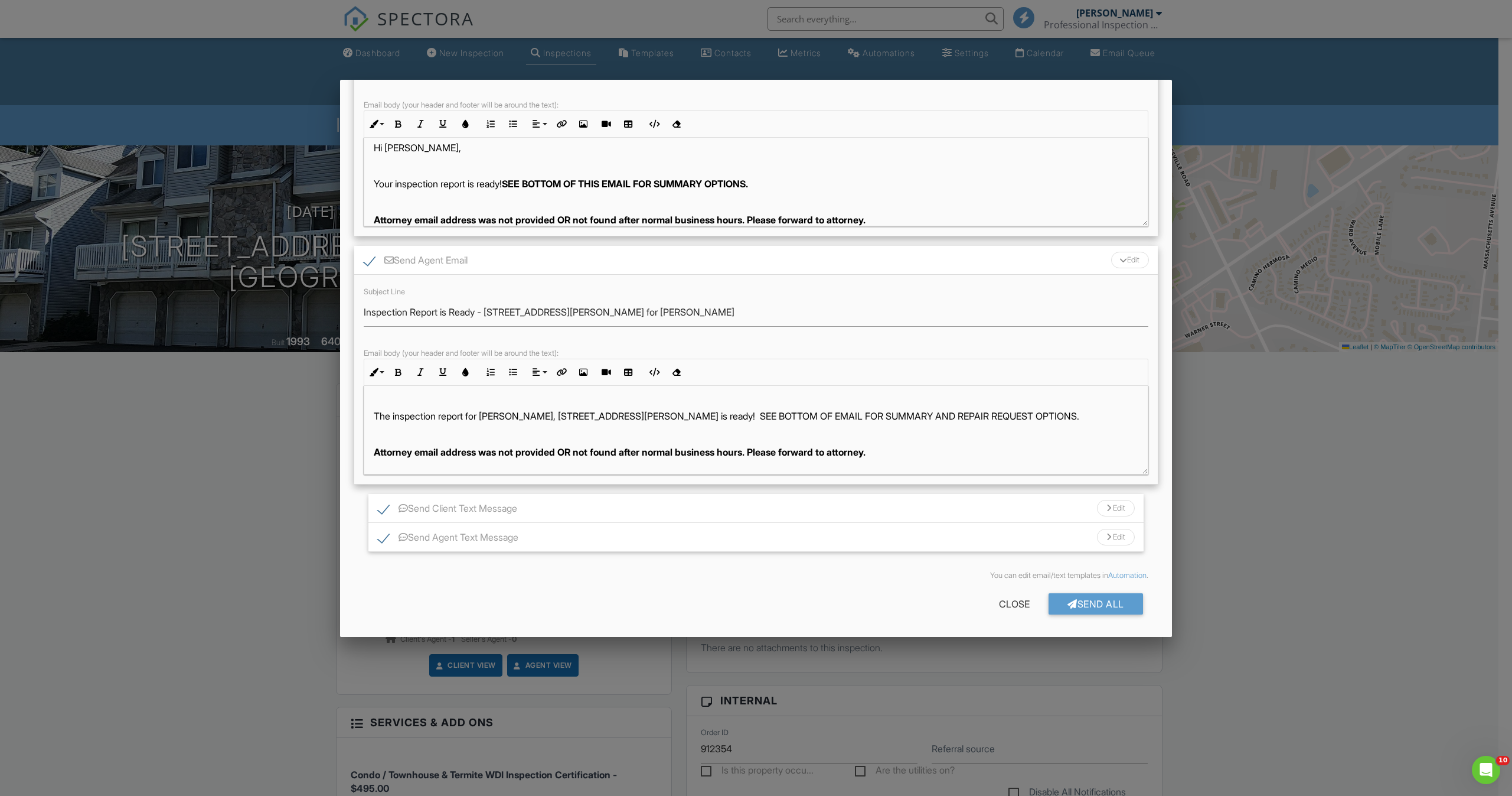
scroll to position [0, 0]
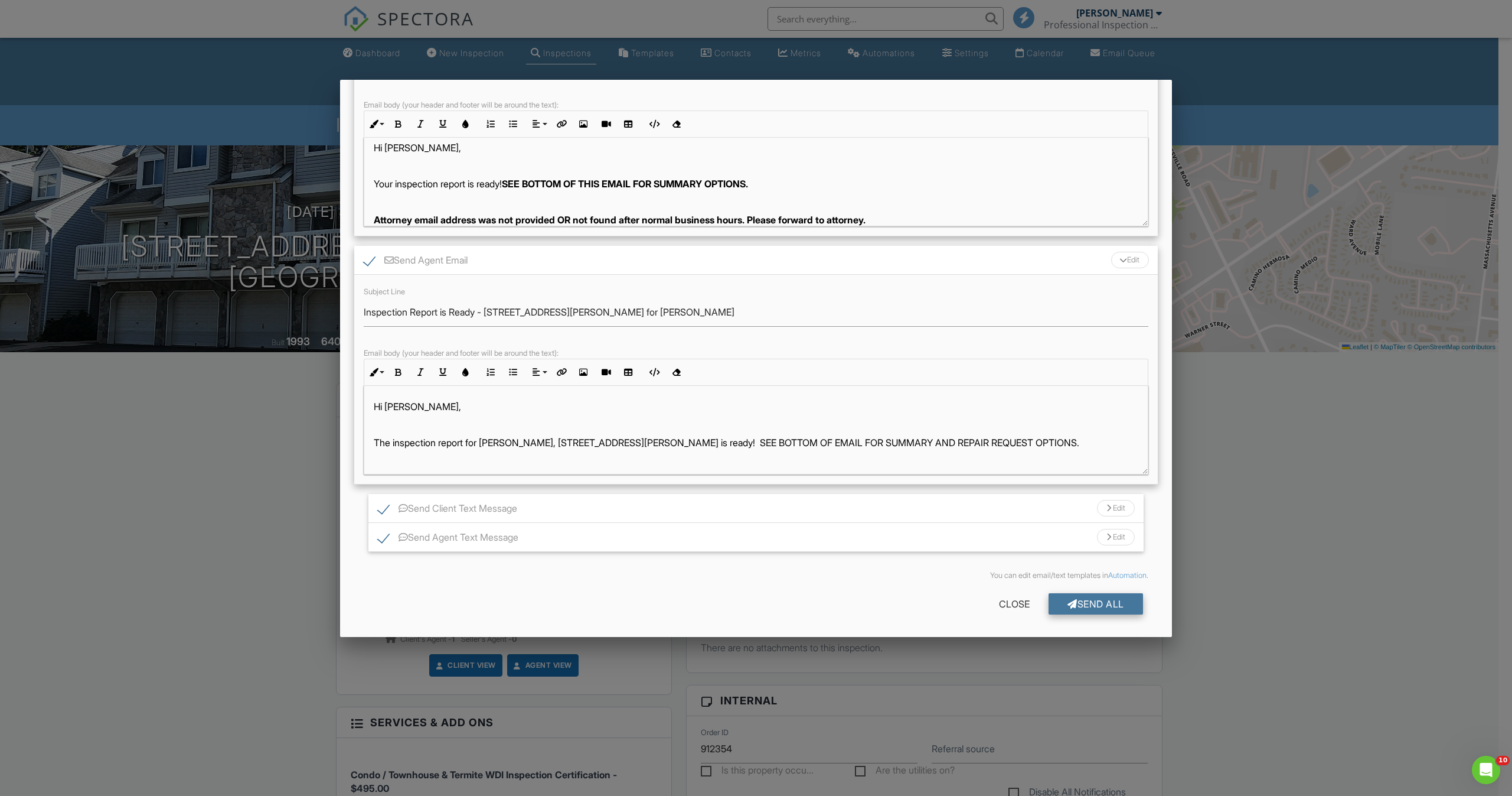
click at [1096, 603] on div "Send All" at bounding box center [1096, 603] width 94 height 21
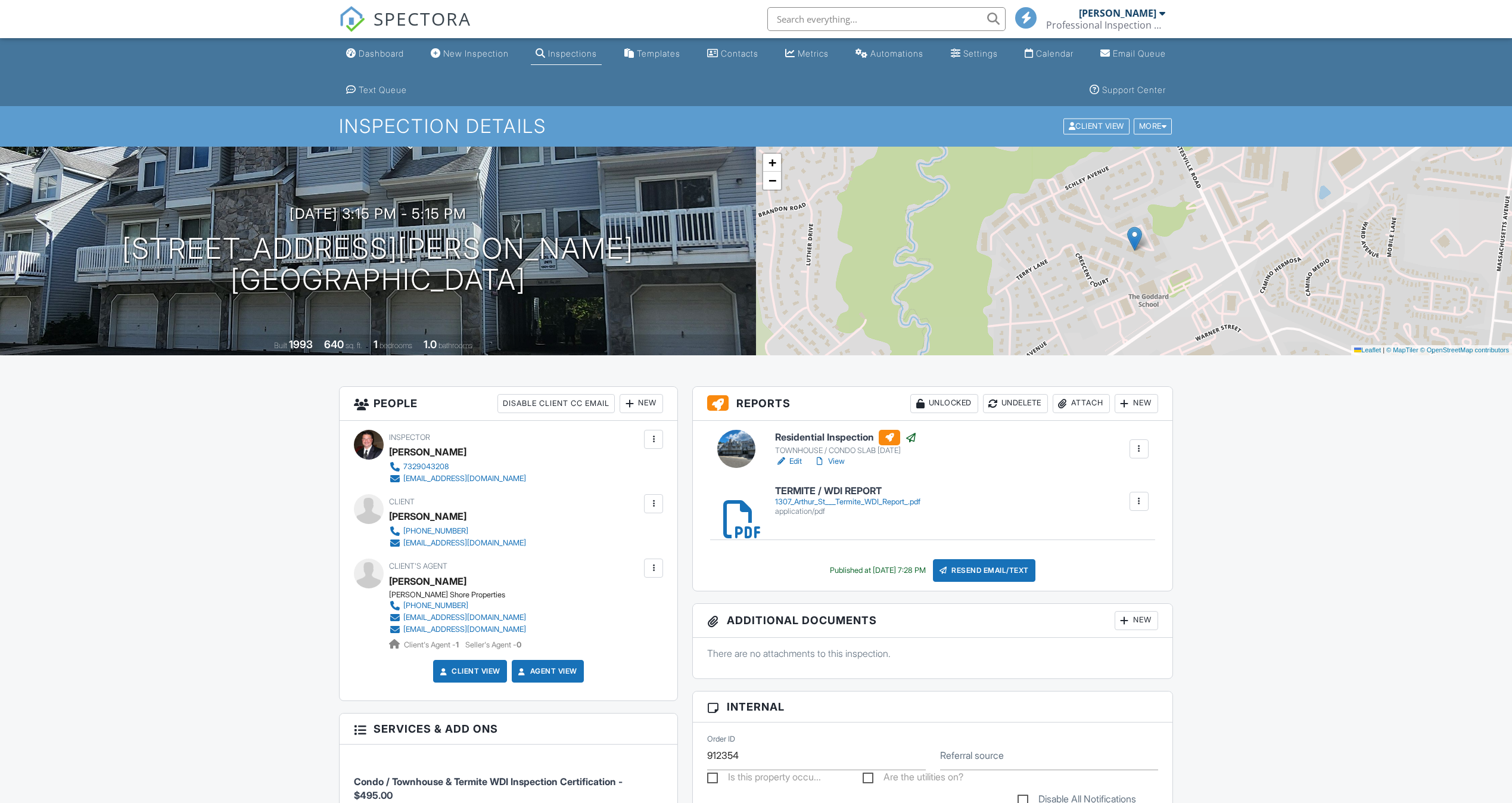
drag, startPoint x: 391, startPoint y: 53, endPoint x: 398, endPoint y: 56, distance: 7.6
click at [391, 52] on div "Dashboard" at bounding box center [381, 53] width 46 height 10
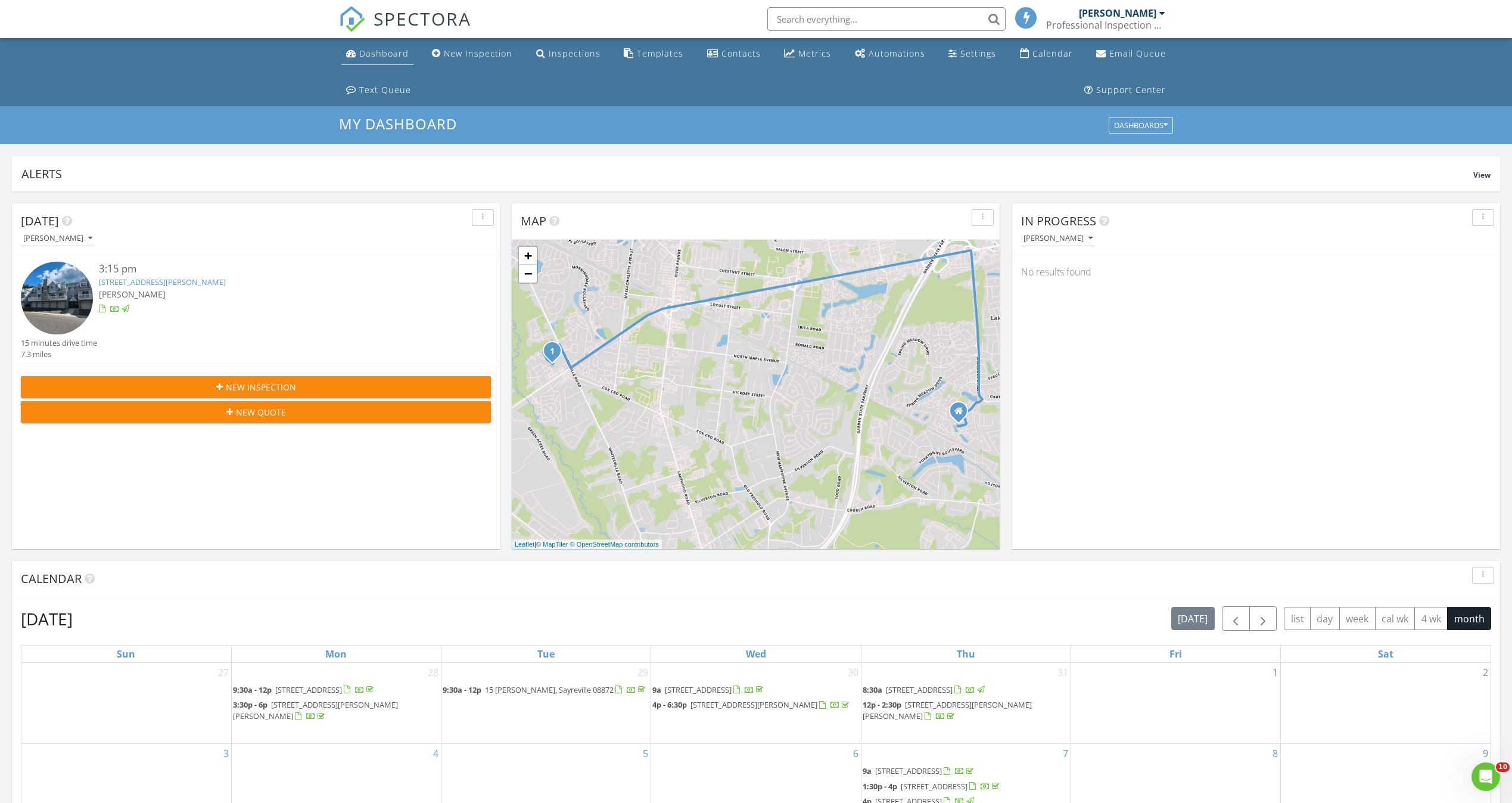
click at [402, 57] on div "Dashboard" at bounding box center [384, 53] width 50 height 11
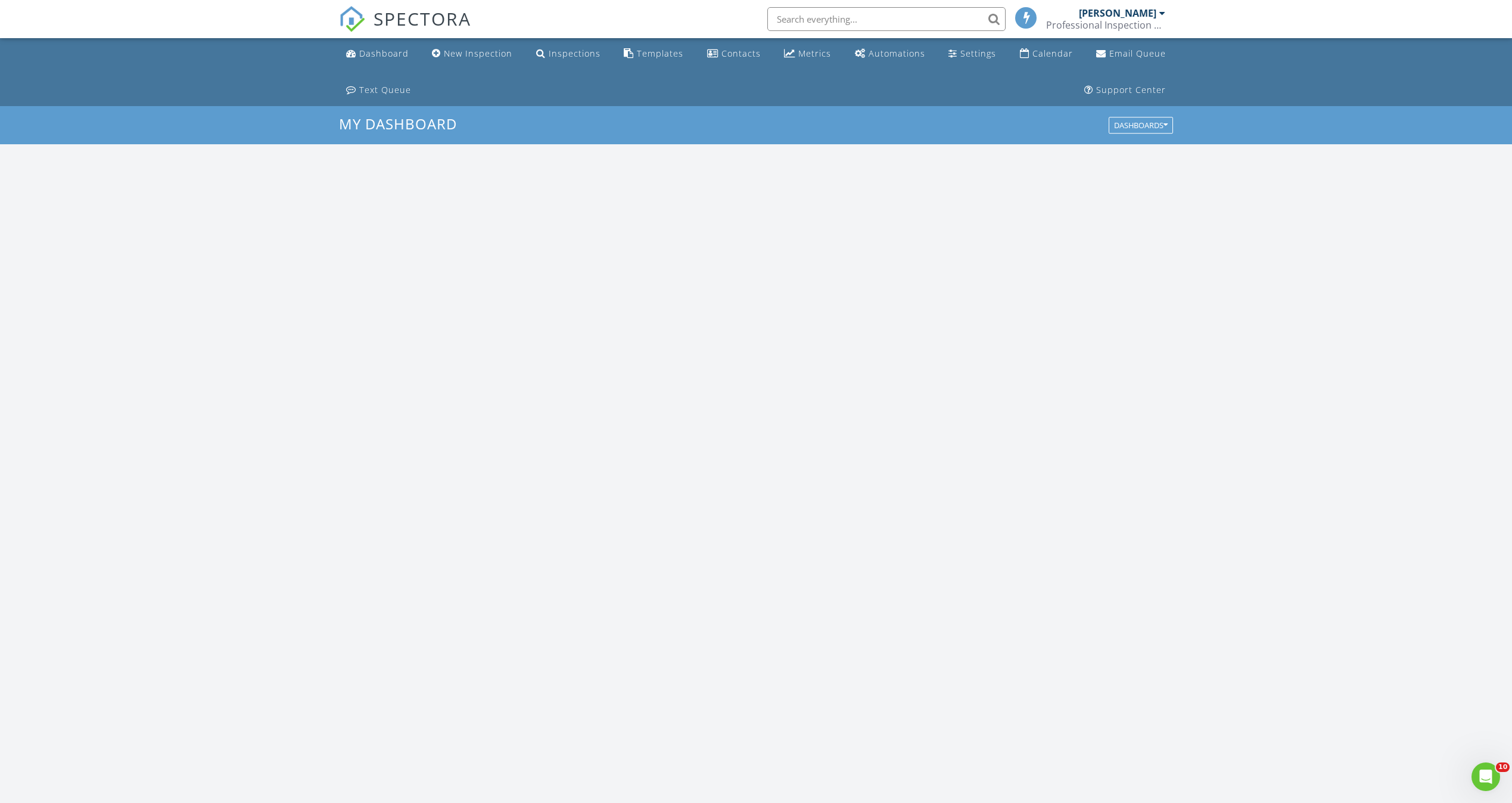
scroll to position [1112, 1540]
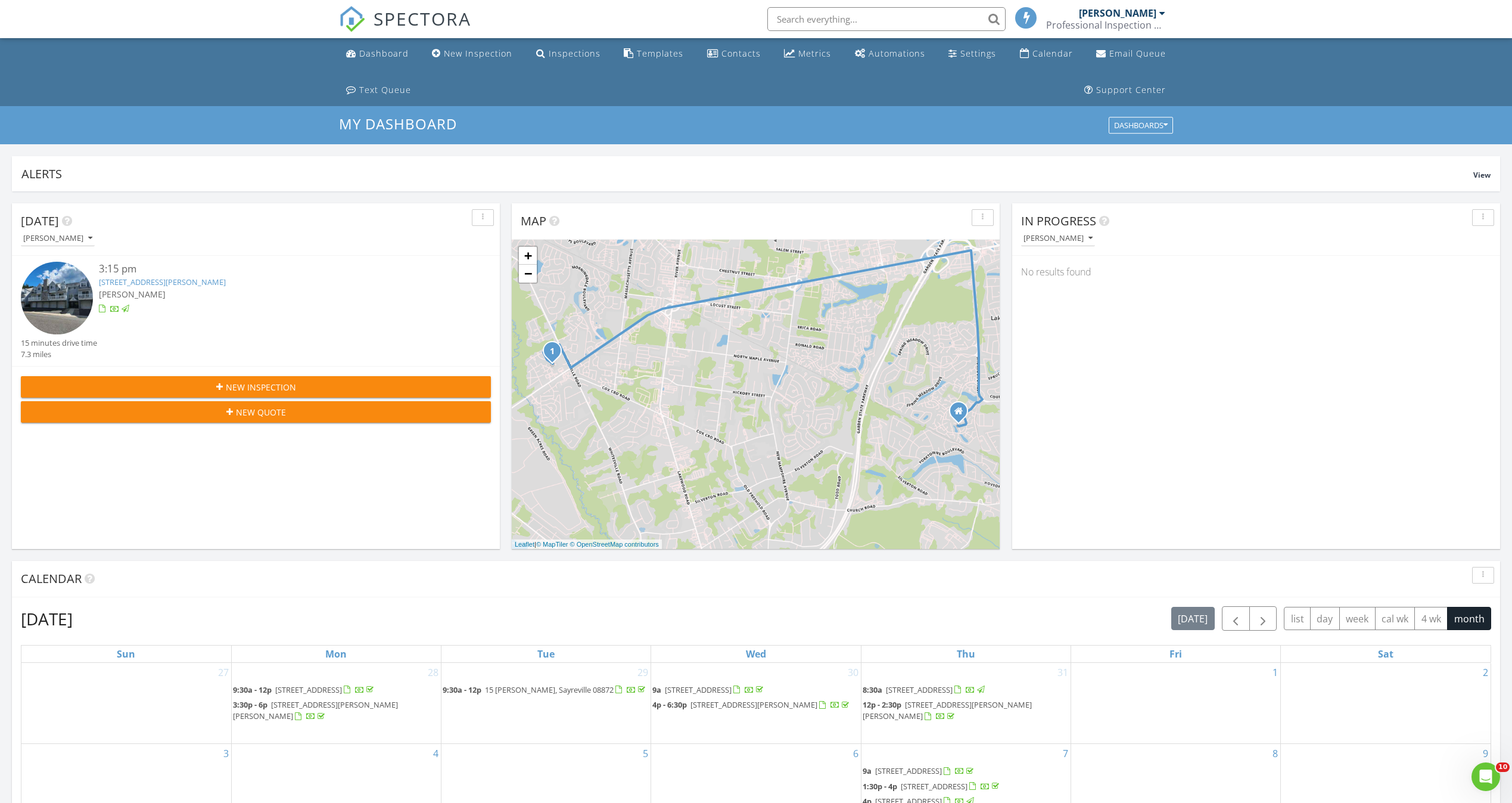
click at [804, 19] on input "text" at bounding box center [886, 19] width 239 height 24
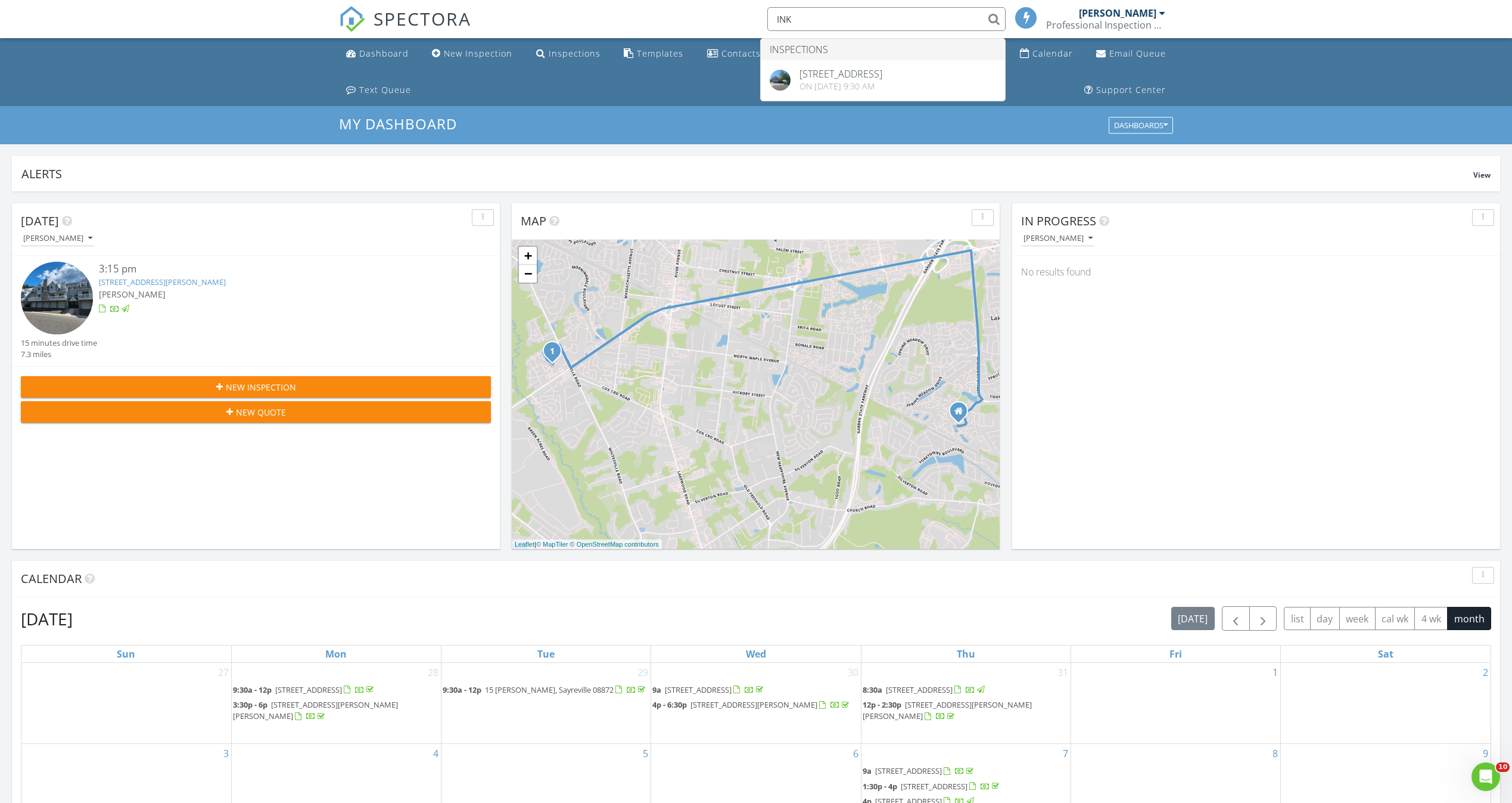
type input "INK"
